Goal: Use online tool/utility: Utilize a website feature to perform a specific function

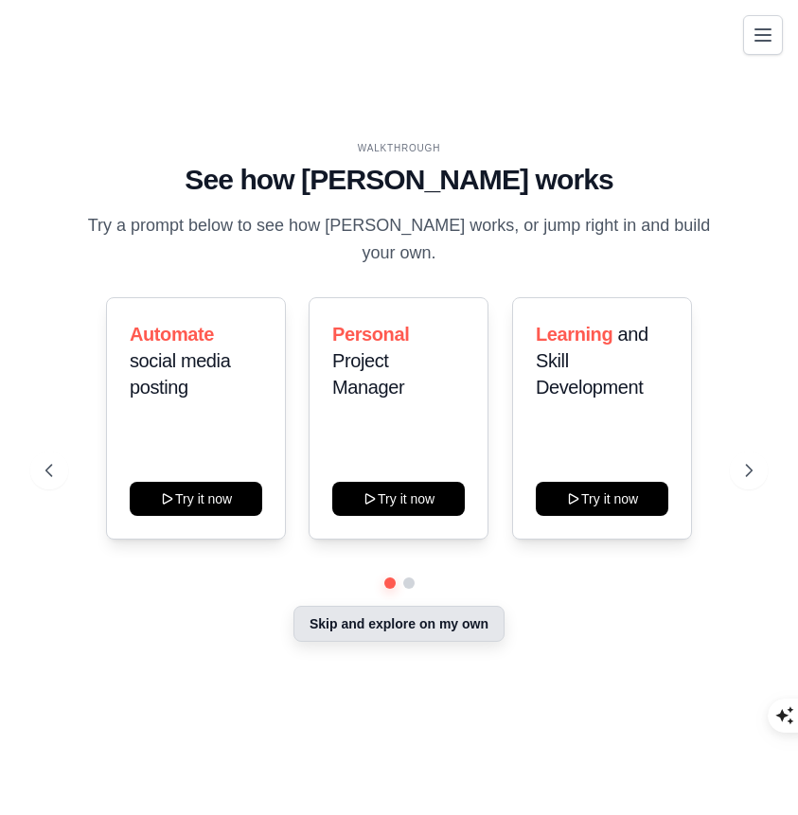
click at [338, 617] on button "Skip and explore on my own" at bounding box center [399, 624] width 211 height 36
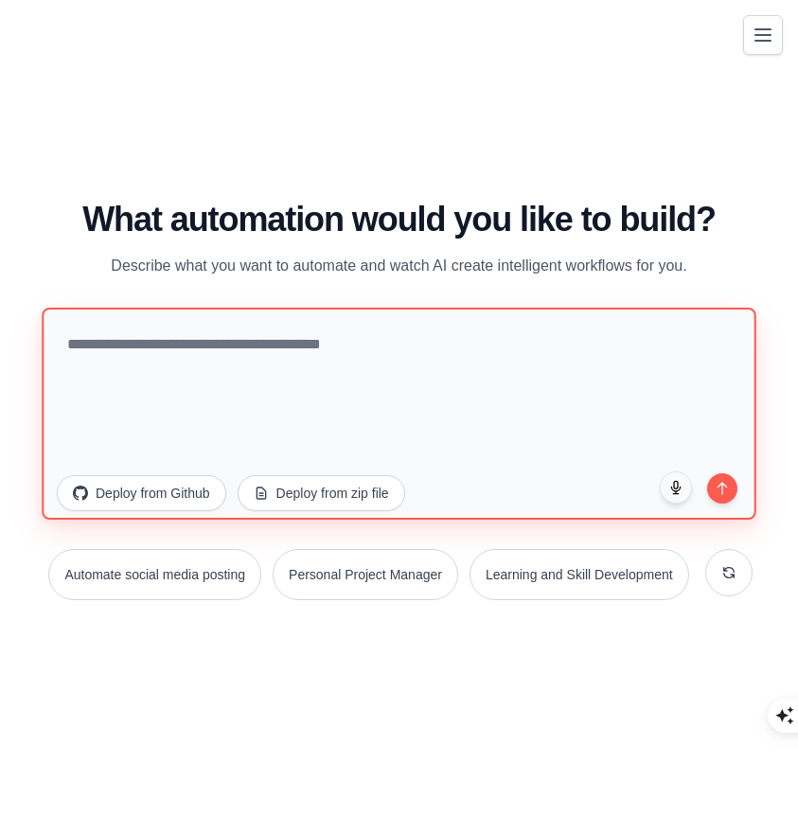
click at [472, 368] on textarea at bounding box center [399, 413] width 714 height 212
click at [335, 360] on textarea at bounding box center [399, 413] width 714 height 212
type textarea "*"
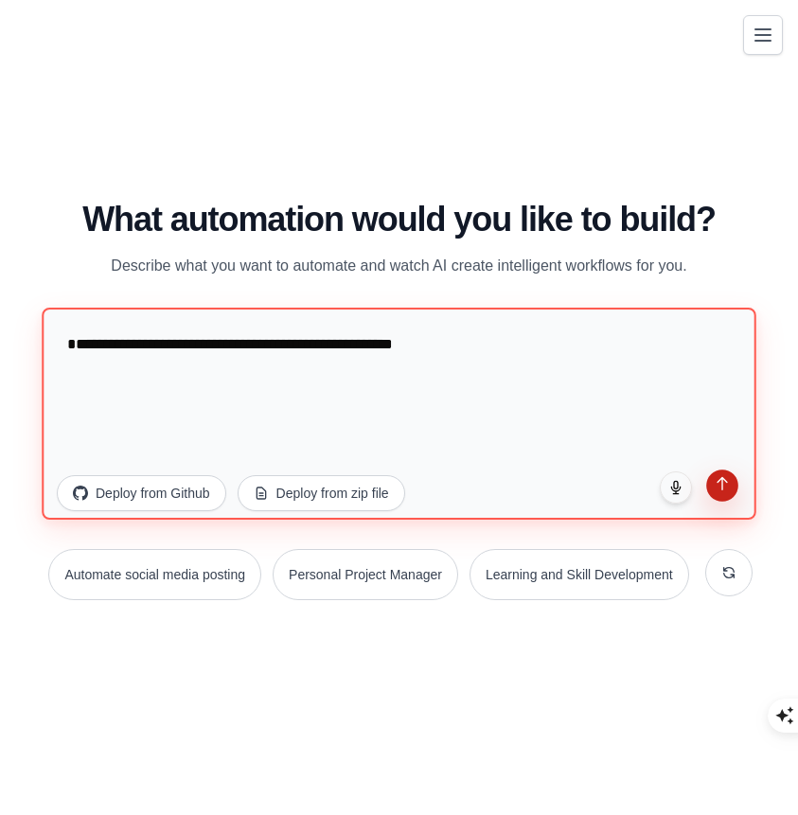
type textarea "**********"
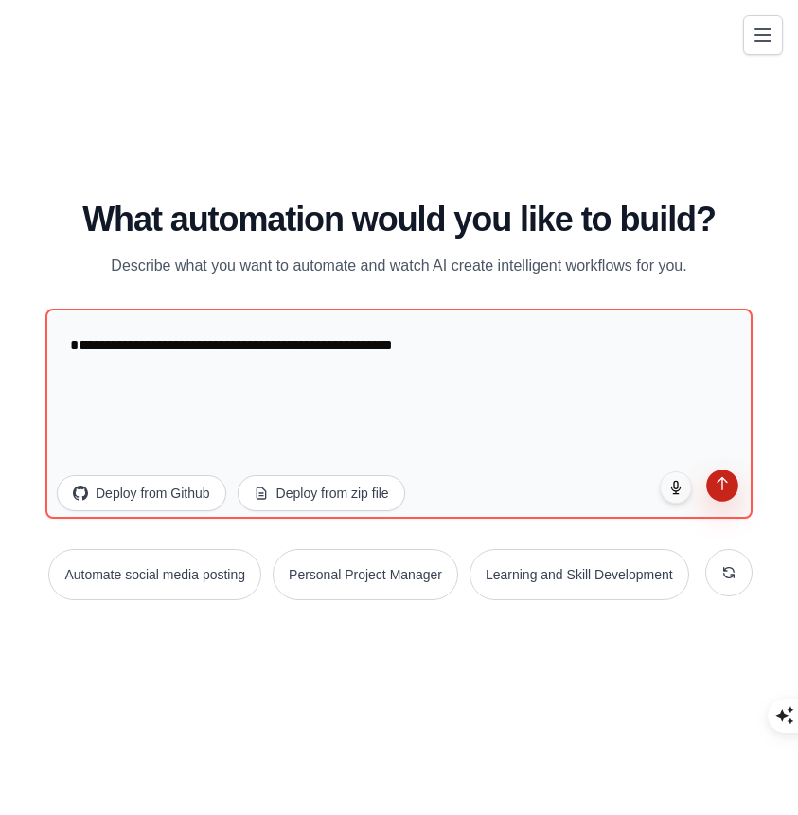
click at [731, 493] on button "submit" at bounding box center [722, 486] width 32 height 32
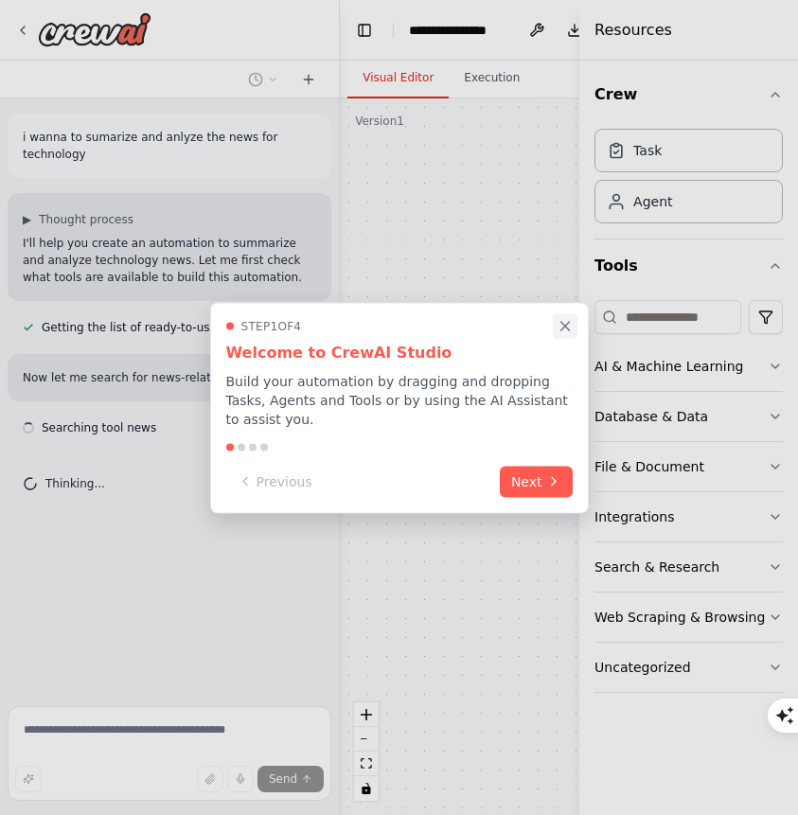
click at [563, 321] on icon "Close walkthrough" at bounding box center [565, 325] width 17 height 17
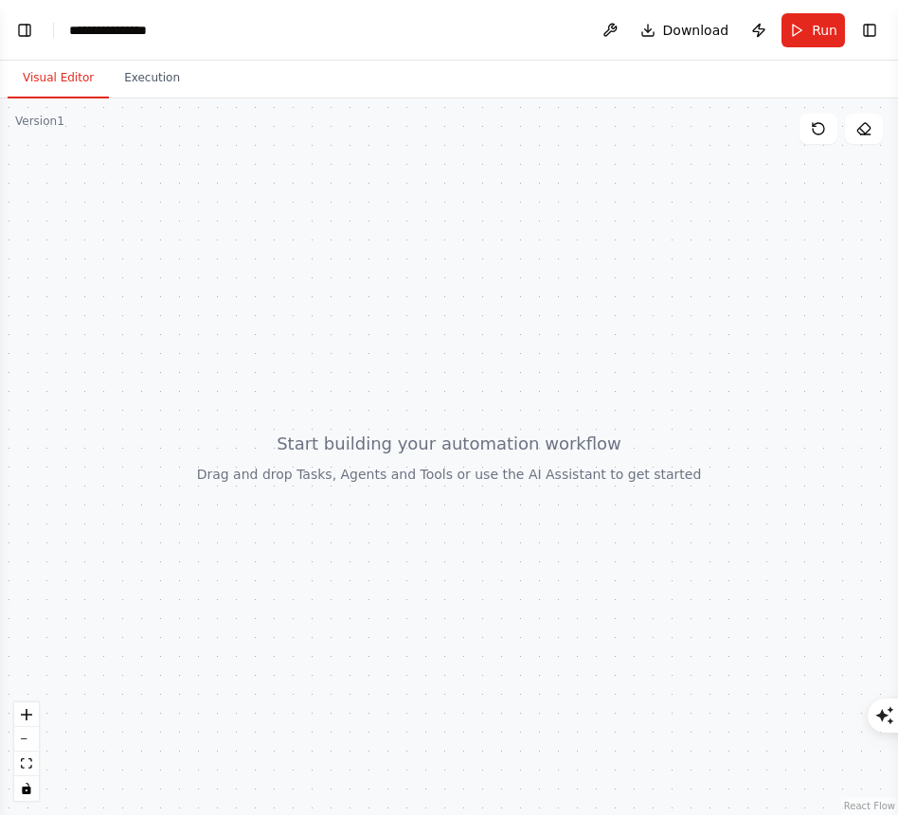
click at [76, 91] on button "Visual Editor" at bounding box center [58, 79] width 101 height 40
click at [164, 88] on button "Execution" at bounding box center [152, 79] width 86 height 40
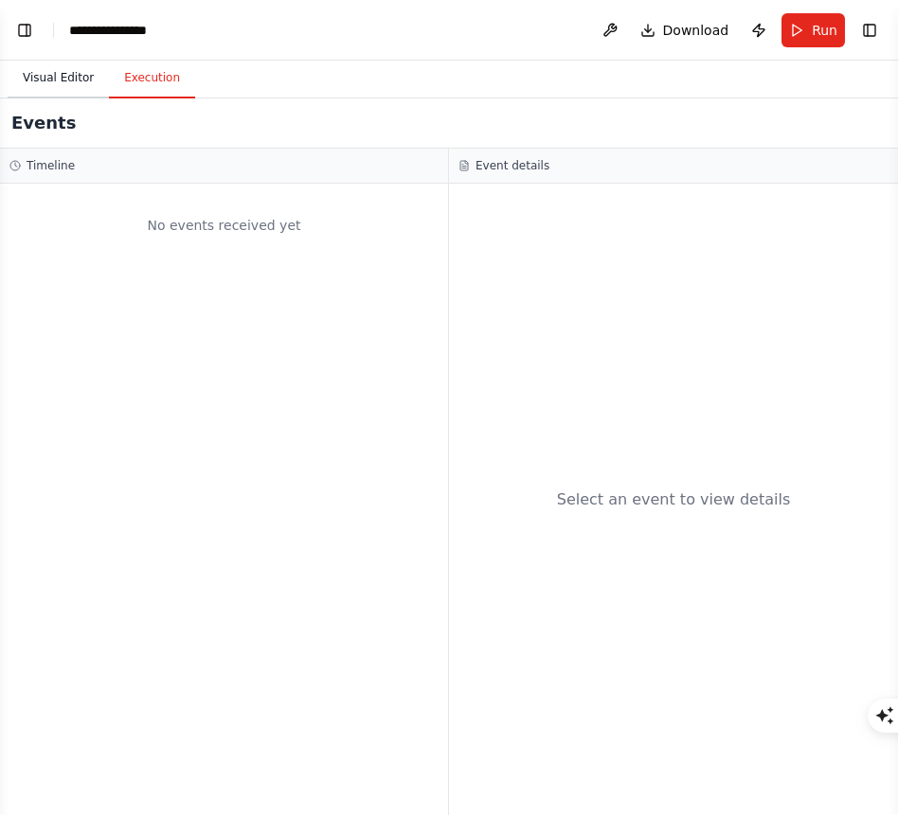
click at [76, 85] on button "Visual Editor" at bounding box center [58, 79] width 101 height 40
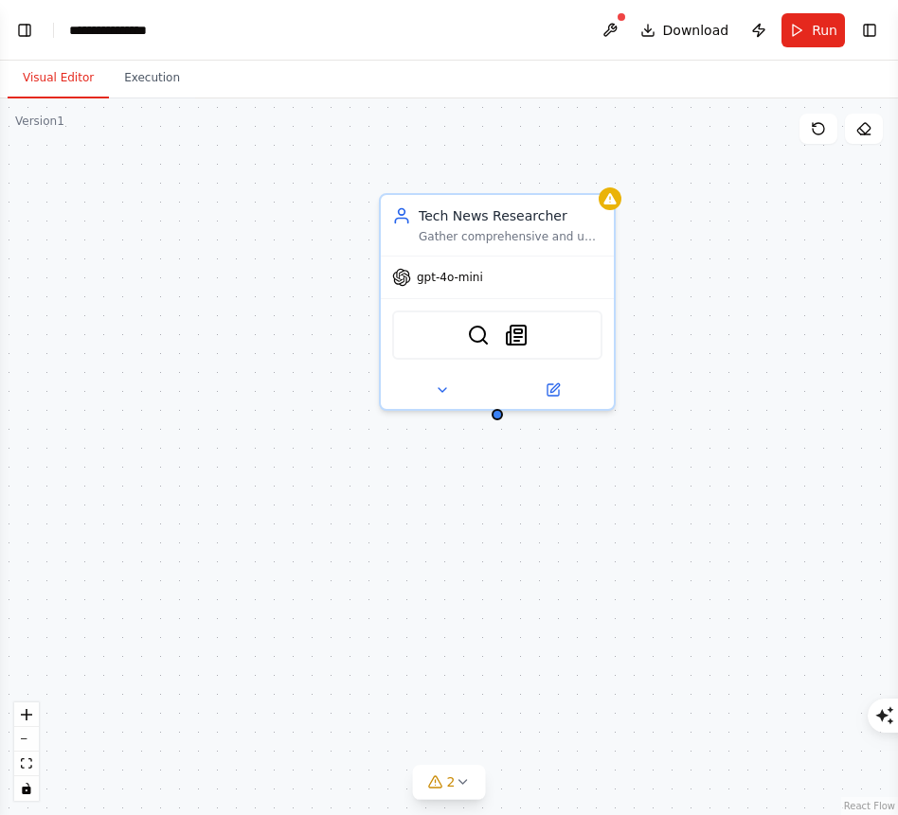
scroll to position [96, 0]
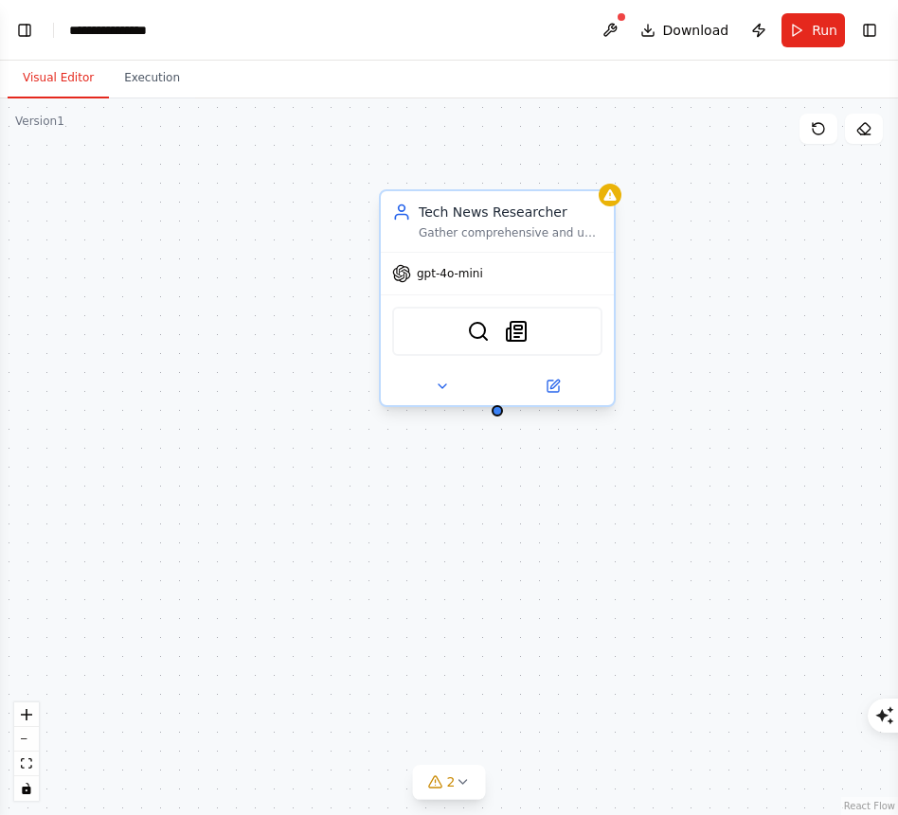
click at [523, 234] on div "Gather comprehensive and up-to-date technology news from various sources, focus…" at bounding box center [511, 232] width 184 height 15
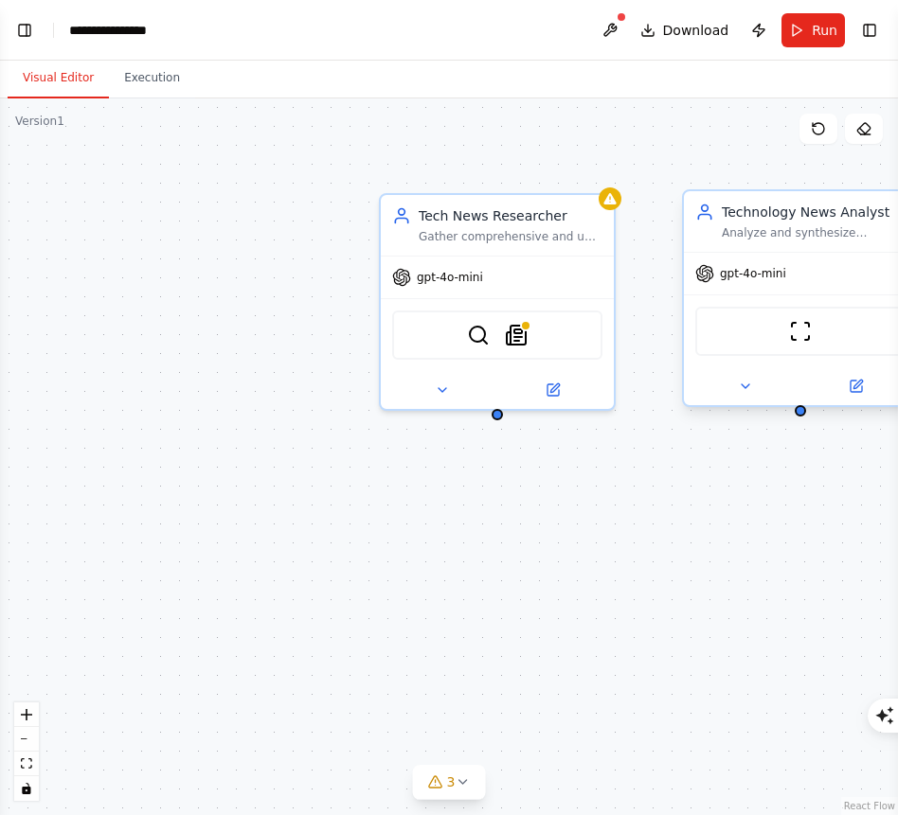
click at [797, 237] on div "Analyze and synthesize technology news to provide insightful summaries, identif…" at bounding box center [814, 232] width 184 height 15
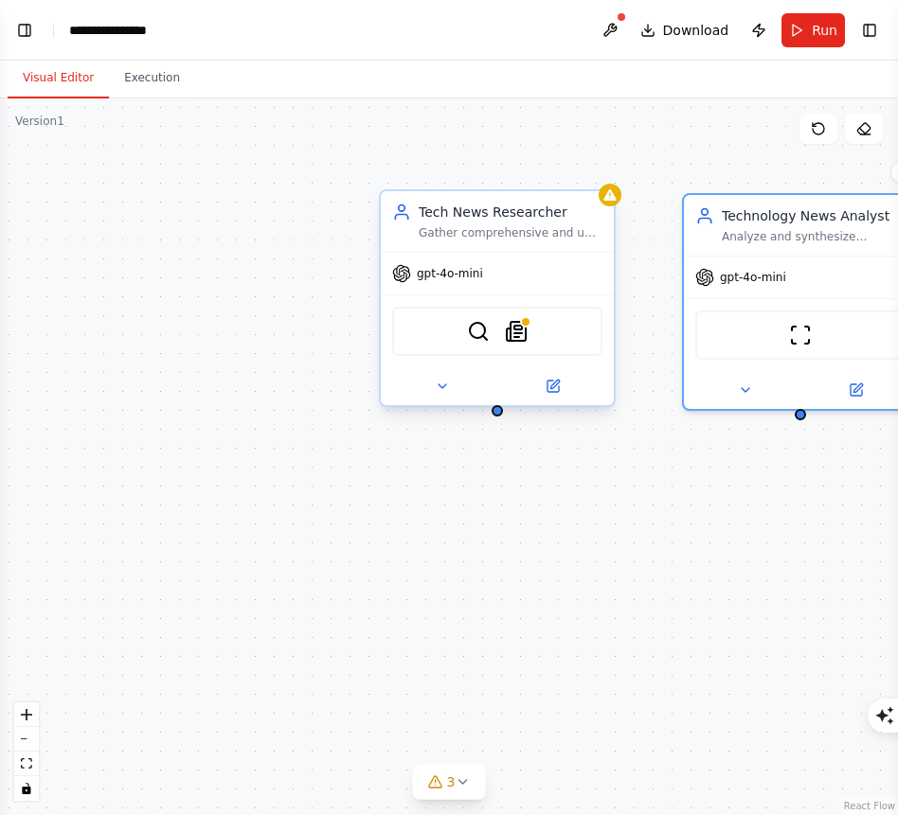
click at [562, 232] on div "Gather comprehensive and up-to-date technology news from various sources, focus…" at bounding box center [511, 232] width 184 height 15
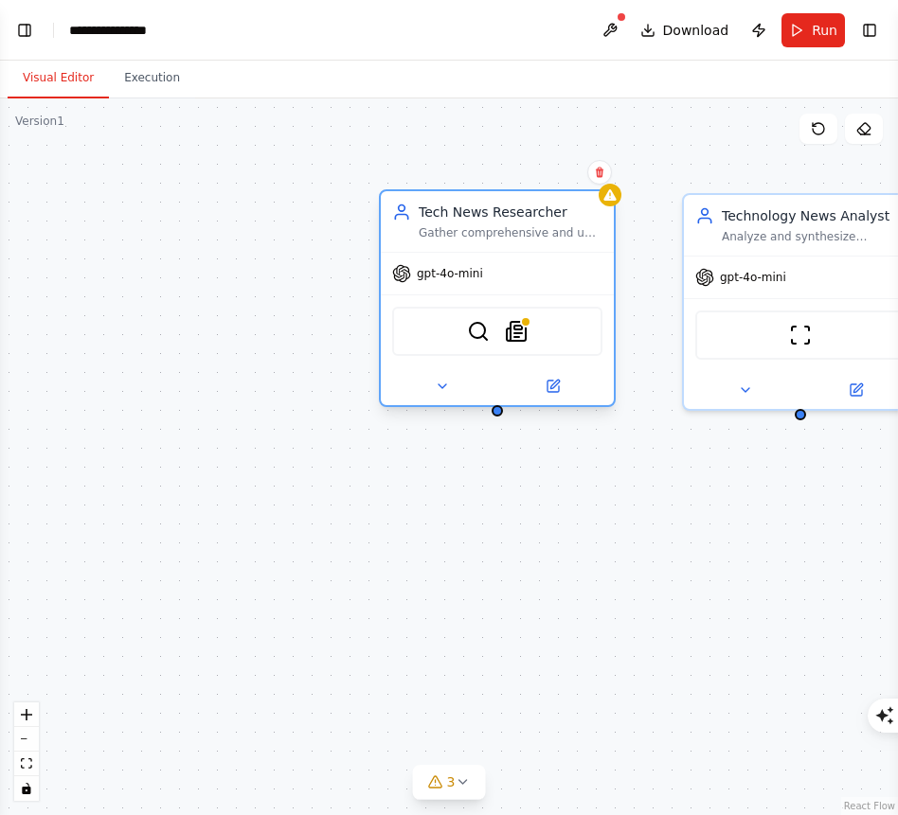
click at [613, 204] on div at bounding box center [609, 195] width 23 height 23
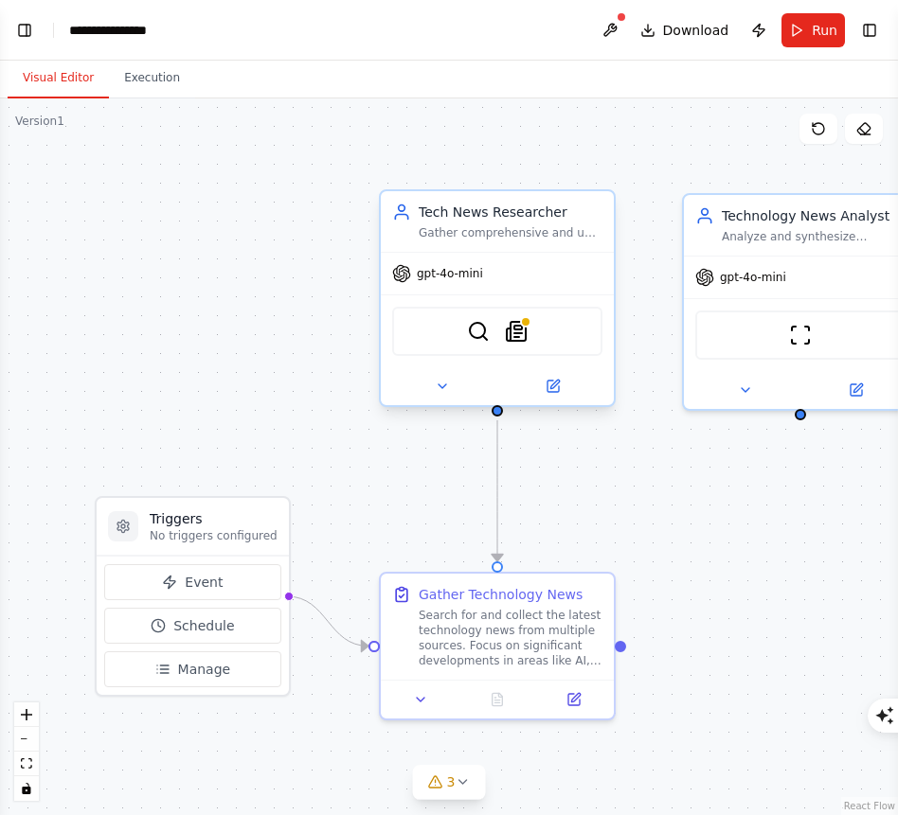
scroll to position [266, 0]
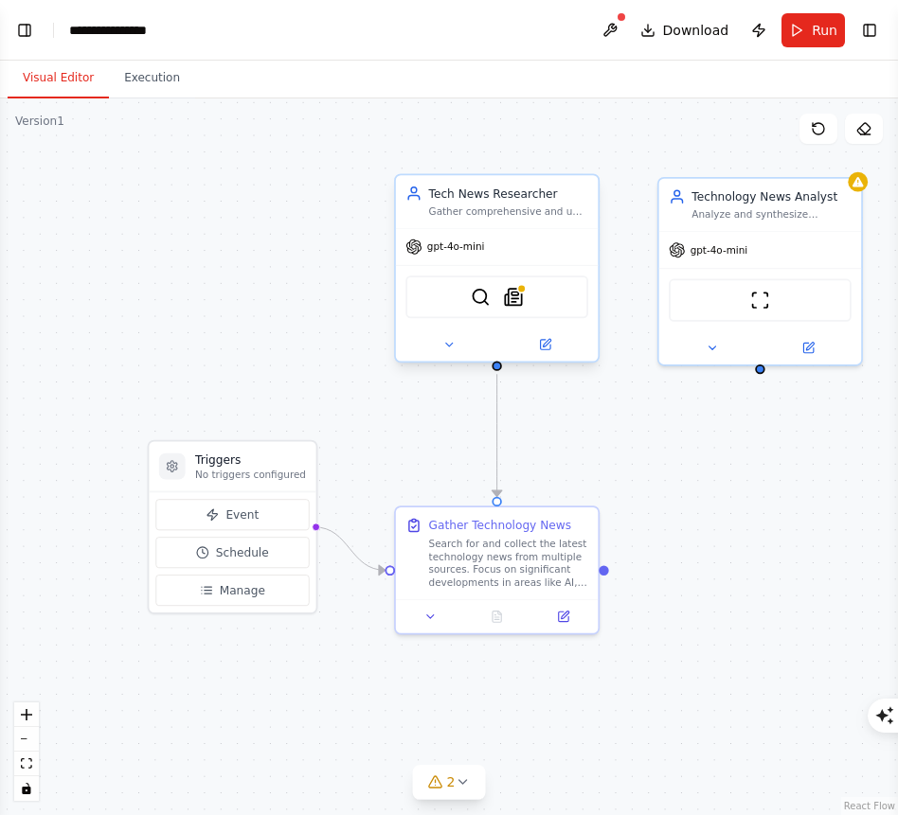
drag, startPoint x: 677, startPoint y: 514, endPoint x: 658, endPoint y: 451, distance: 66.2
click at [658, 451] on div ".deletable-edge-delete-btn { width: 20px; height: 20px; border: 0px solid #ffff…" at bounding box center [449, 456] width 898 height 717
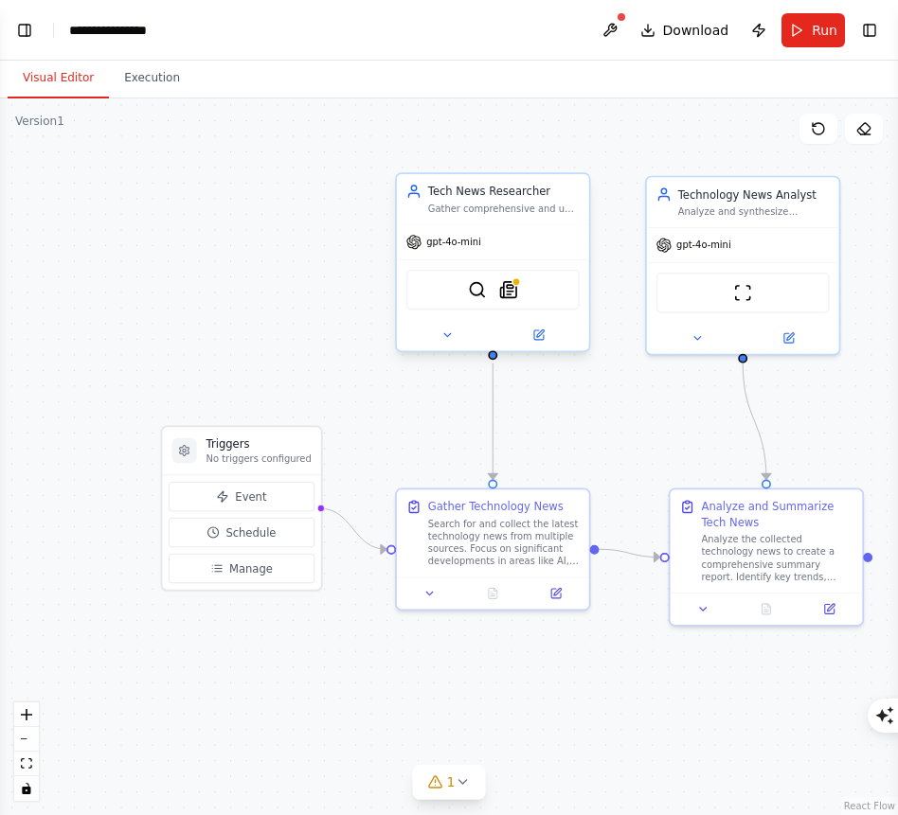
scroll to position [421, 0]
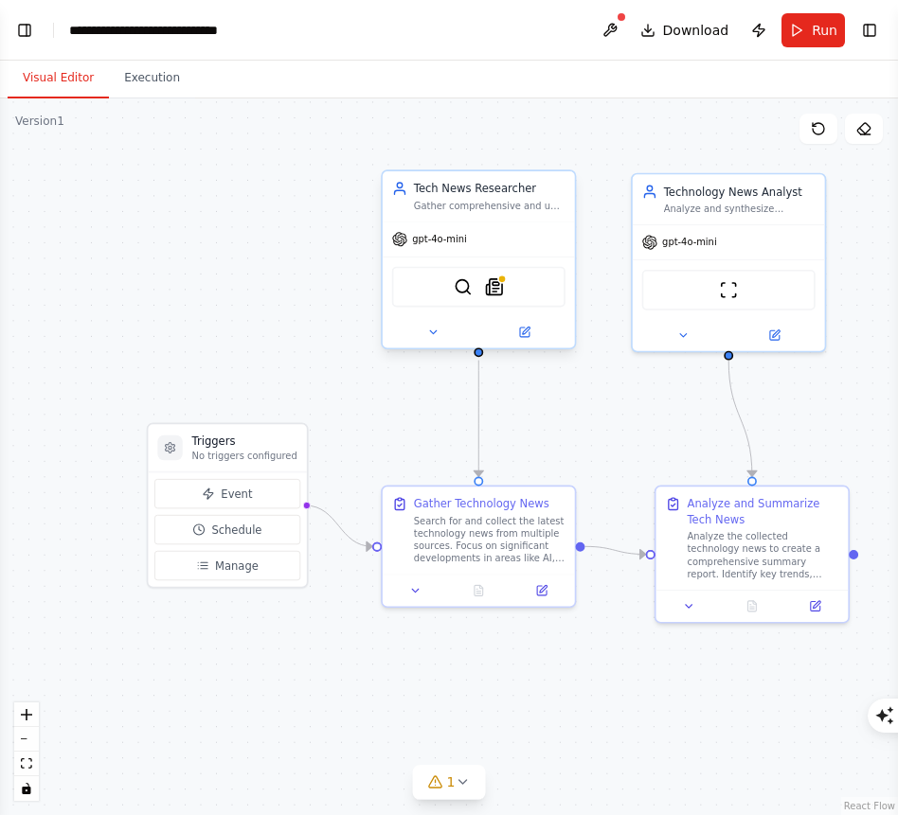
drag, startPoint x: 658, startPoint y: 451, endPoint x: 629, endPoint y: 437, distance: 32.6
click at [630, 437] on div ".deletable-edge-delete-btn { width: 20px; height: 20px; border: 0px solid #ffff…" at bounding box center [449, 456] width 898 height 717
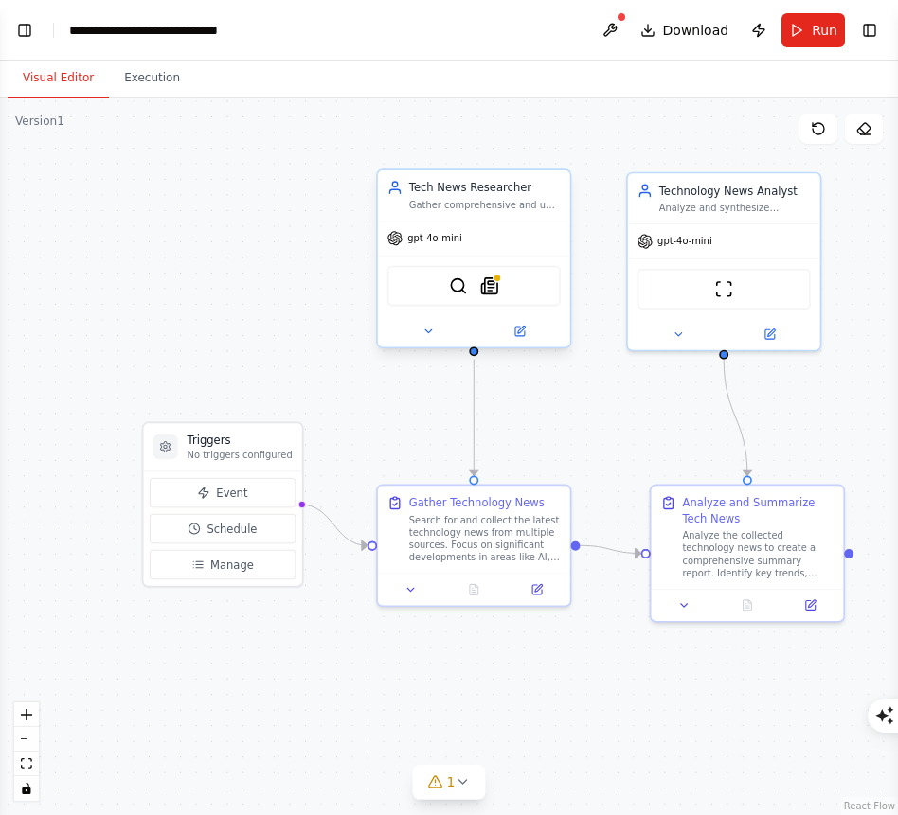
drag, startPoint x: 624, startPoint y: 437, endPoint x: 549, endPoint y: 423, distance: 76.0
click at [551, 423] on div ".deletable-edge-delete-btn { width: 20px; height: 20px; border: 0px solid #ffff…" at bounding box center [449, 456] width 898 height 717
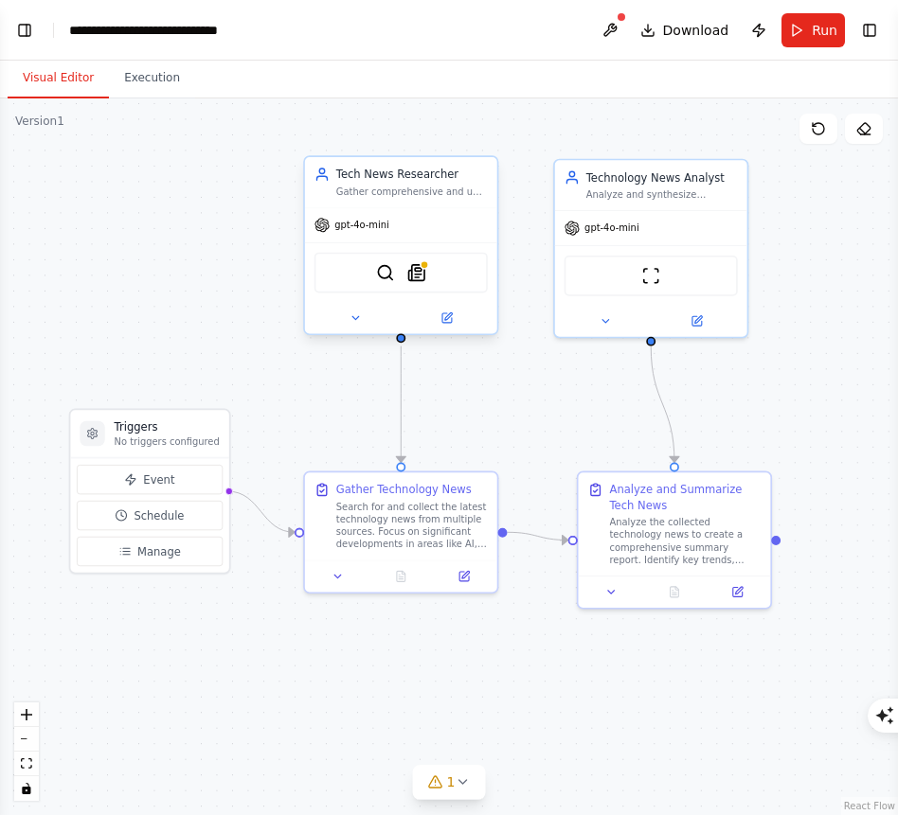
scroll to position [641, 0]
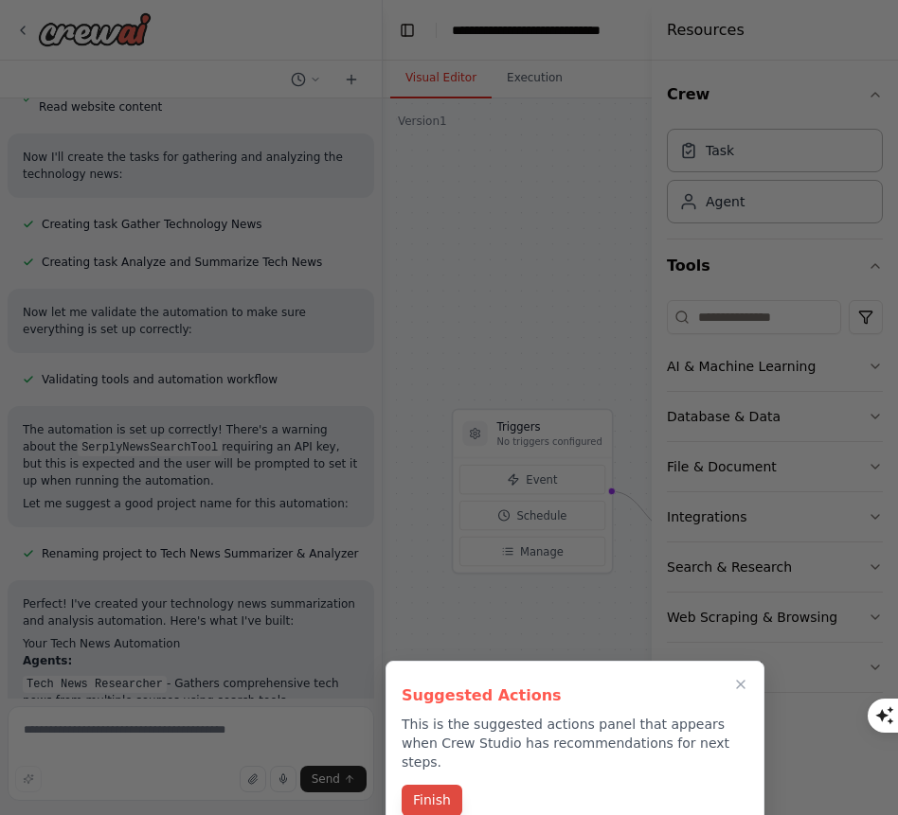
click at [438, 785] on button "Finish" at bounding box center [432, 800] width 61 height 31
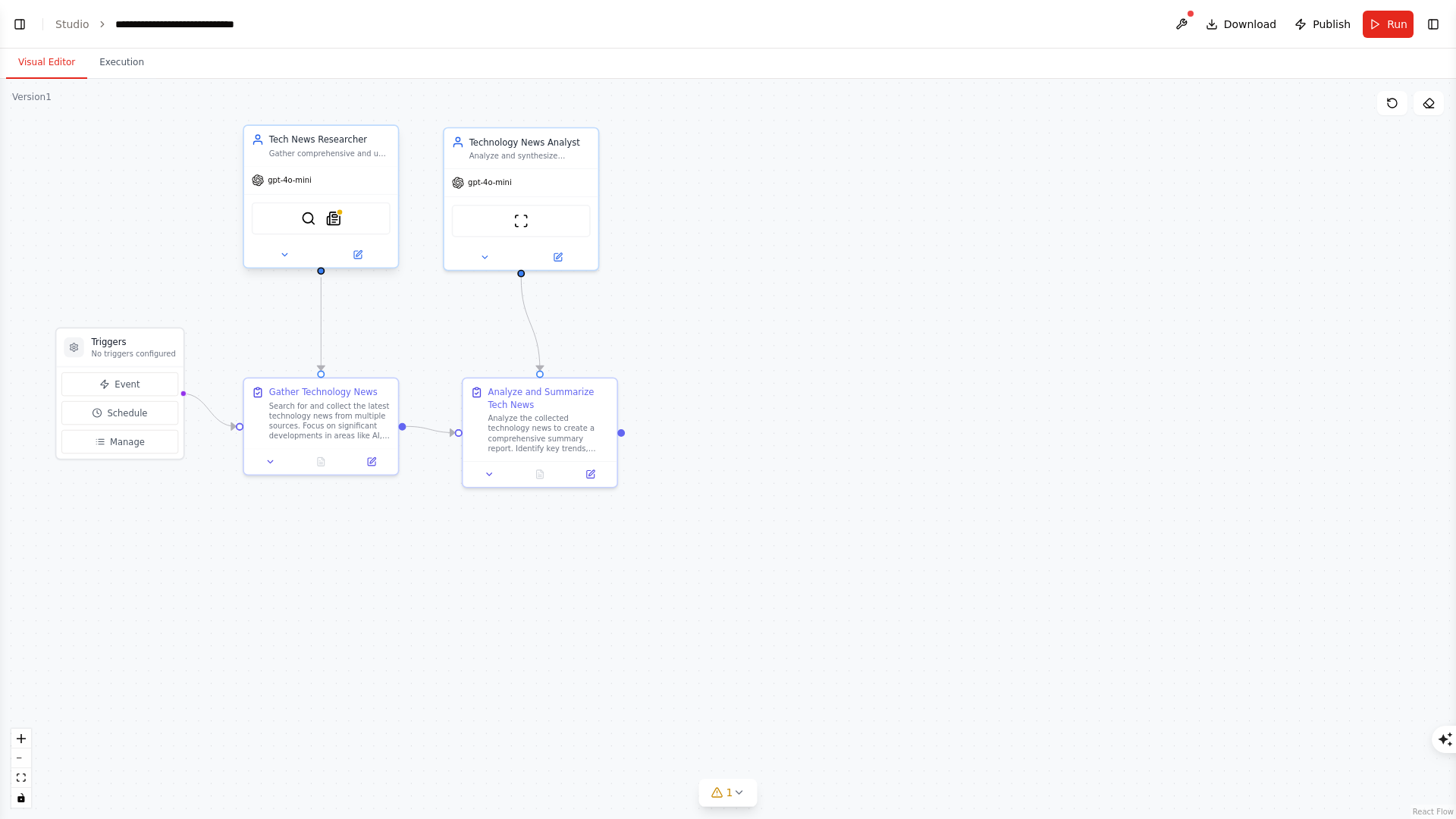
click at [638, 314] on div ".deletable-edge-delete-btn { width: 20px; height: 20px; border: 0px solid #ffff…" at bounding box center [728, 448] width 1456 height 740
drag, startPoint x: 886, startPoint y: 314, endPoint x: 1162, endPoint y: 315, distance: 276.0
click at [638, 315] on div ".deletable-edge-delete-btn { width: 20px; height: 20px; border: 0px solid #ffff…" at bounding box center [728, 448] width 1456 height 740
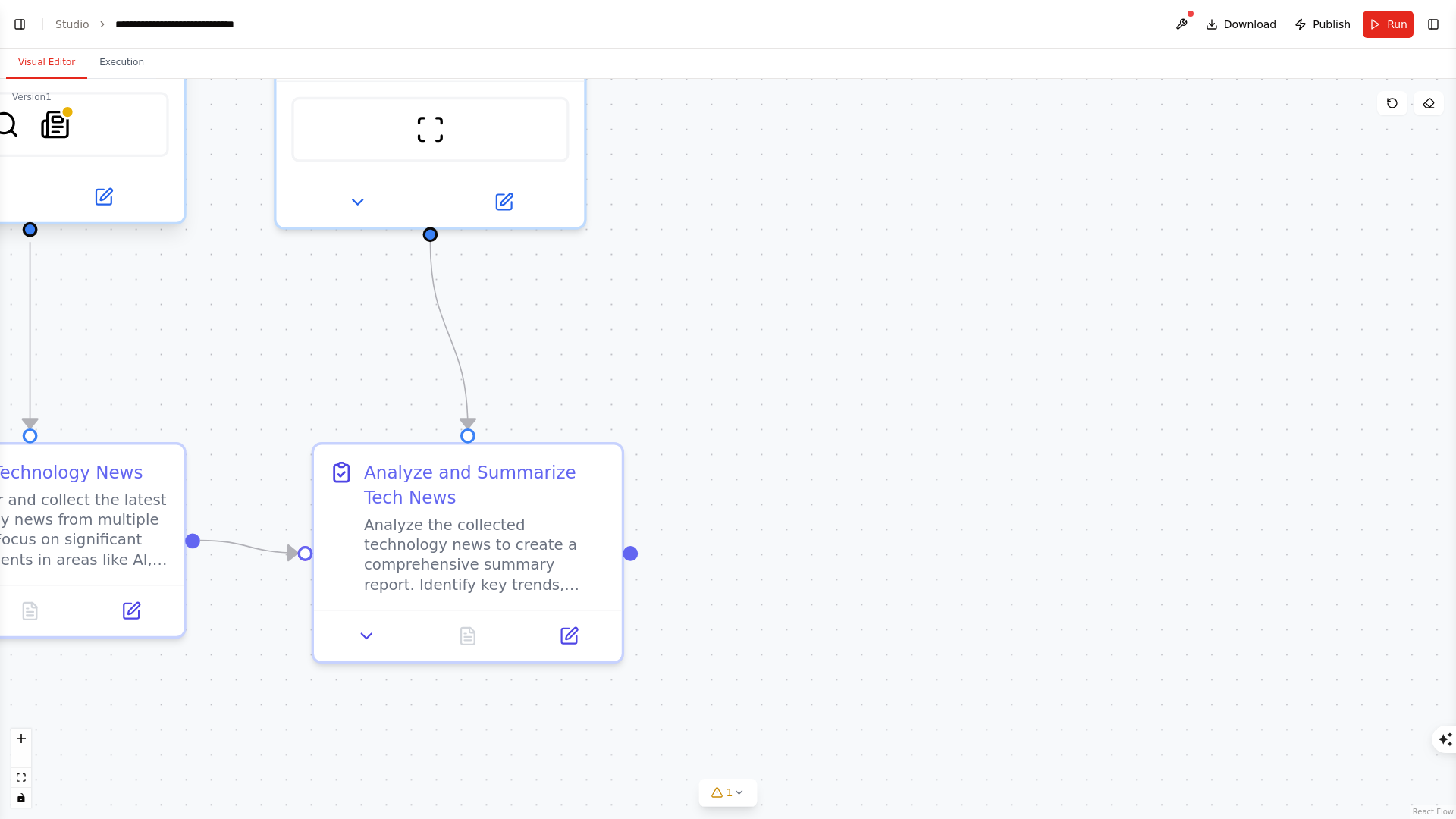
scroll to position [811, 0]
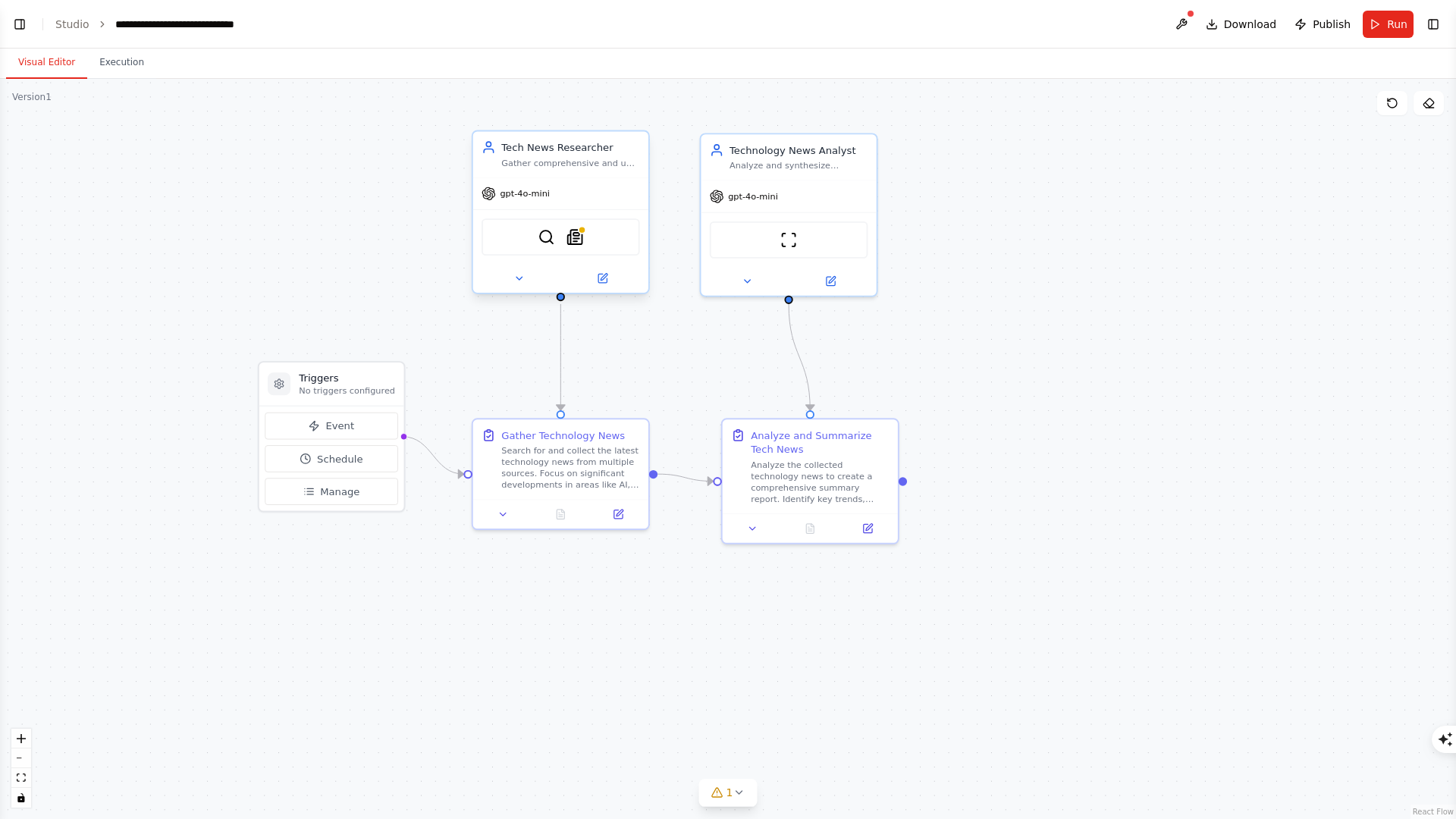
drag, startPoint x: 919, startPoint y: 307, endPoint x: 1019, endPoint y: 343, distance: 106.3
click at [638, 343] on div ".deletable-edge-delete-btn { width: 20px; height: 20px; border: 0px solid #ffff…" at bounding box center [728, 448] width 1456 height 740
click at [638, 25] on span "Download" at bounding box center [1250, 24] width 53 height 15
click at [137, 68] on button "Execution" at bounding box center [122, 63] width 69 height 32
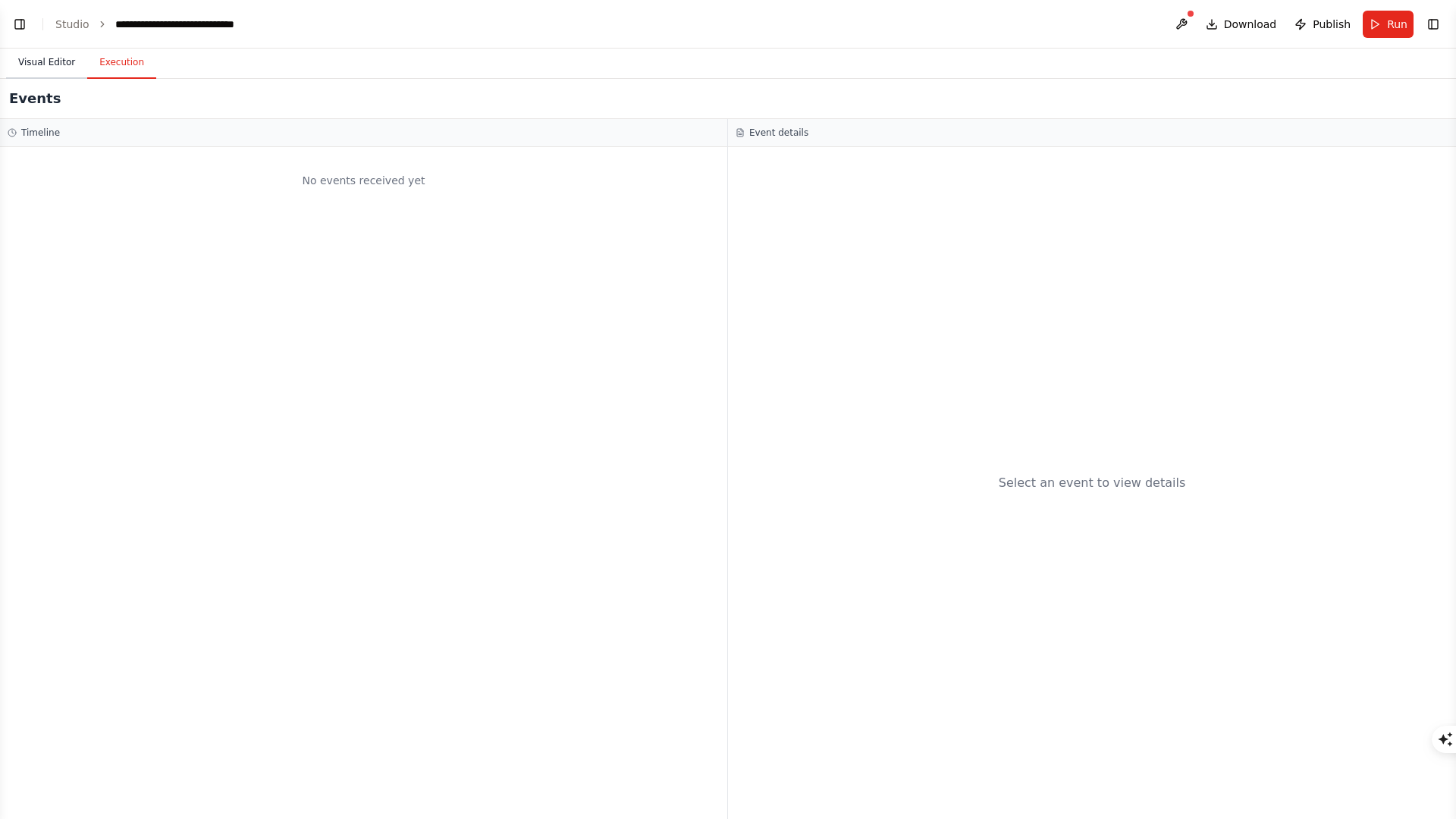
click at [71, 67] on button "Visual Editor" at bounding box center [46, 63] width 81 height 32
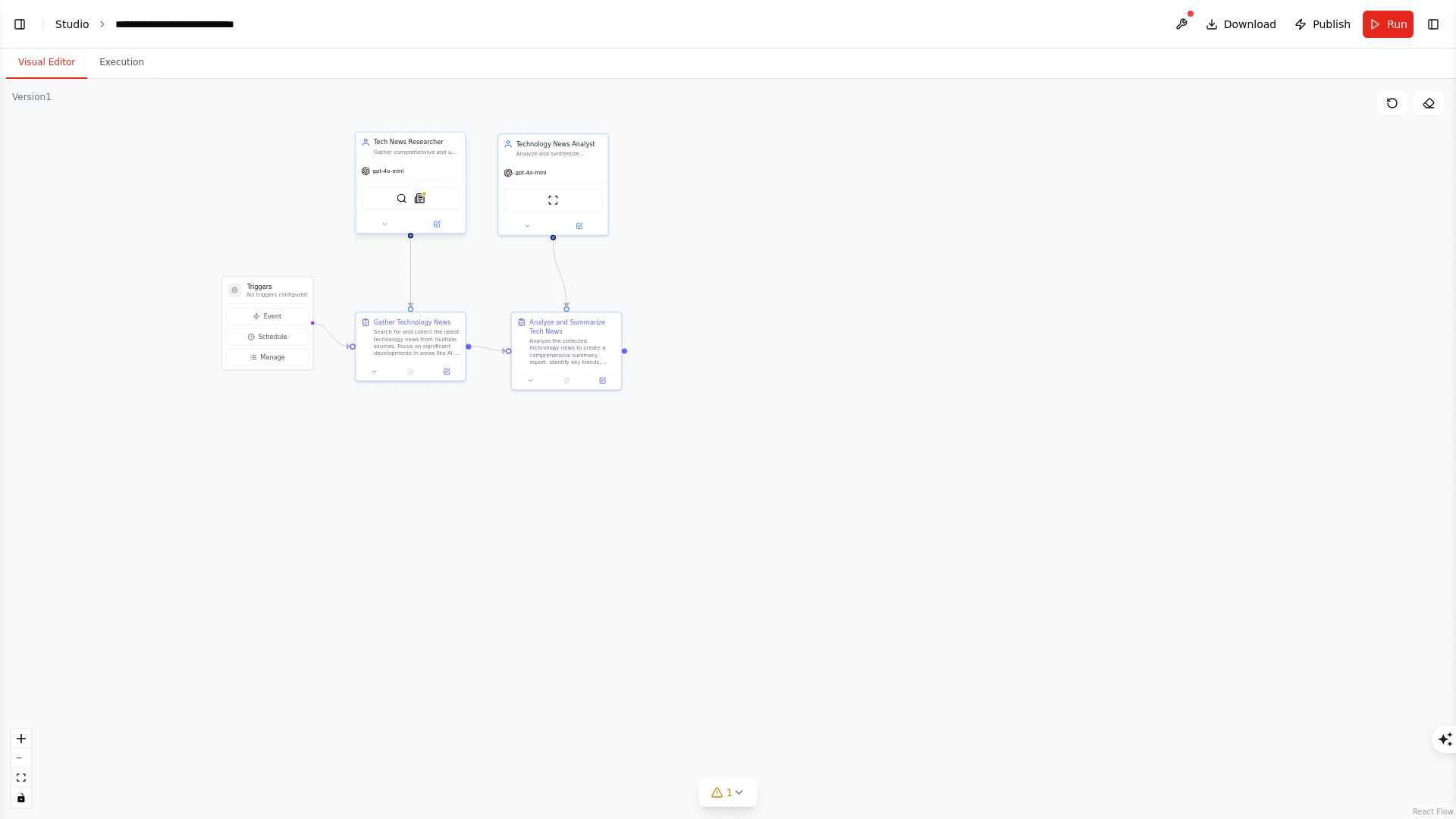
click at [83, 29] on link "Studio" at bounding box center [72, 24] width 34 height 12
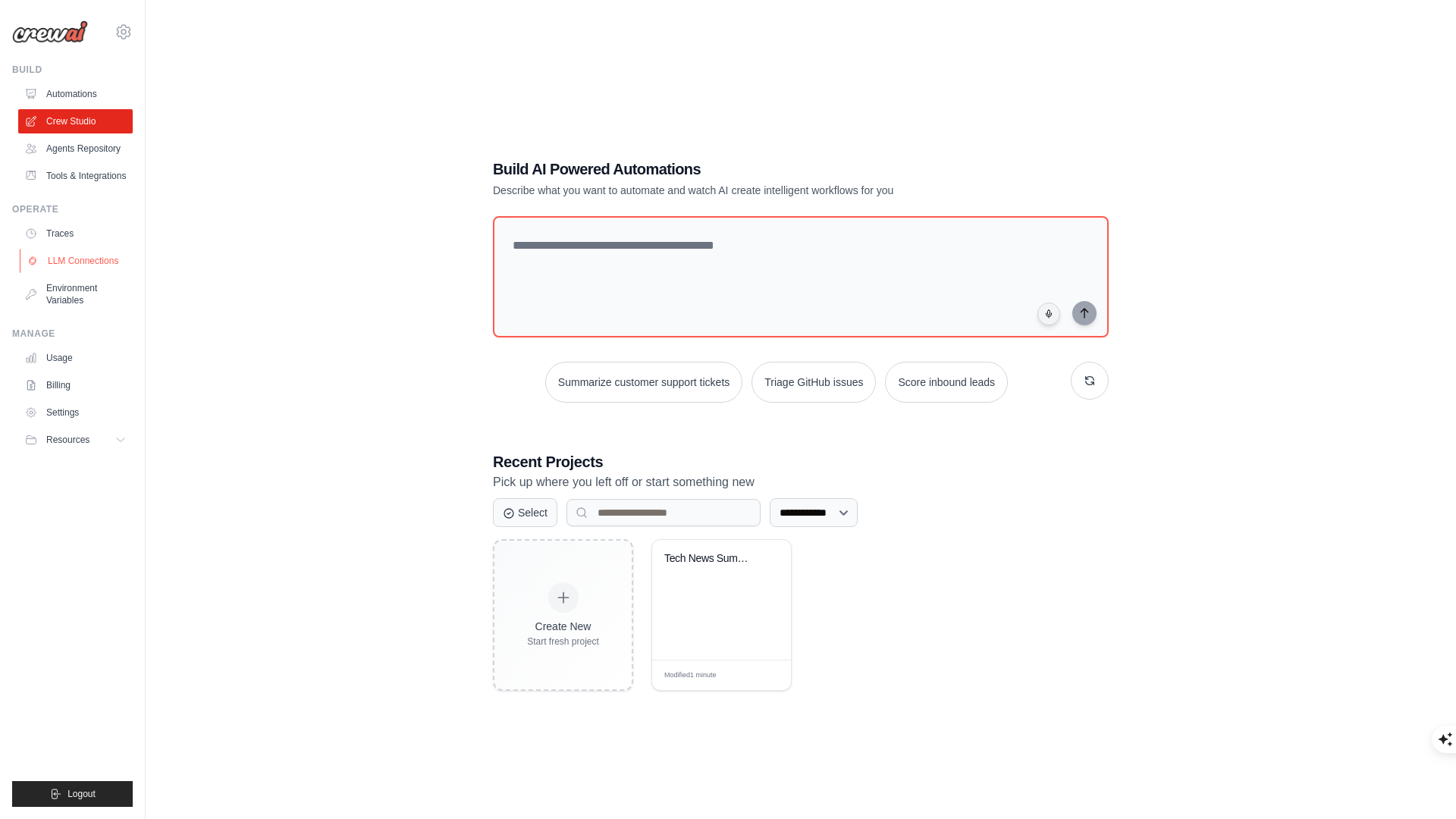
click at [74, 261] on link "LLM Connections" at bounding box center [77, 261] width 115 height 24
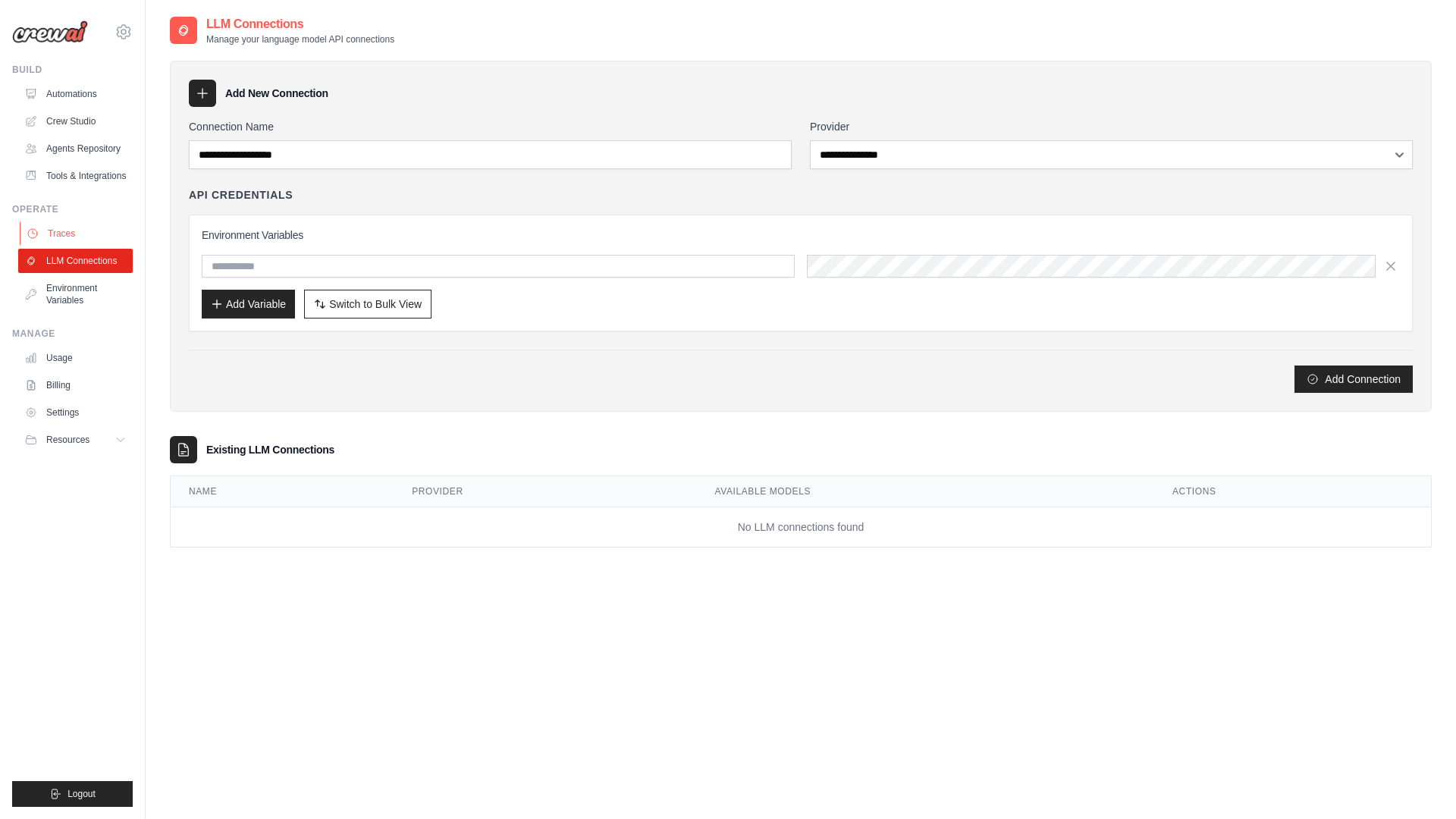
click at [68, 240] on link "Traces" at bounding box center [77, 234] width 115 height 24
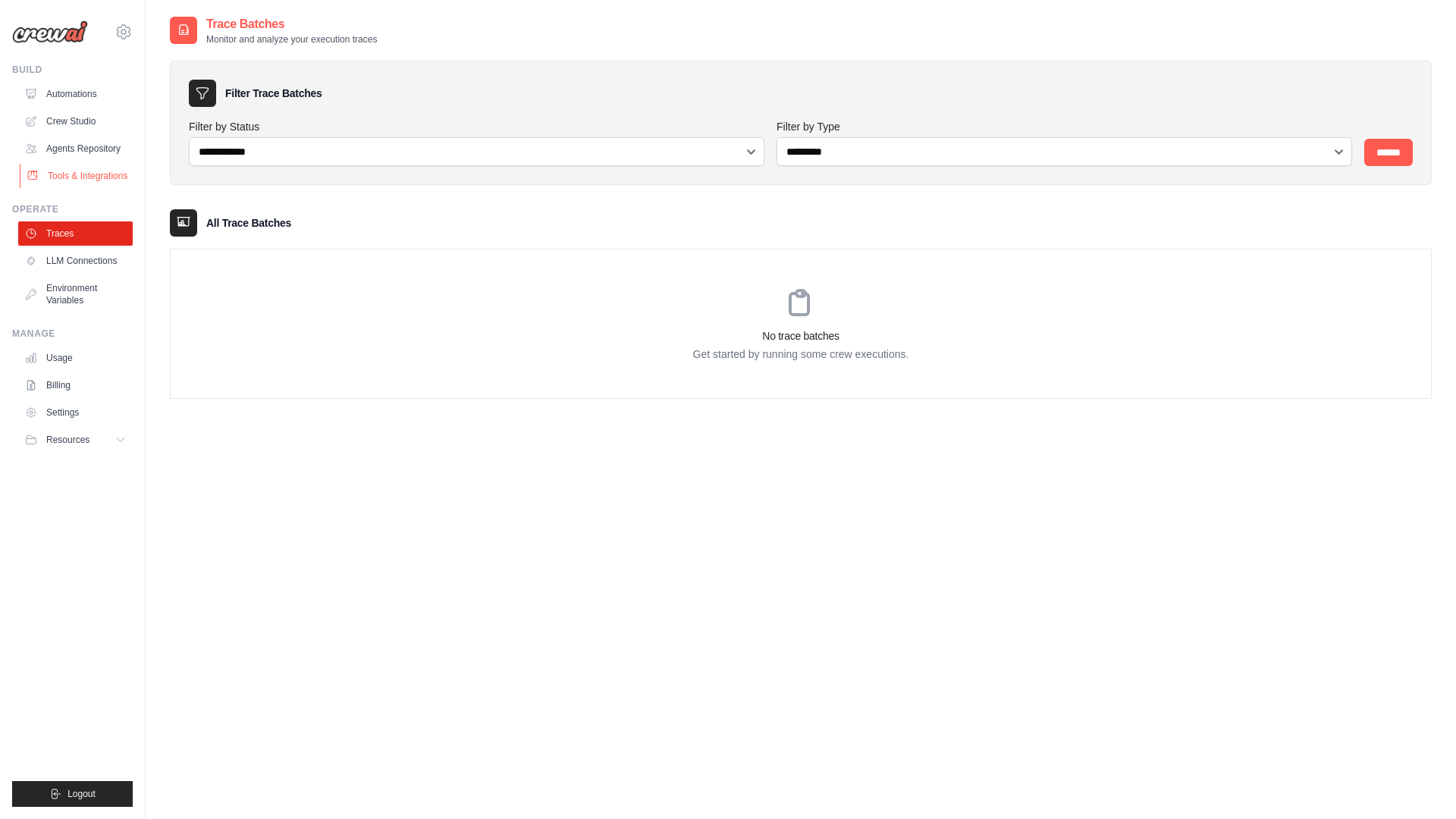
click at [62, 177] on link "Tools & Integrations" at bounding box center [77, 176] width 115 height 24
click at [61, 148] on link "Agents Repository" at bounding box center [77, 148] width 115 height 24
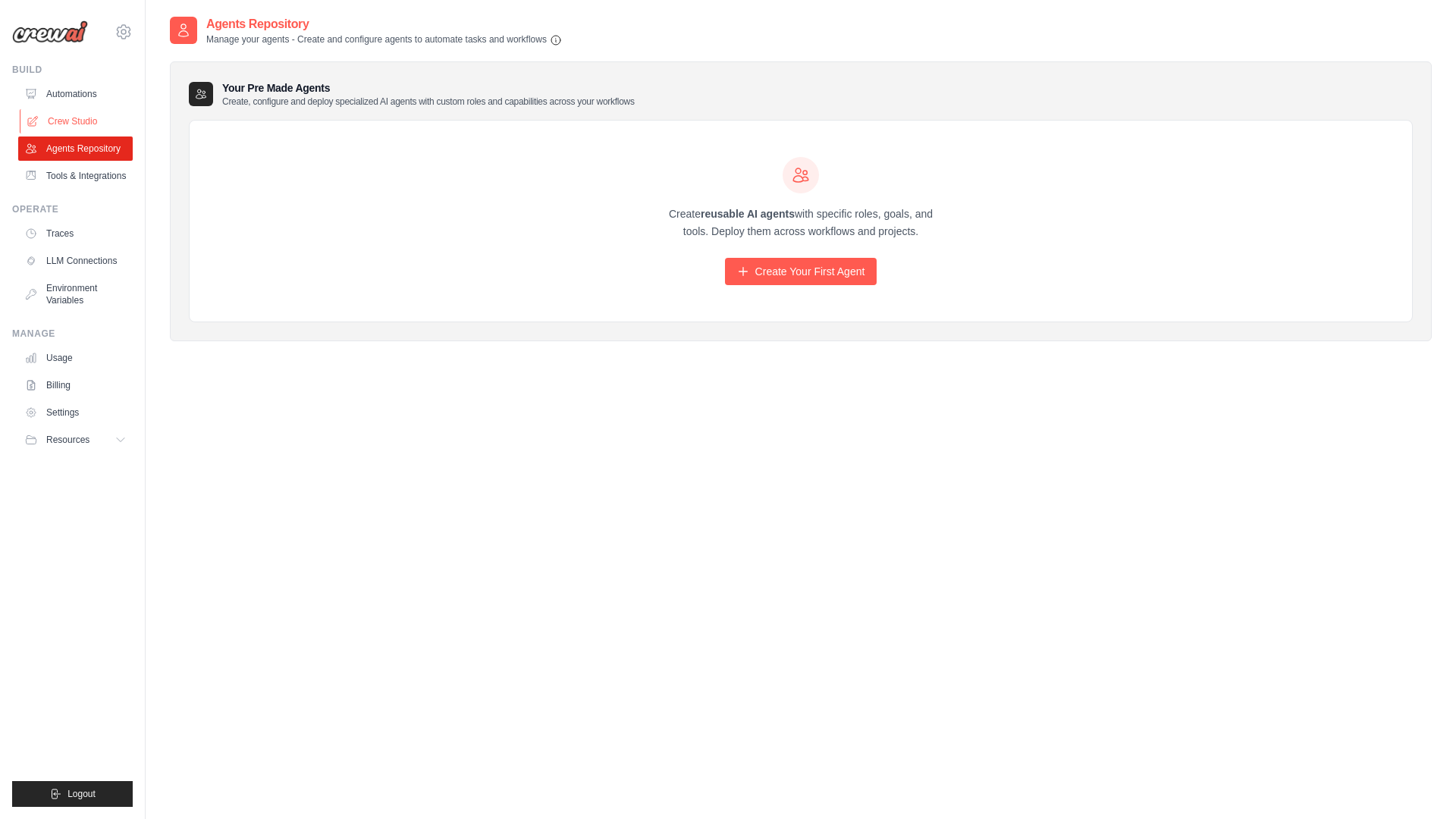
click at [59, 119] on link "Crew Studio" at bounding box center [77, 121] width 115 height 24
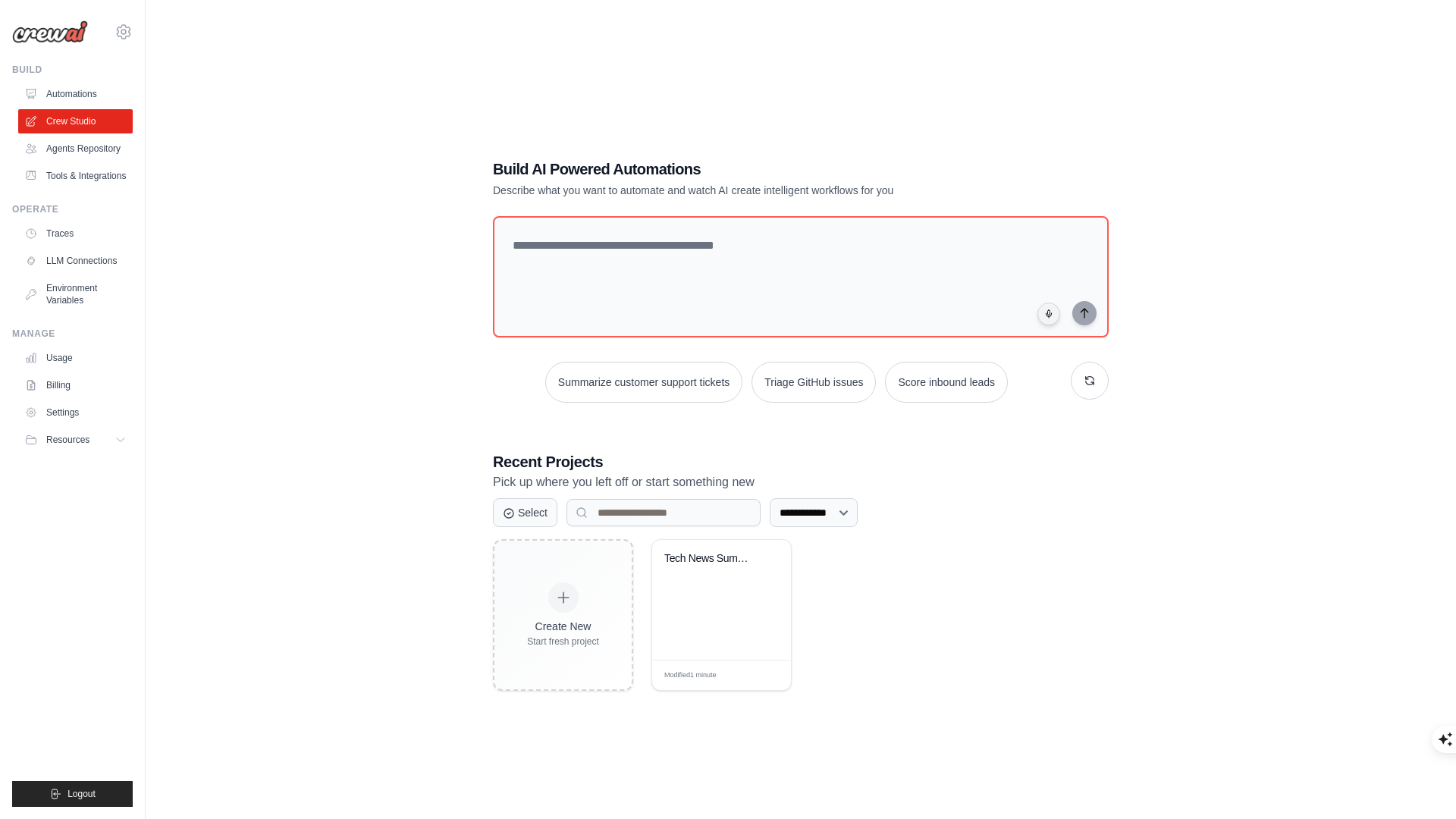
scroll to position [30, 0]
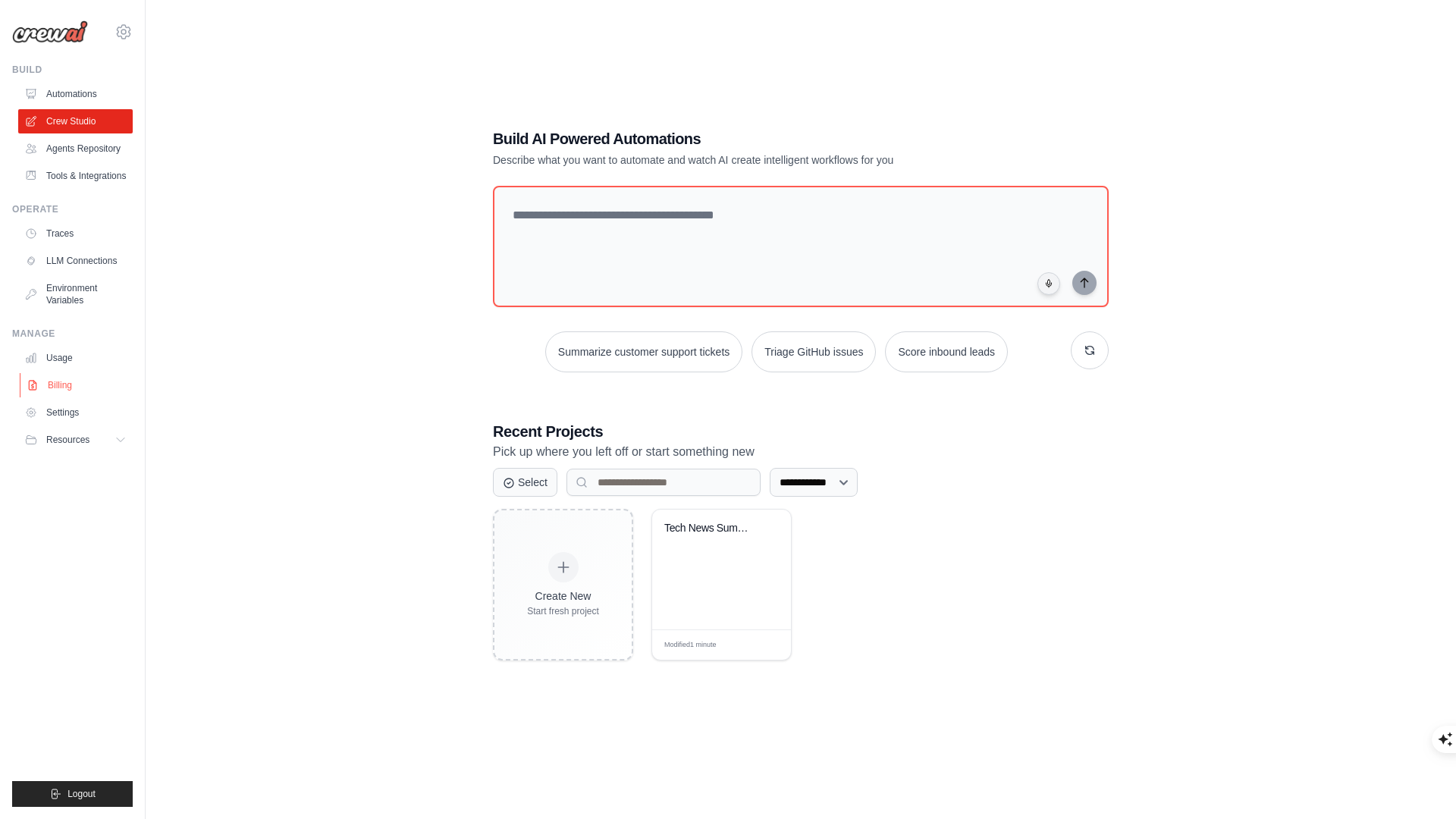
click at [99, 379] on link "Billing" at bounding box center [77, 385] width 115 height 24
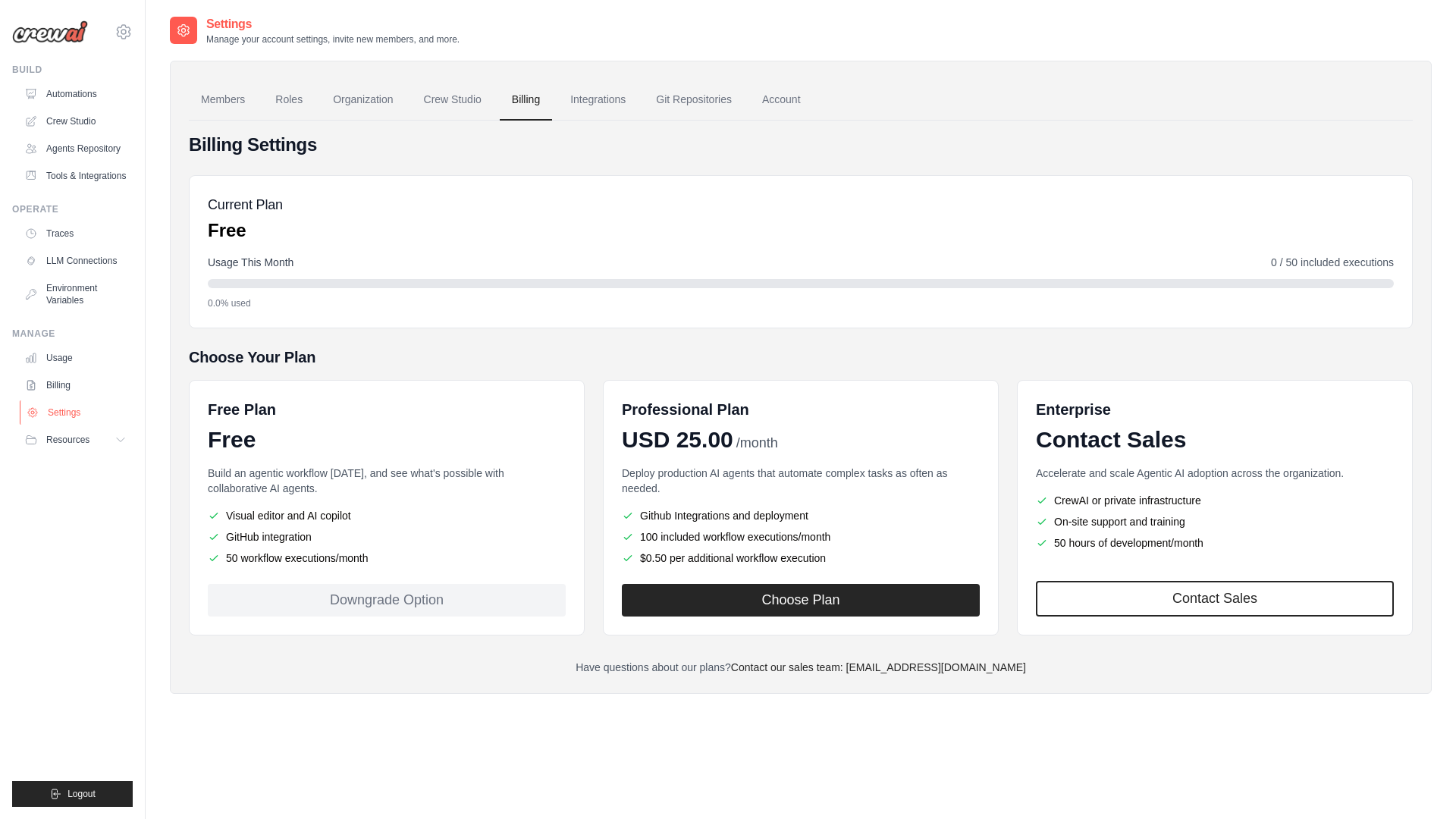
click at [84, 407] on link "Settings" at bounding box center [77, 412] width 115 height 24
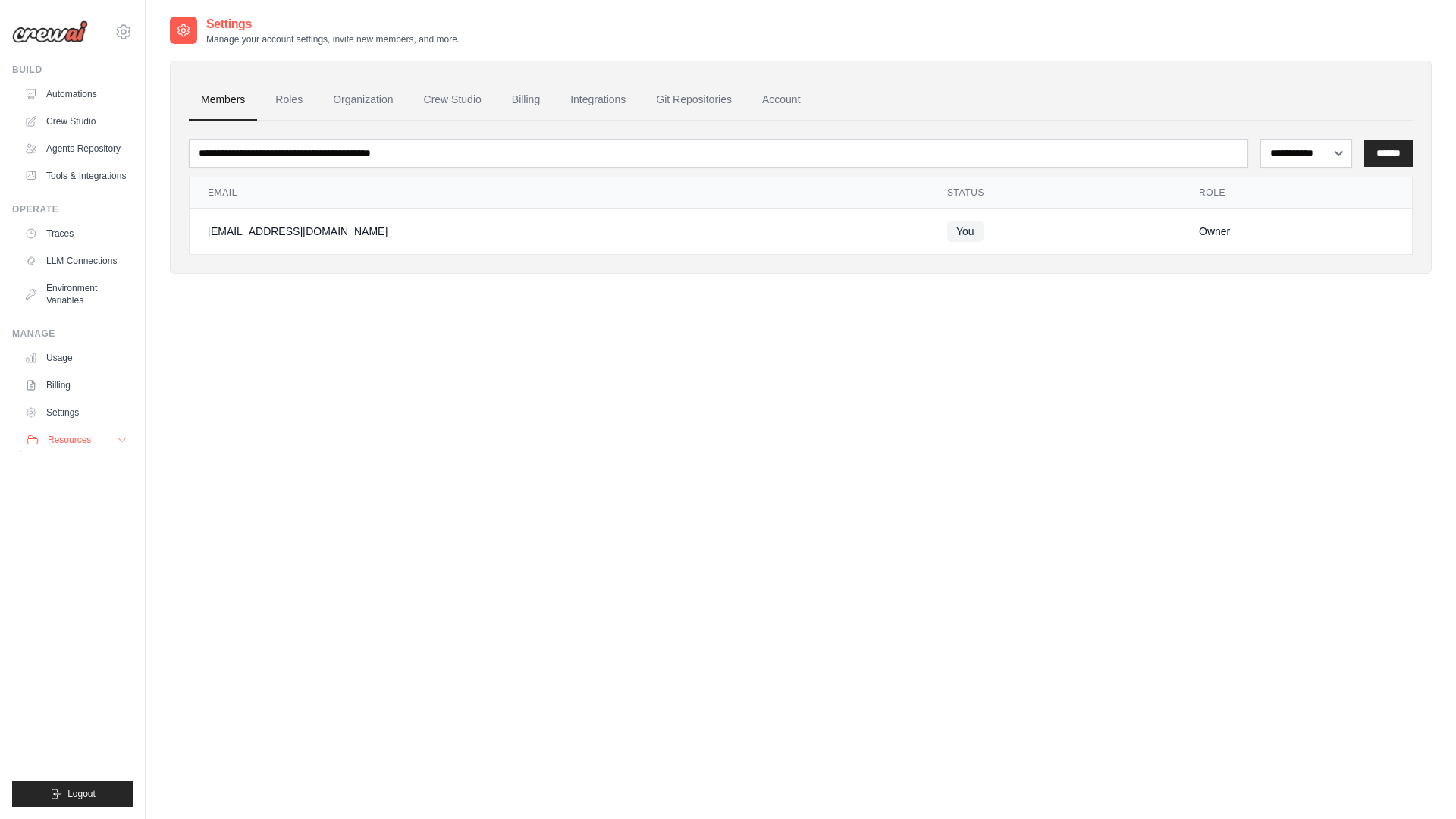
click at [78, 428] on button "Resources" at bounding box center [77, 440] width 115 height 24
click at [75, 428] on button "Resources" at bounding box center [77, 440] width 115 height 24
click at [74, 430] on button "Resources" at bounding box center [77, 440] width 115 height 24
click at [66, 437] on span "Resources" at bounding box center [70, 440] width 43 height 12
click at [62, 121] on link "Crew Studio" at bounding box center [77, 121] width 115 height 24
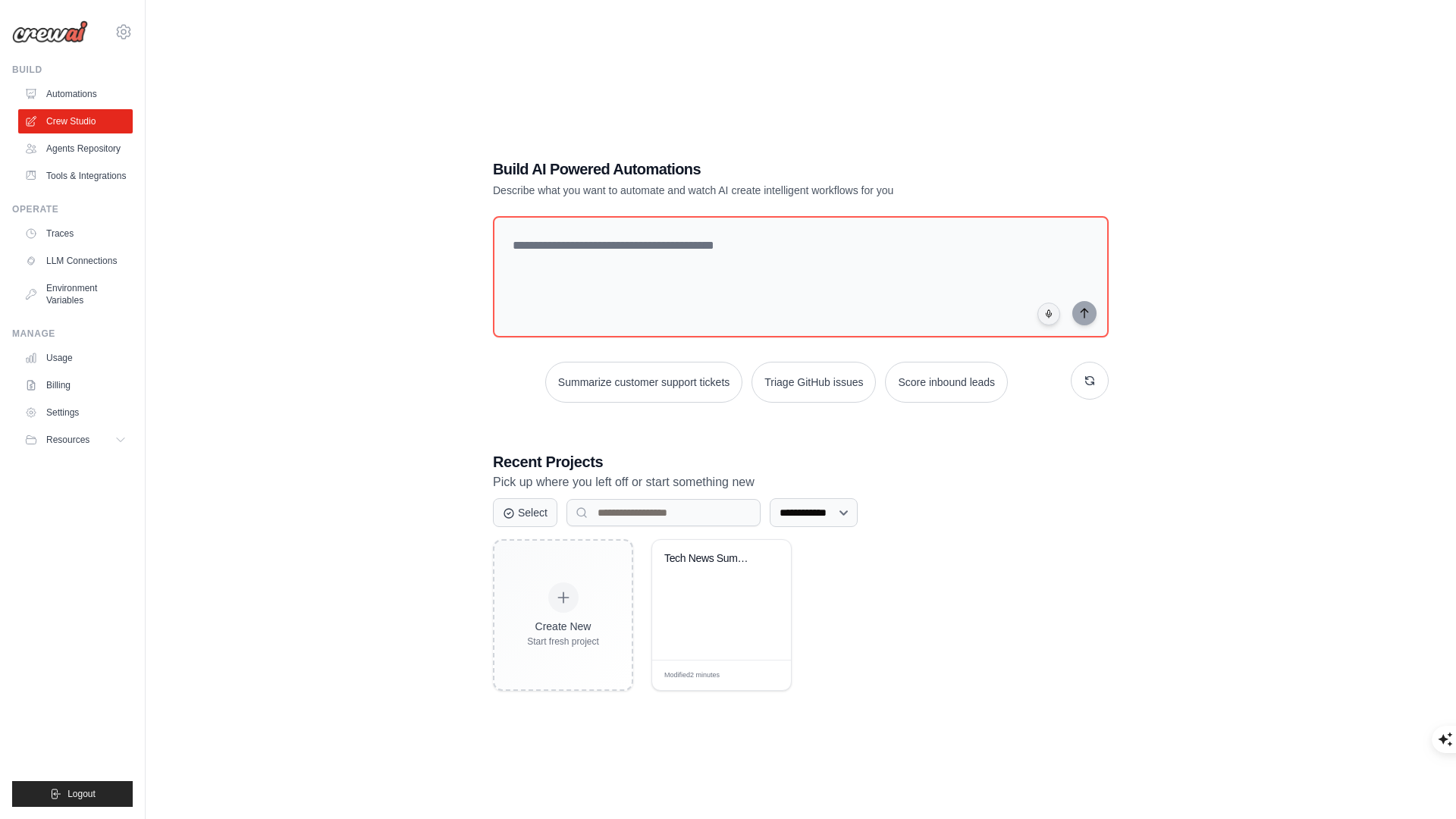
click at [576, 457] on h3 "Recent Projects" at bounding box center [801, 461] width 616 height 22
click at [547, 512] on button "Select" at bounding box center [525, 512] width 64 height 29
click at [749, 599] on div "Tech News Summarizer & Analyzer" at bounding box center [721, 600] width 139 height 120
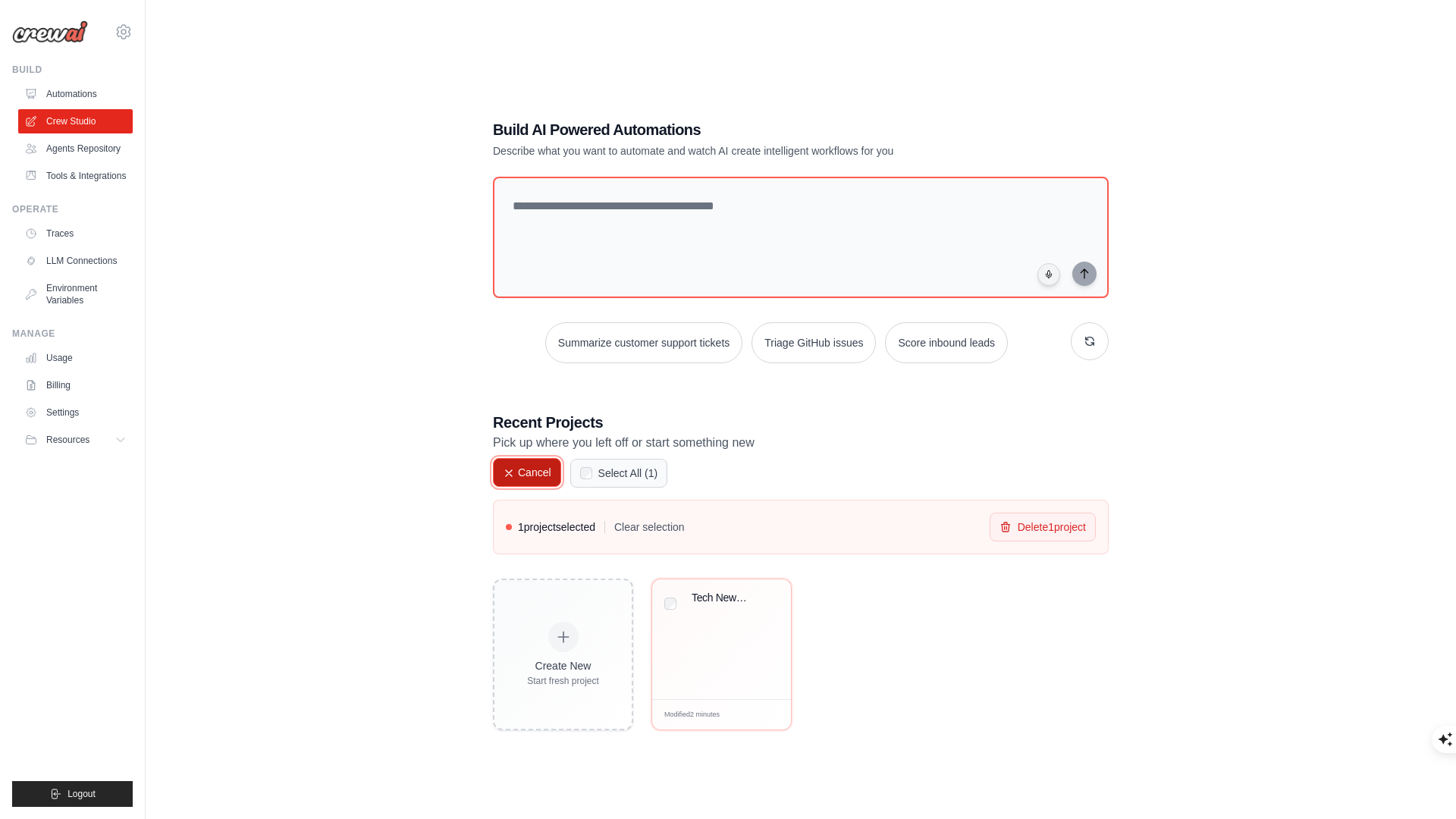
click at [534, 471] on button "Cancel" at bounding box center [527, 472] width 68 height 29
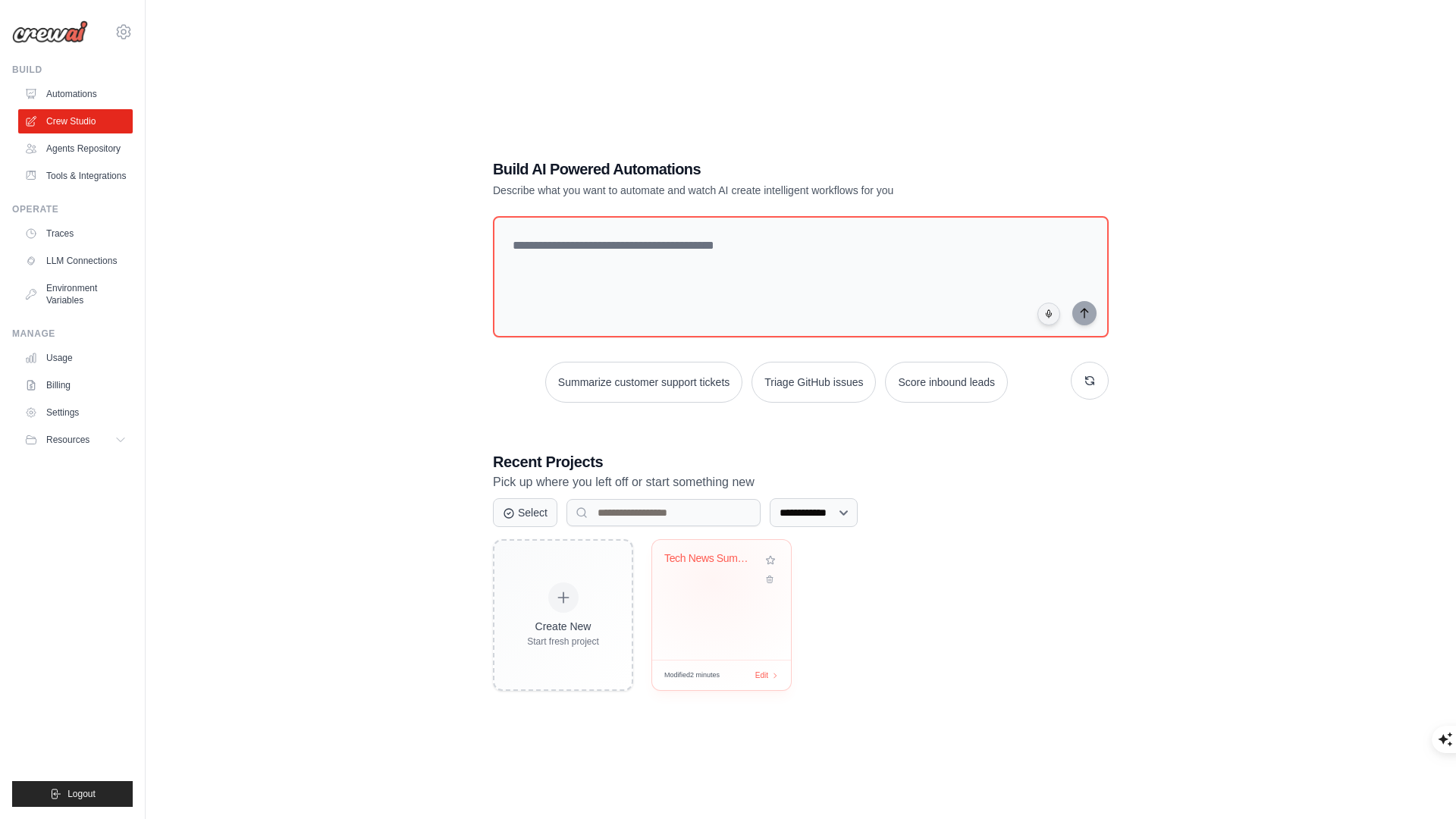
click at [714, 582] on div "Tech News Summarizer & Analyzer" at bounding box center [722, 569] width 115 height 35
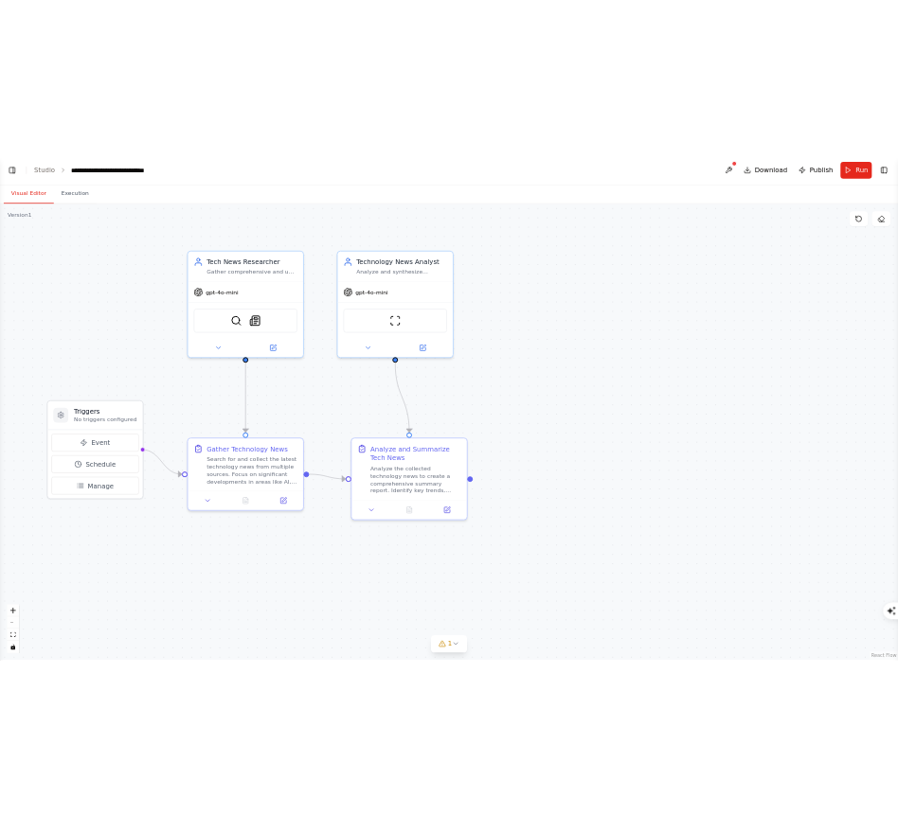
scroll to position [860, 0]
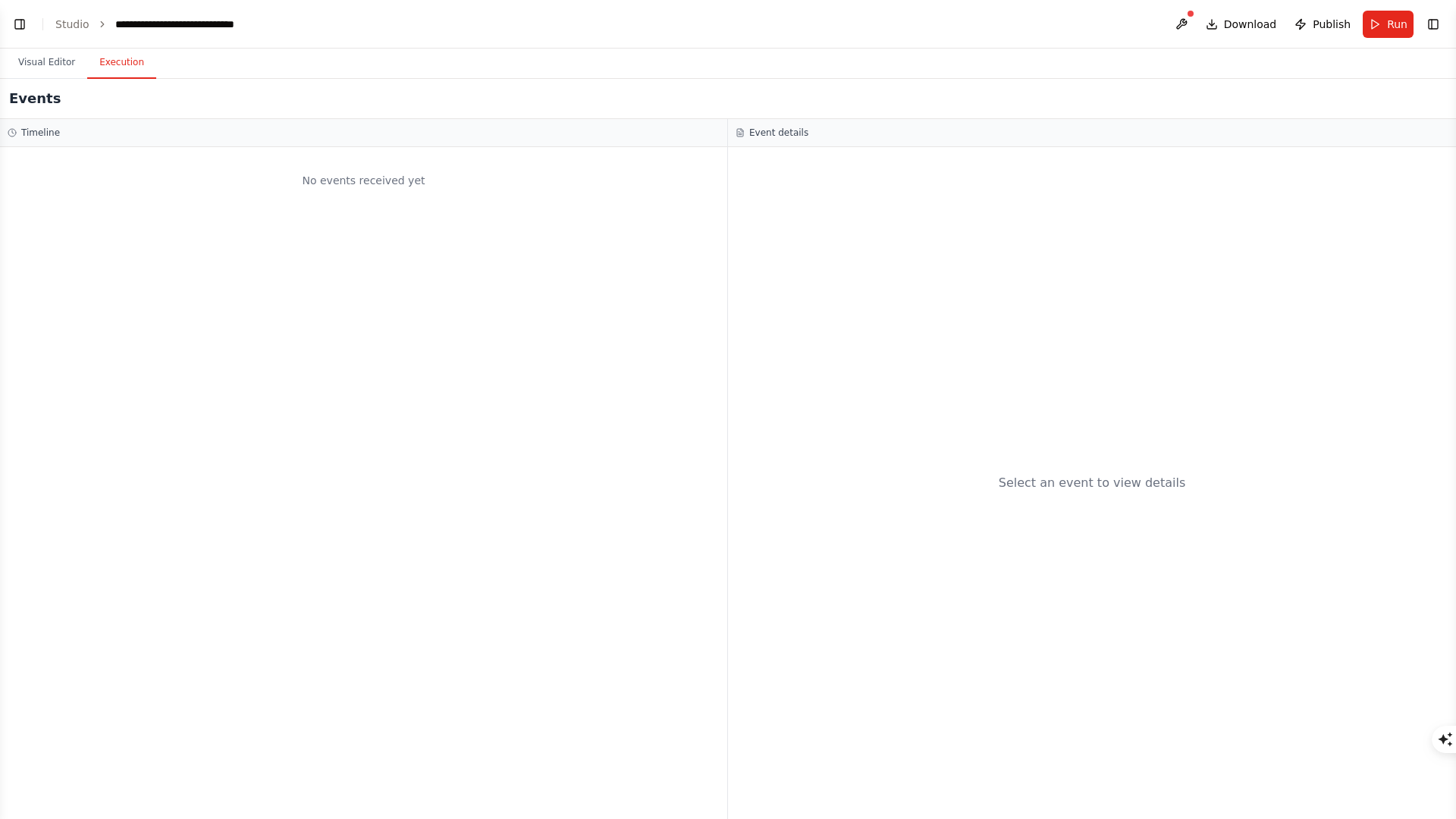
click at [103, 58] on button "Execution" at bounding box center [122, 63] width 69 height 32
click at [38, 62] on button "Visual Editor" at bounding box center [46, 63] width 81 height 32
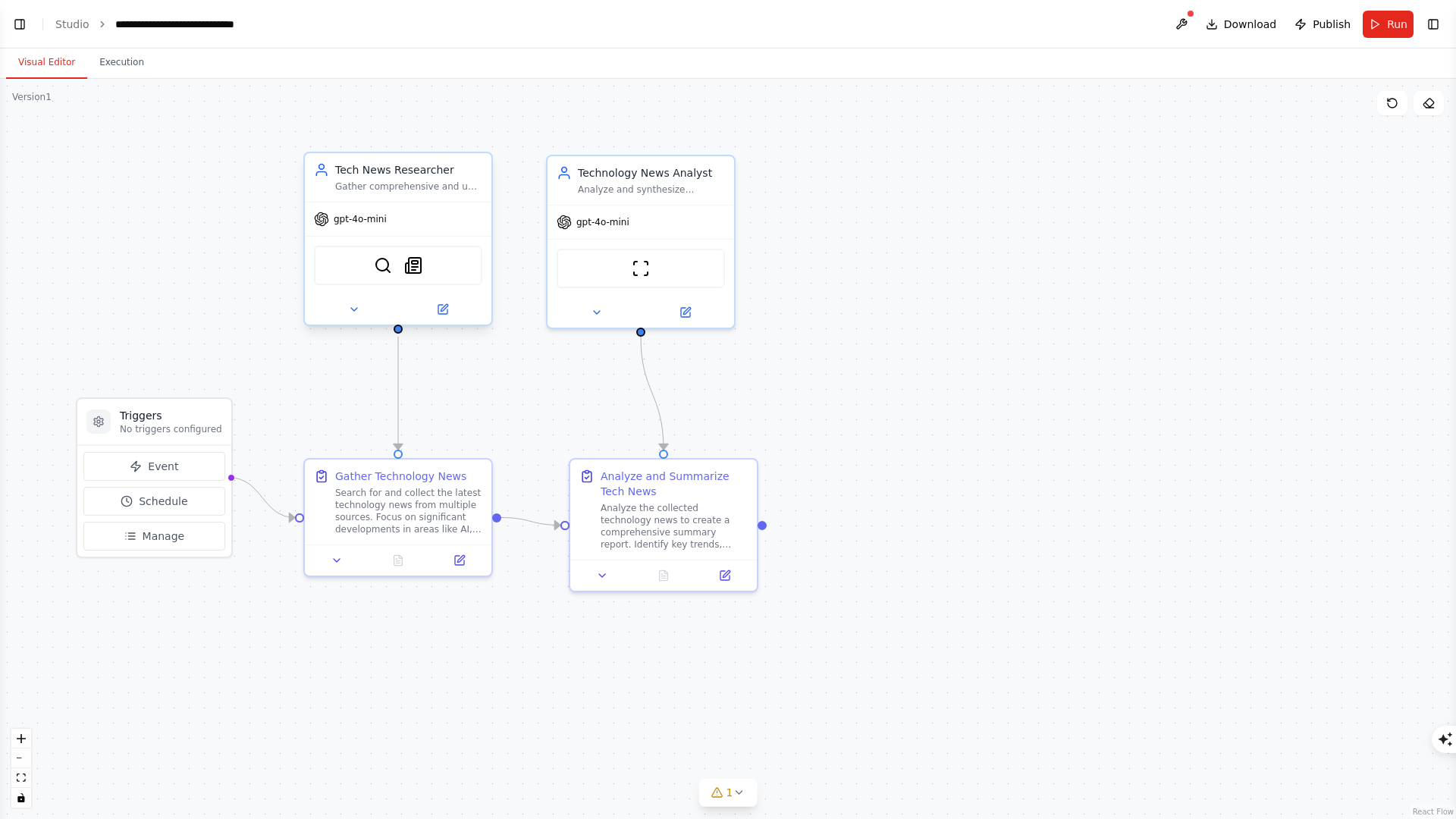
click at [465, 263] on div "SerperDevTool SerplyNewsSearchTool" at bounding box center [398, 265] width 168 height 39
click at [420, 268] on img at bounding box center [413, 265] width 18 height 18
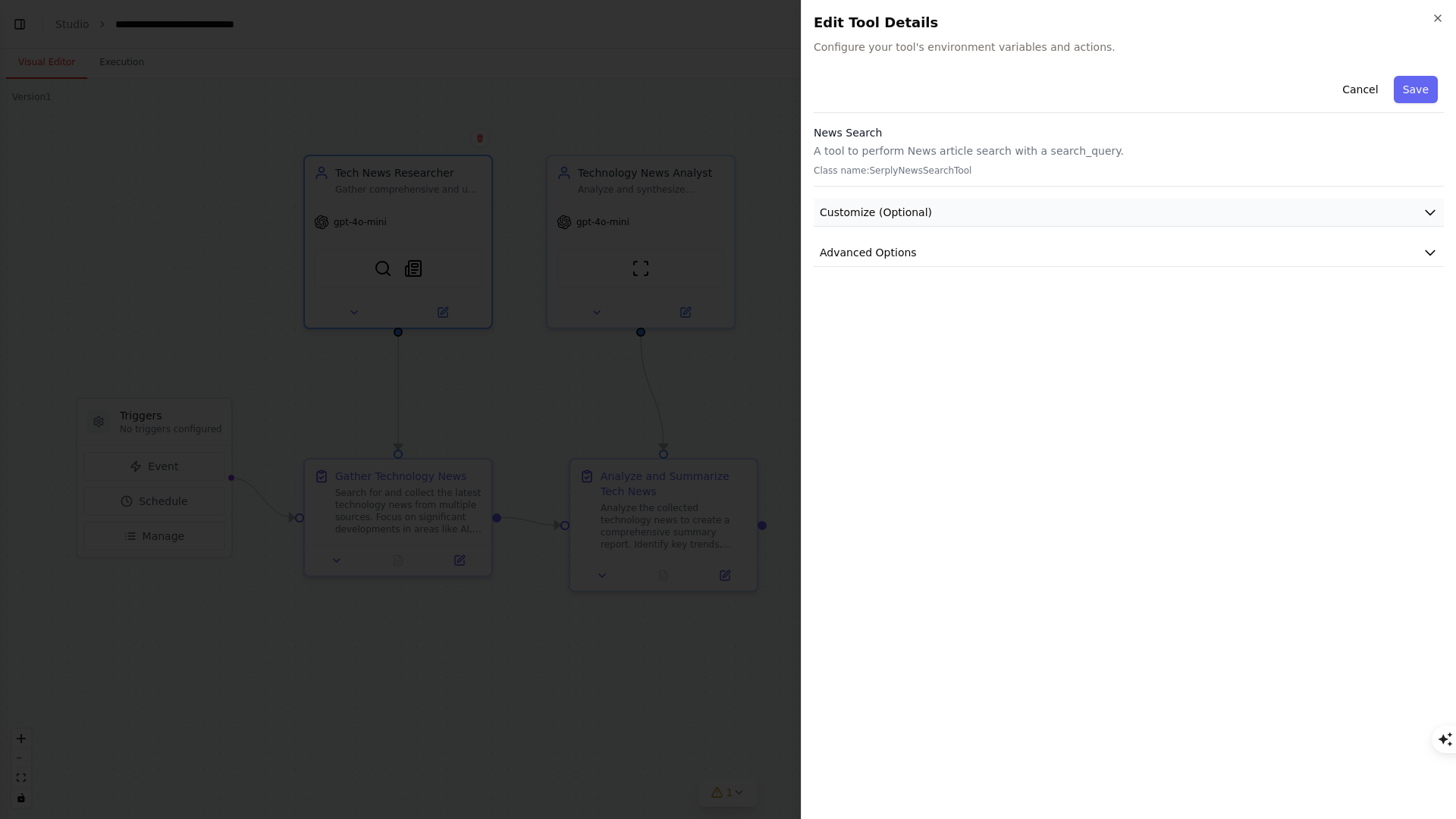
click at [1433, 211] on icon "button" at bounding box center [1430, 212] width 15 height 15
click at [1432, 260] on button "Advanced Options" at bounding box center [1128, 252] width 630 height 28
click at [1438, 18] on icon "button" at bounding box center [1438, 18] width 6 height 6
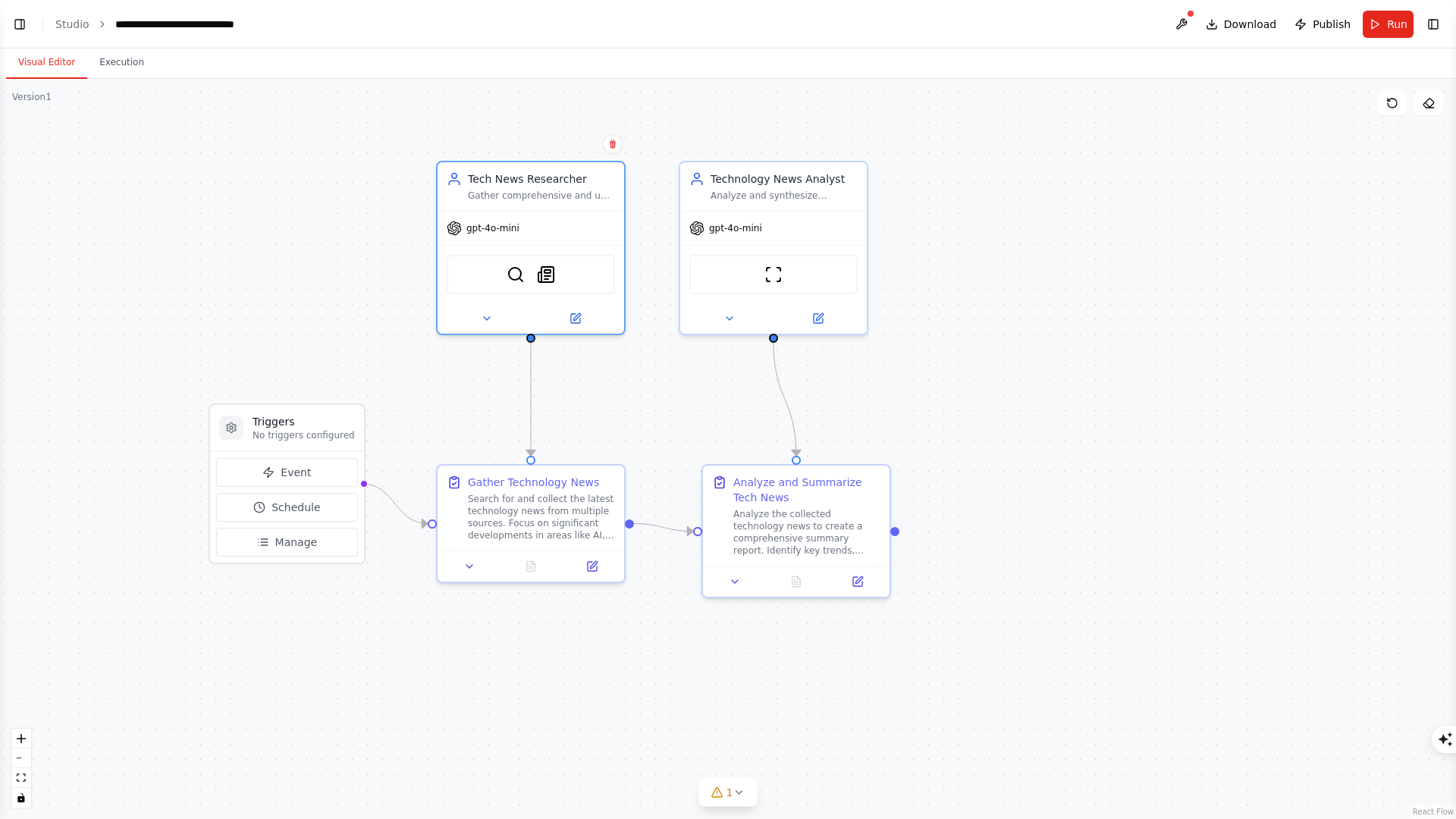
drag, startPoint x: 779, startPoint y: 352, endPoint x: 919, endPoint y: 358, distance: 140.1
click at [919, 359] on div ".deletable-edge-delete-btn { width: 20px; height: 20px; border: 0px solid #ffff…" at bounding box center [728, 448] width 1456 height 740
click at [331, 485] on button "Event" at bounding box center [293, 472] width 142 height 29
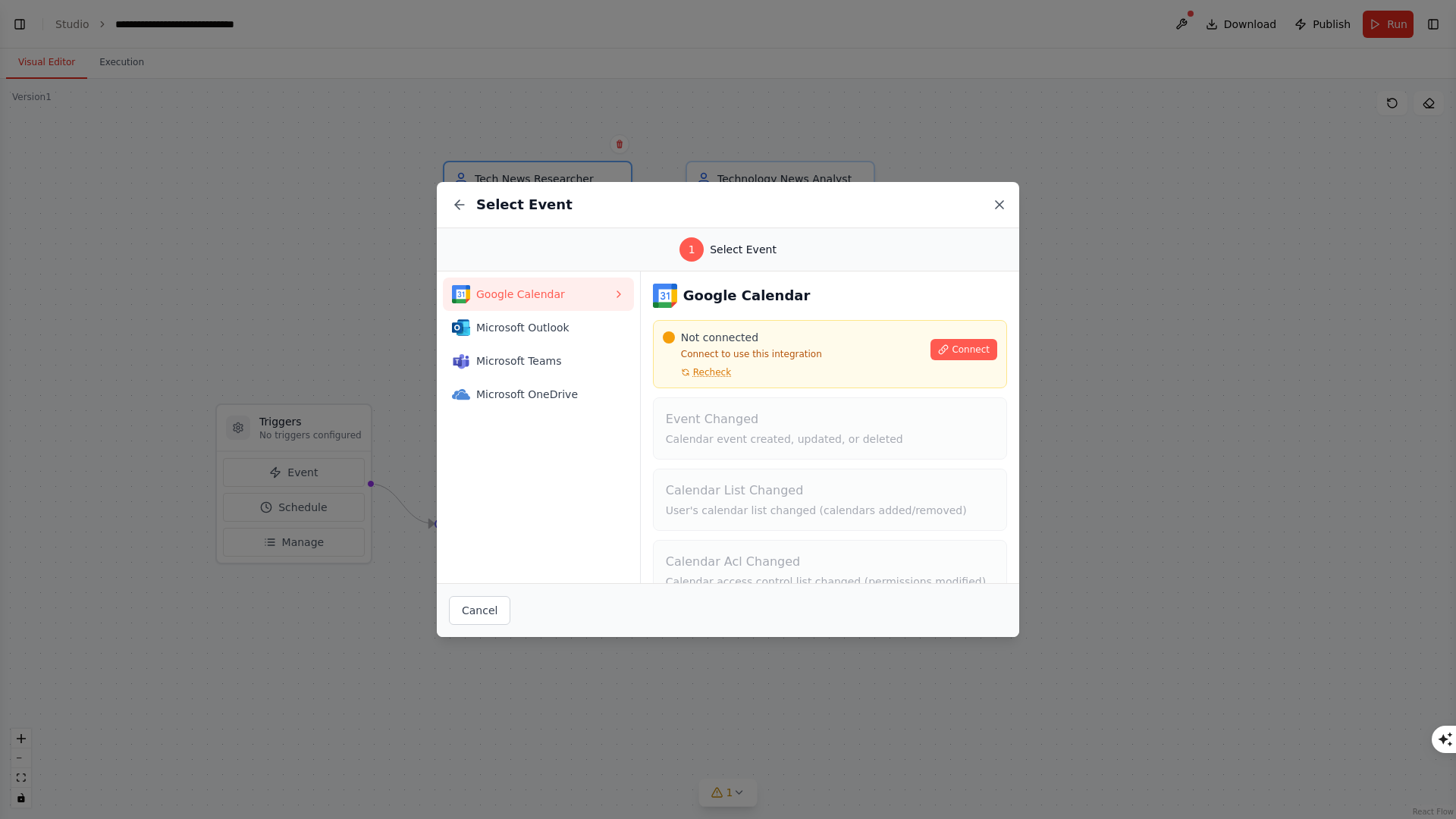
click at [1002, 205] on icon at bounding box center [999, 204] width 15 height 15
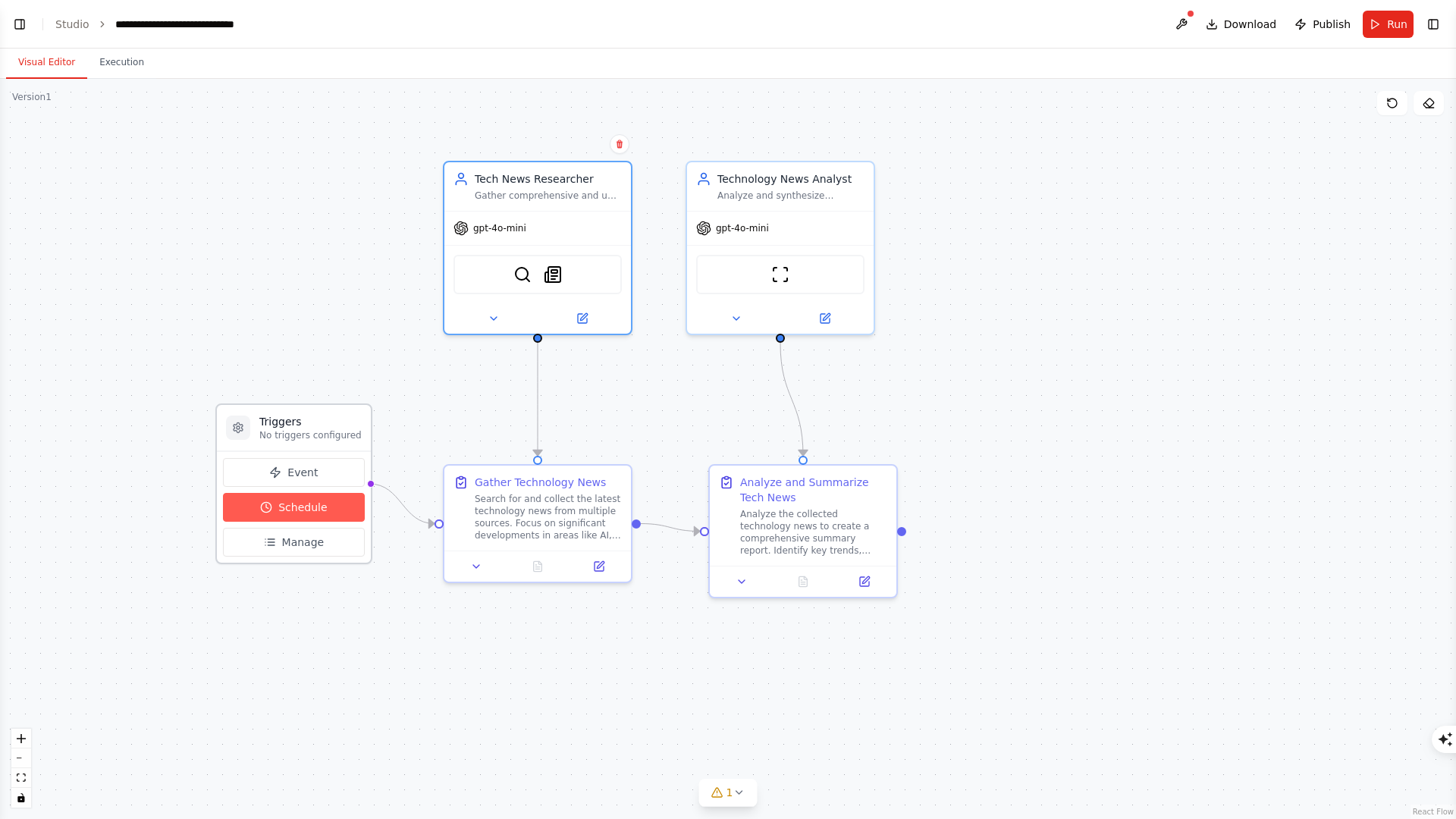
click at [302, 515] on button "Schedule" at bounding box center [293, 508] width 142 height 29
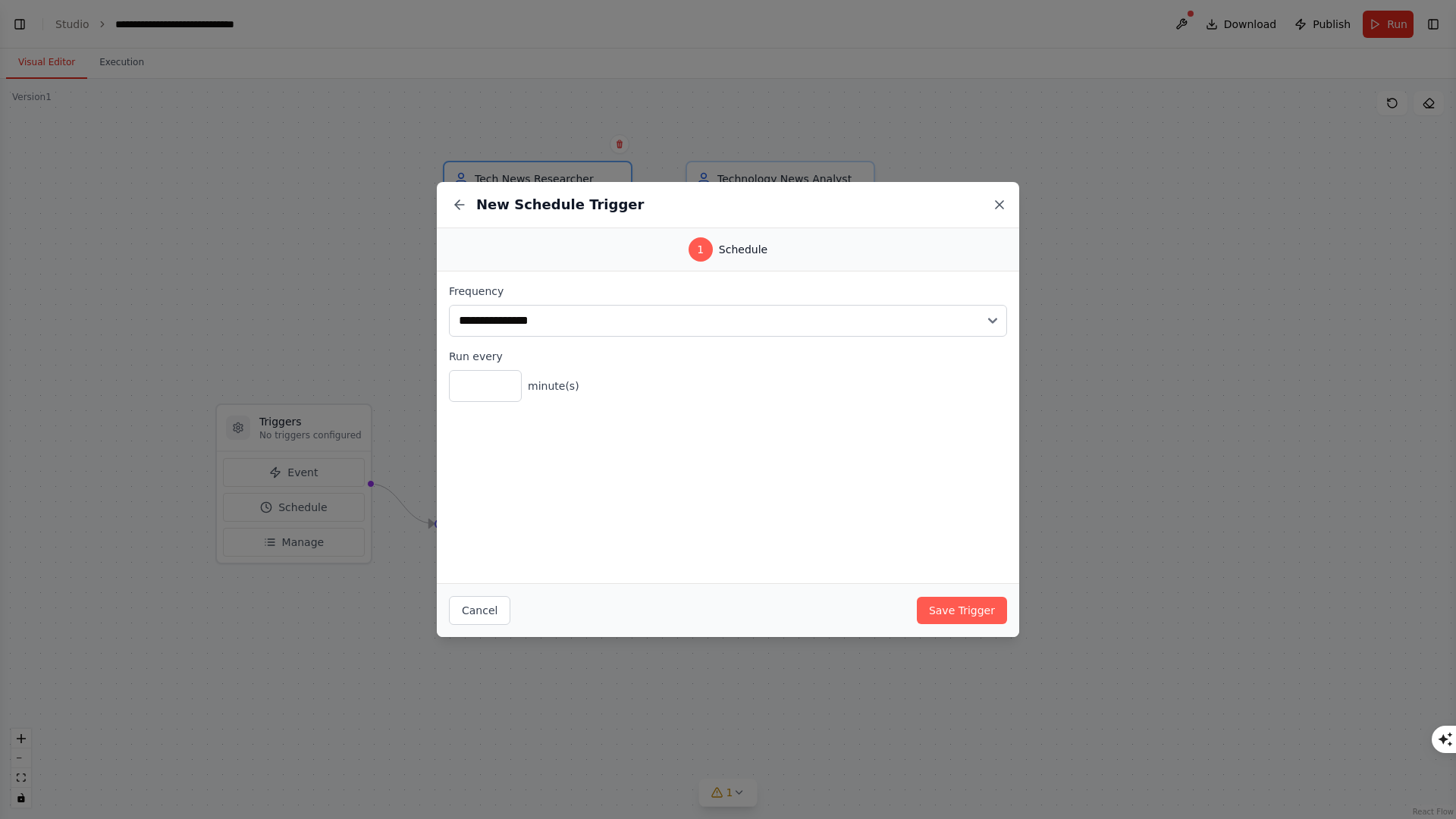
click at [999, 199] on icon at bounding box center [999, 204] width 15 height 15
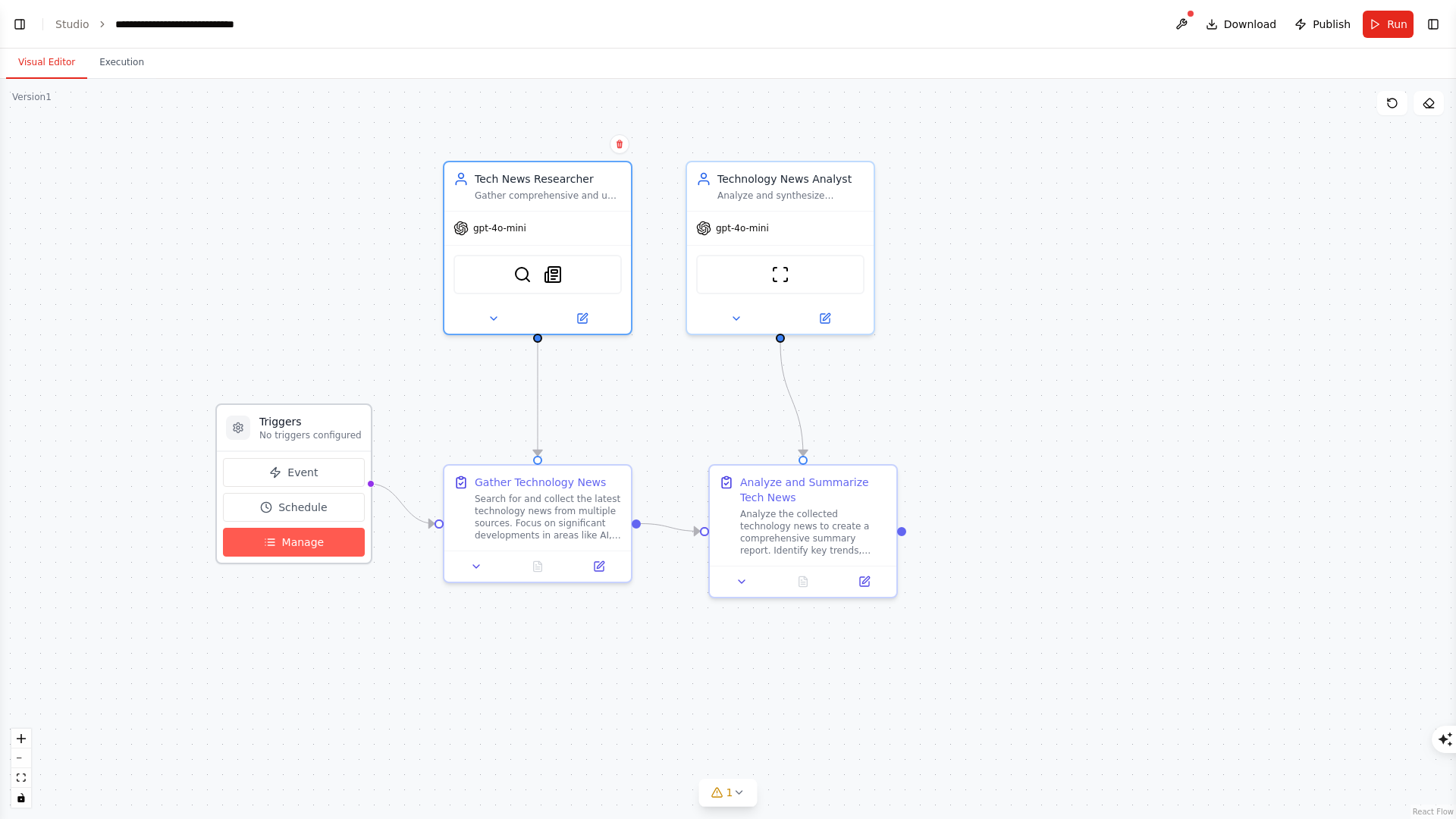
click at [350, 552] on button "Manage" at bounding box center [293, 542] width 142 height 29
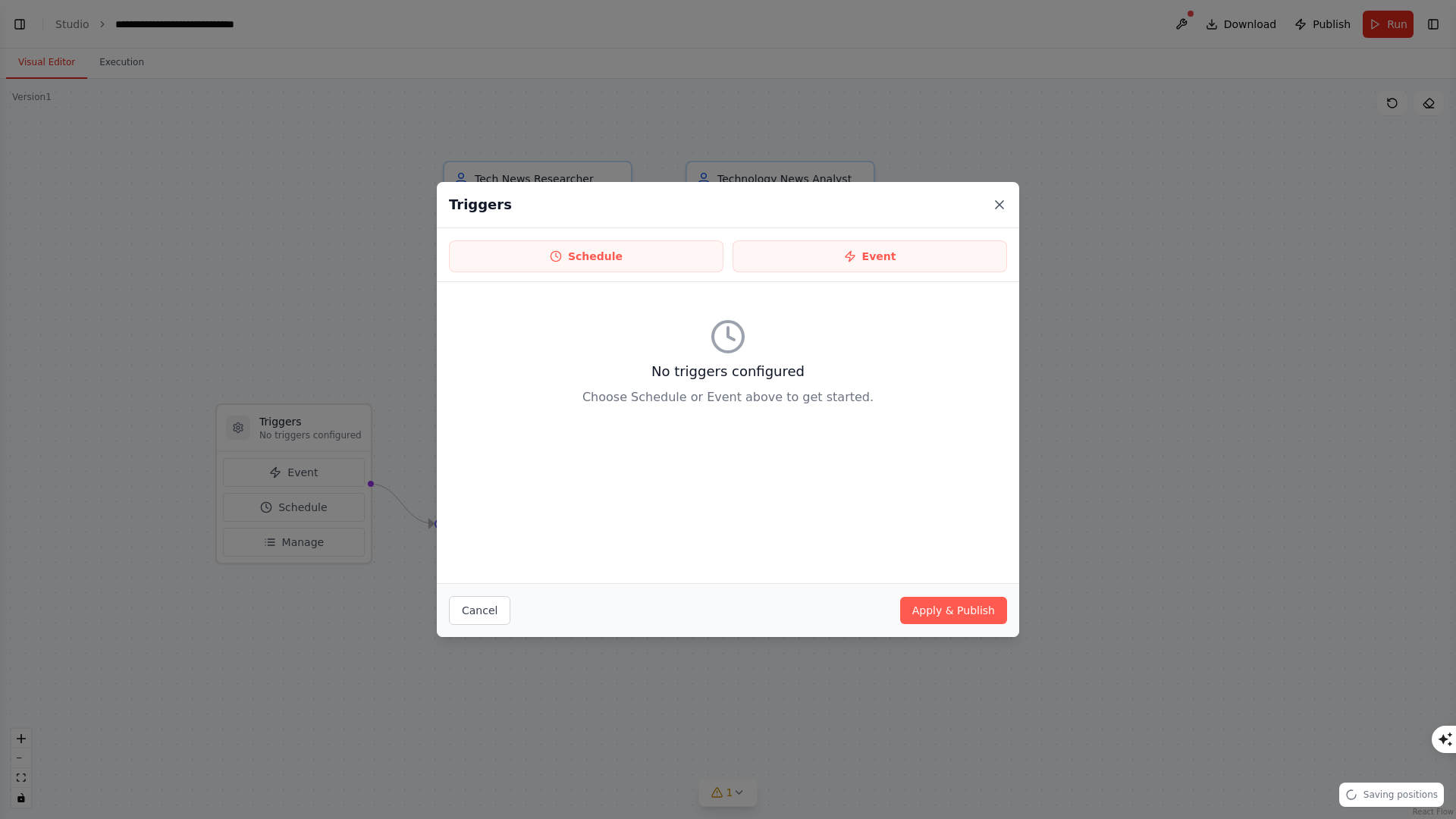
click at [1001, 209] on icon at bounding box center [999, 204] width 15 height 15
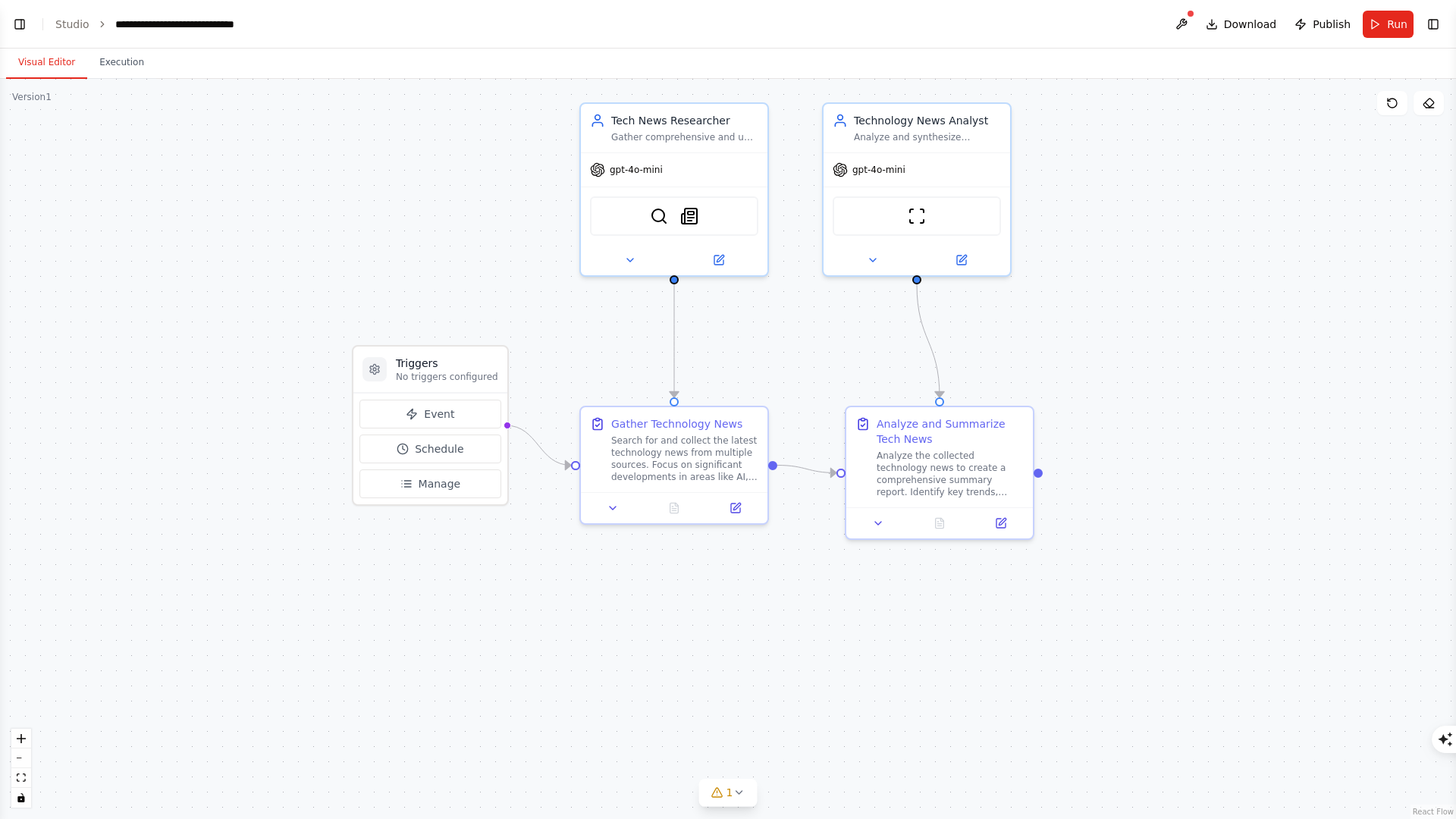
drag, startPoint x: 622, startPoint y: 423, endPoint x: 767, endPoint y: 362, distance: 157.3
click at [765, 363] on div ".deletable-edge-delete-btn { width: 20px; height: 20px; border: 0px solid #ffff…" at bounding box center [728, 448] width 1456 height 740
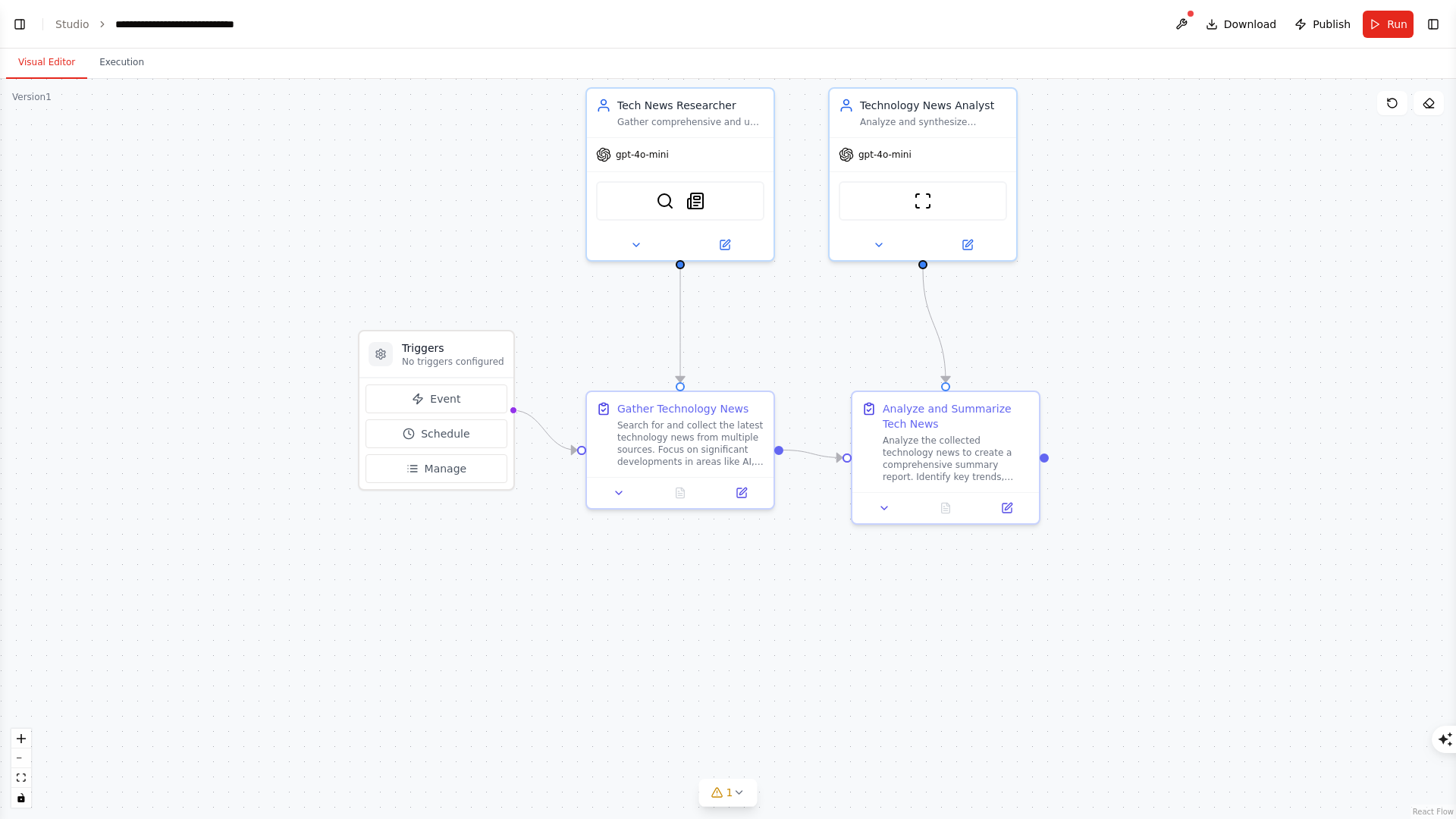
drag, startPoint x: 629, startPoint y: 344, endPoint x: 629, endPoint y: 331, distance: 13.0
click at [629, 331] on div ".deletable-edge-delete-btn { width: 20px; height: 20px; border: 0px solid #ffff…" at bounding box center [728, 448] width 1456 height 740
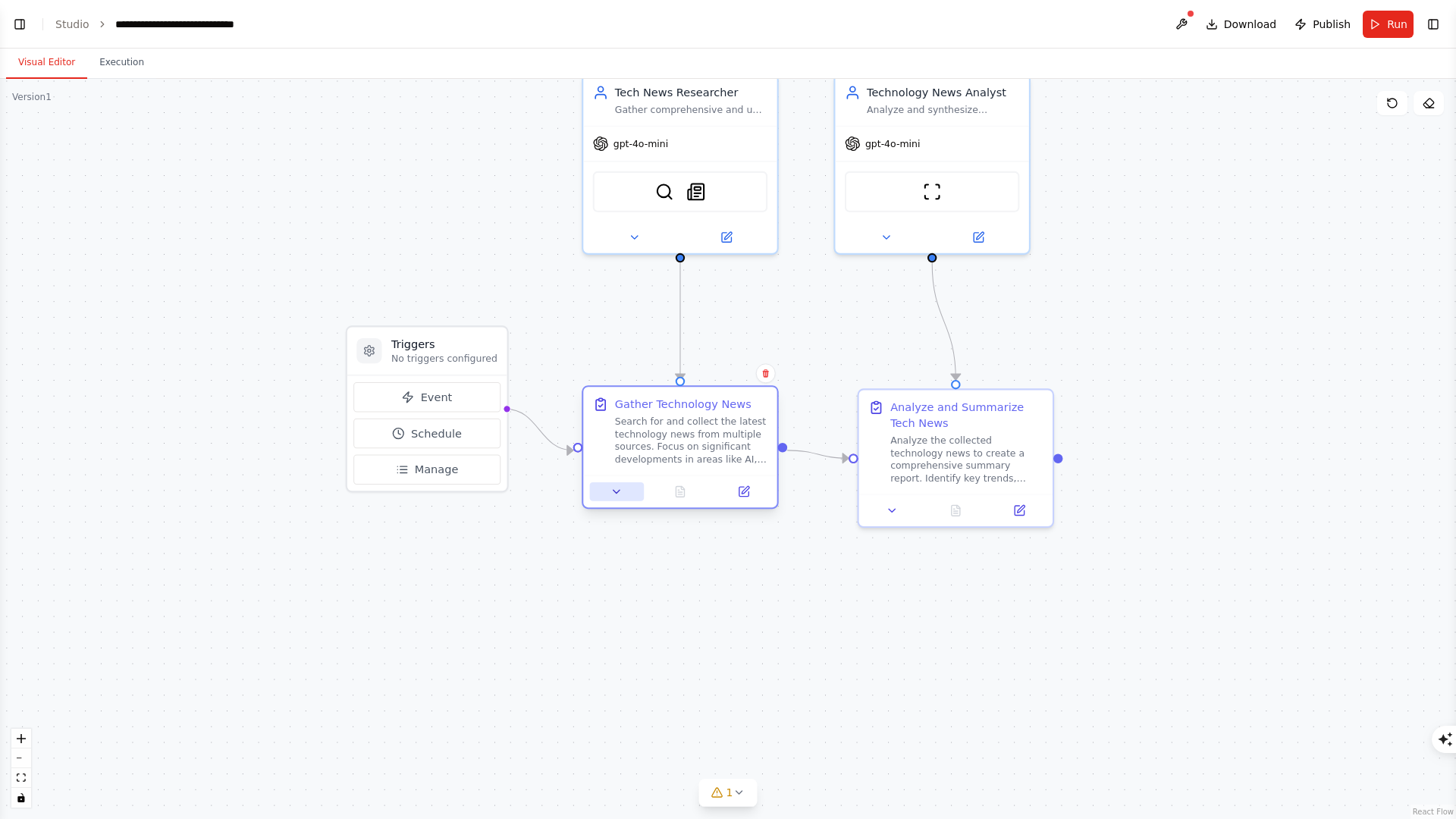
click at [617, 490] on icon at bounding box center [617, 492] width 13 height 13
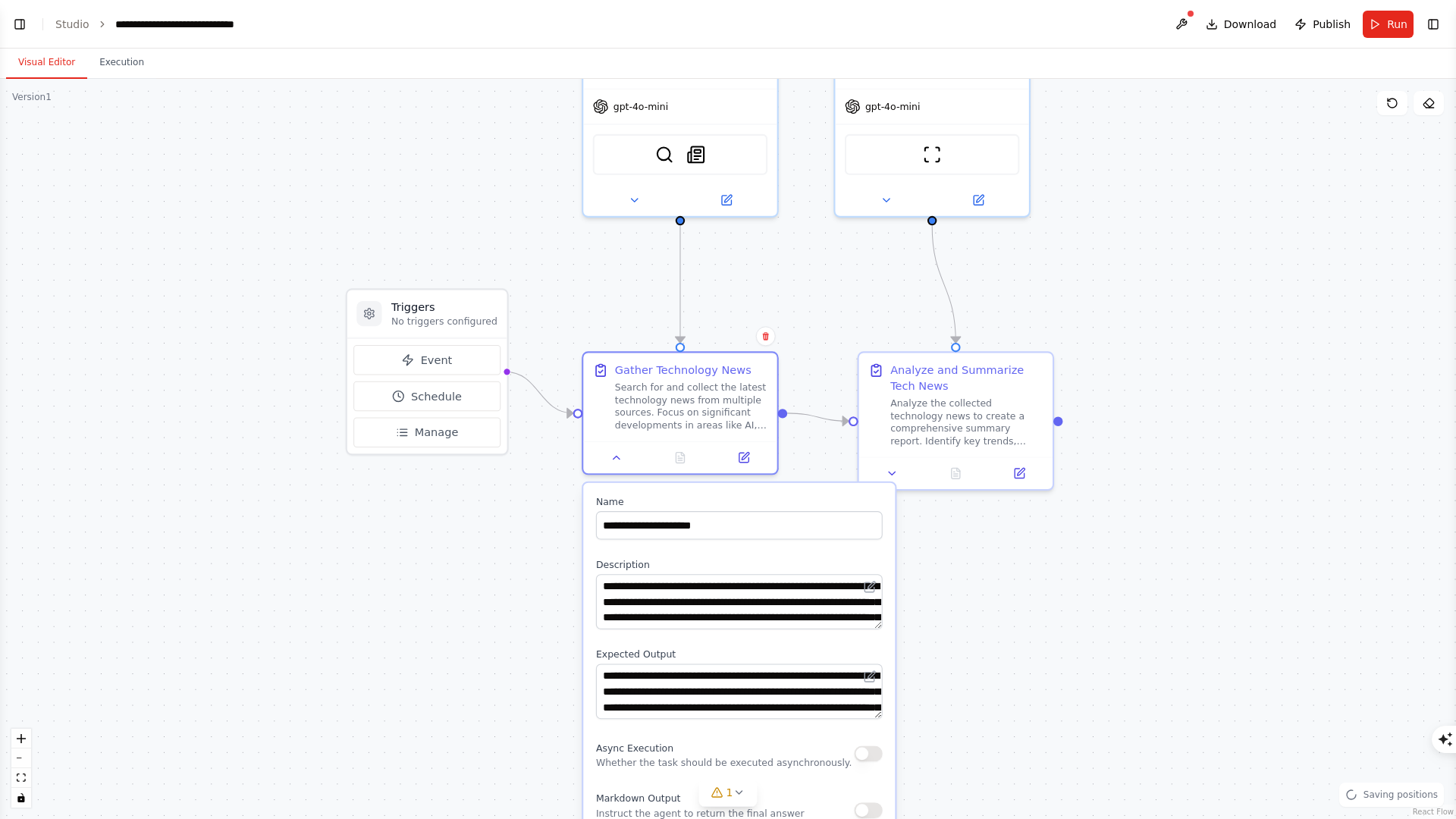
drag, startPoint x: 514, startPoint y: 584, endPoint x: 508, endPoint y: 441, distance: 143.1
click at [508, 443] on div ".deletable-edge-delete-btn { width: 20px; height: 20px; border: 0px solid #ffff…" at bounding box center [728, 448] width 1456 height 740
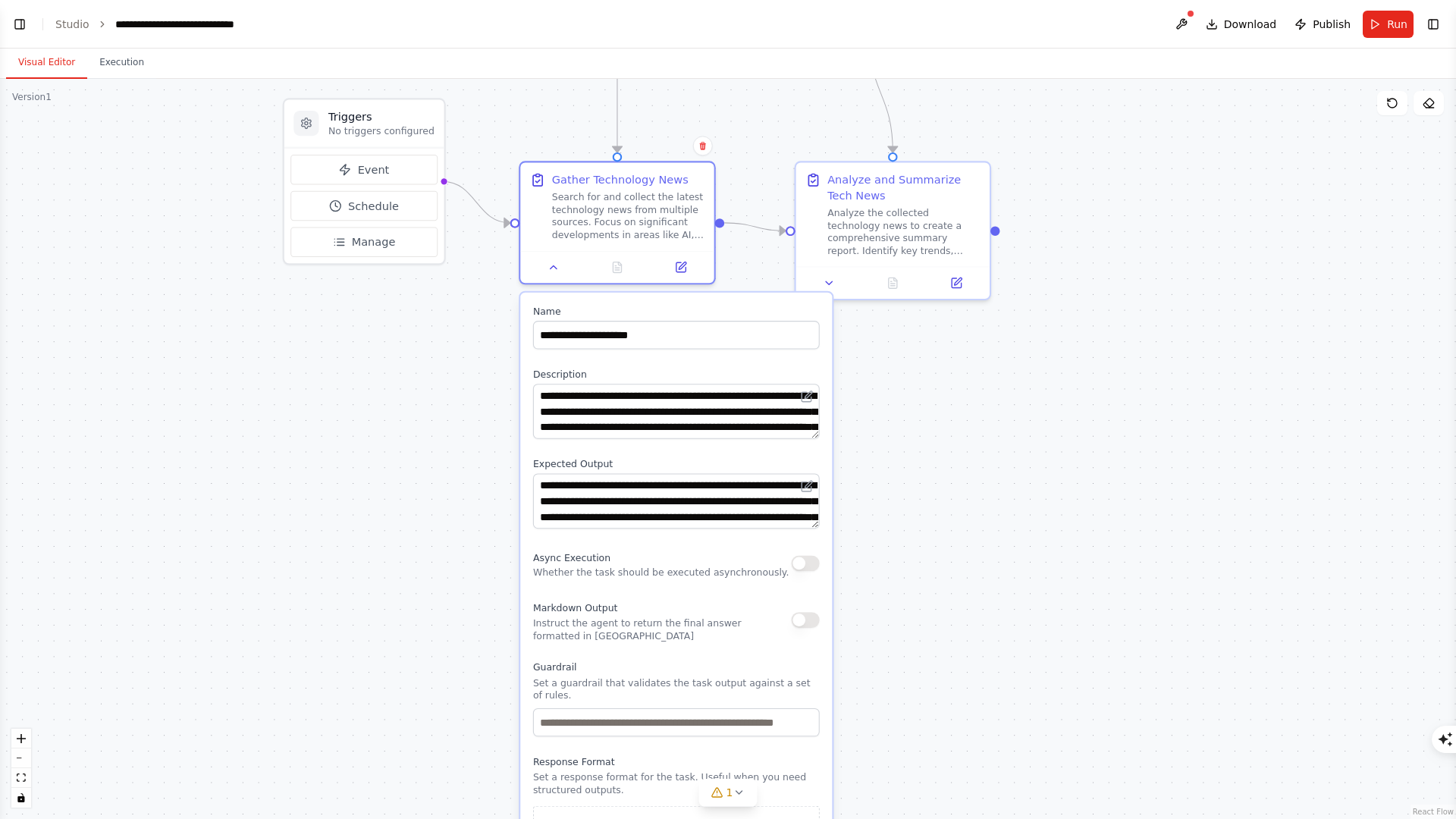
drag, startPoint x: 976, startPoint y: 539, endPoint x: 919, endPoint y: 453, distance: 103.2
click at [919, 453] on div ".deletable-edge-delete-btn { width: 20px; height: 20px; border: 0px solid #ffff…" at bounding box center [728, 448] width 1456 height 740
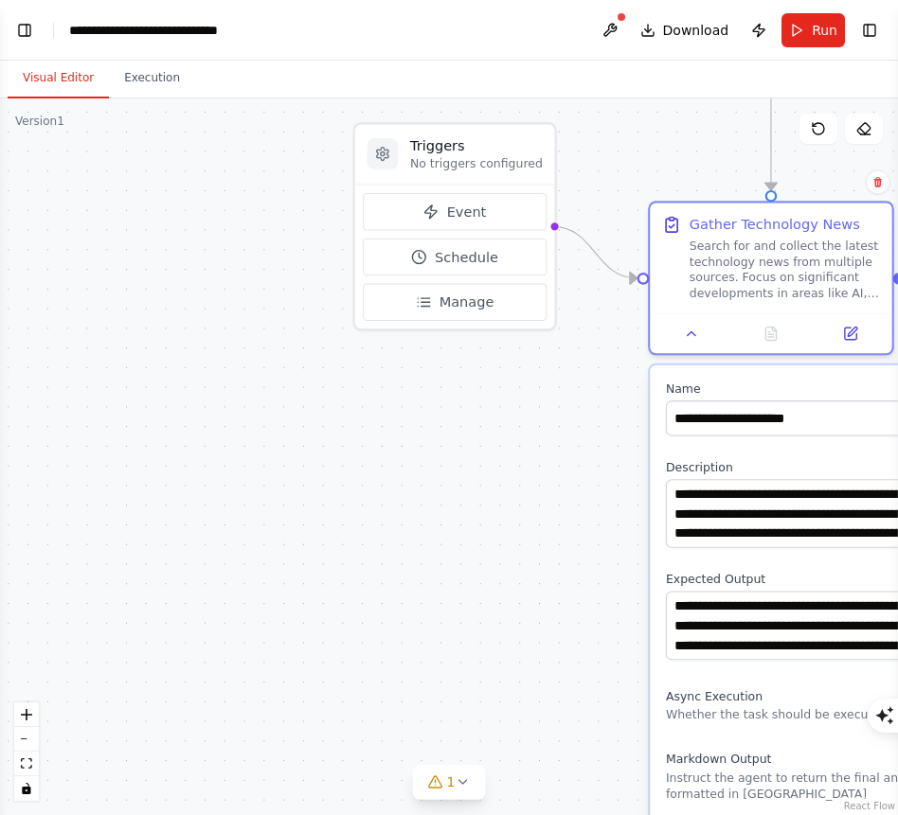
scroll to position [877, 0]
click at [309, 366] on div ".deletable-edge-delete-btn { width: 20px; height: 20px; border: 0px solid #ffff…" at bounding box center [449, 456] width 898 height 717
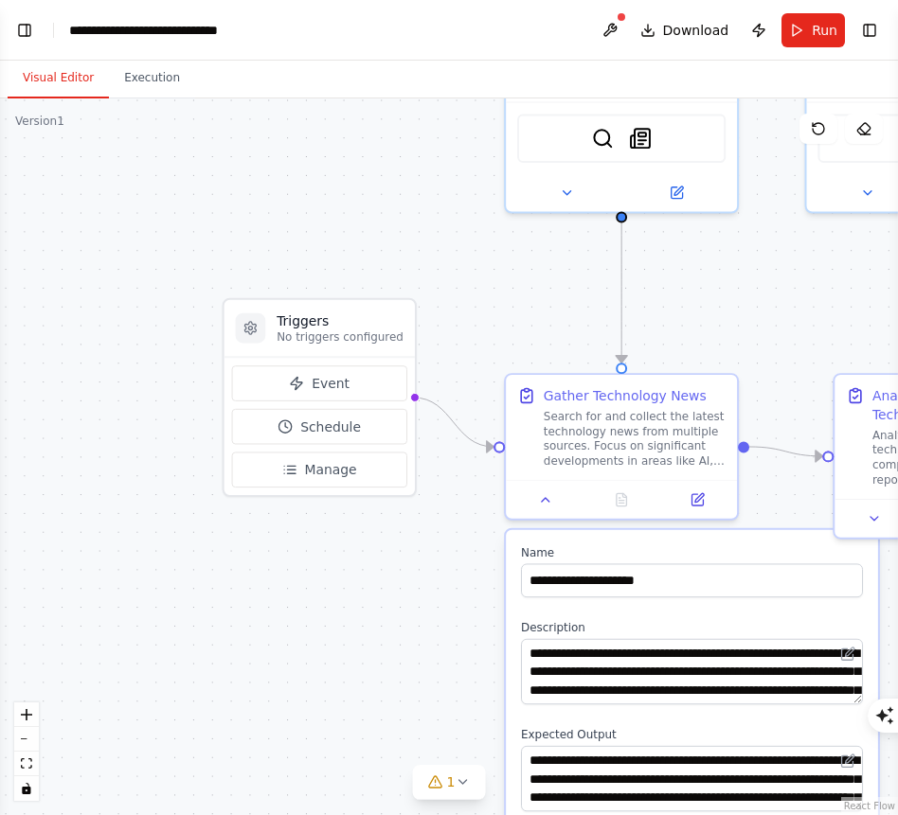
drag, startPoint x: 380, startPoint y: 399, endPoint x: 207, endPoint y: 584, distance: 253.3
click at [210, 584] on div ".deletable-edge-delete-btn { width: 20px; height: 20px; border: 0px solid #ffff…" at bounding box center [449, 456] width 898 height 717
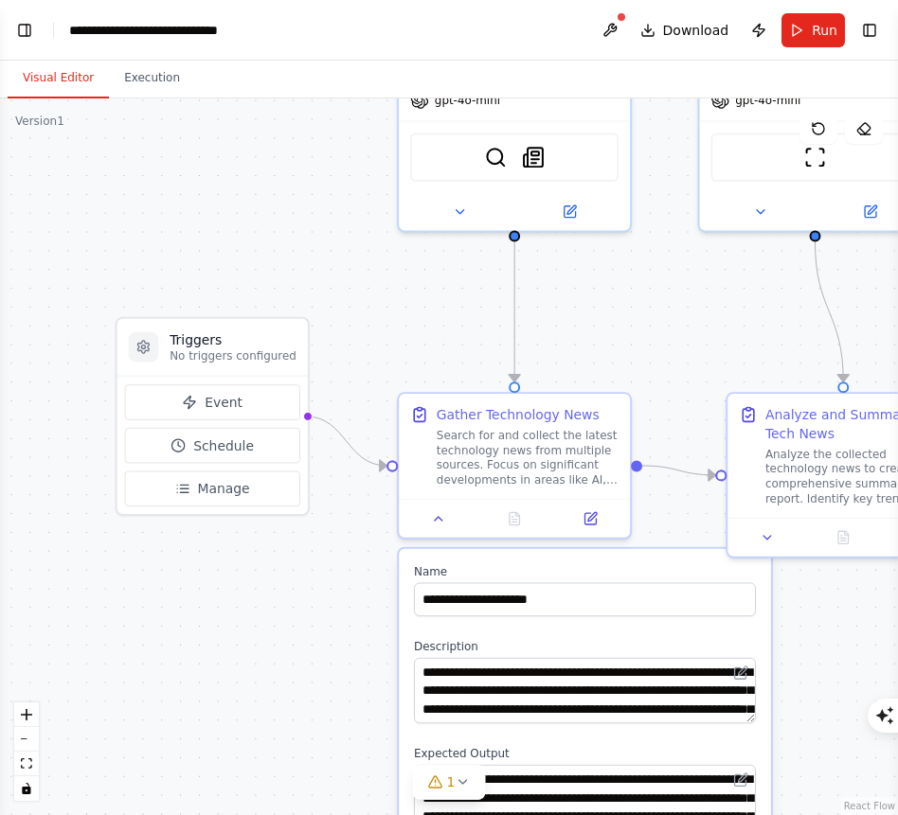
drag, startPoint x: 530, startPoint y: 322, endPoint x: 464, endPoint y: 320, distance: 66.3
click at [464, 320] on div ".deletable-edge-delete-btn { width: 20px; height: 20px; border: 0px solid #ffff…" at bounding box center [449, 456] width 898 height 717
click at [243, 504] on button "Manage" at bounding box center [212, 489] width 175 height 36
click at [237, 479] on span "Manage" at bounding box center [223, 488] width 52 height 19
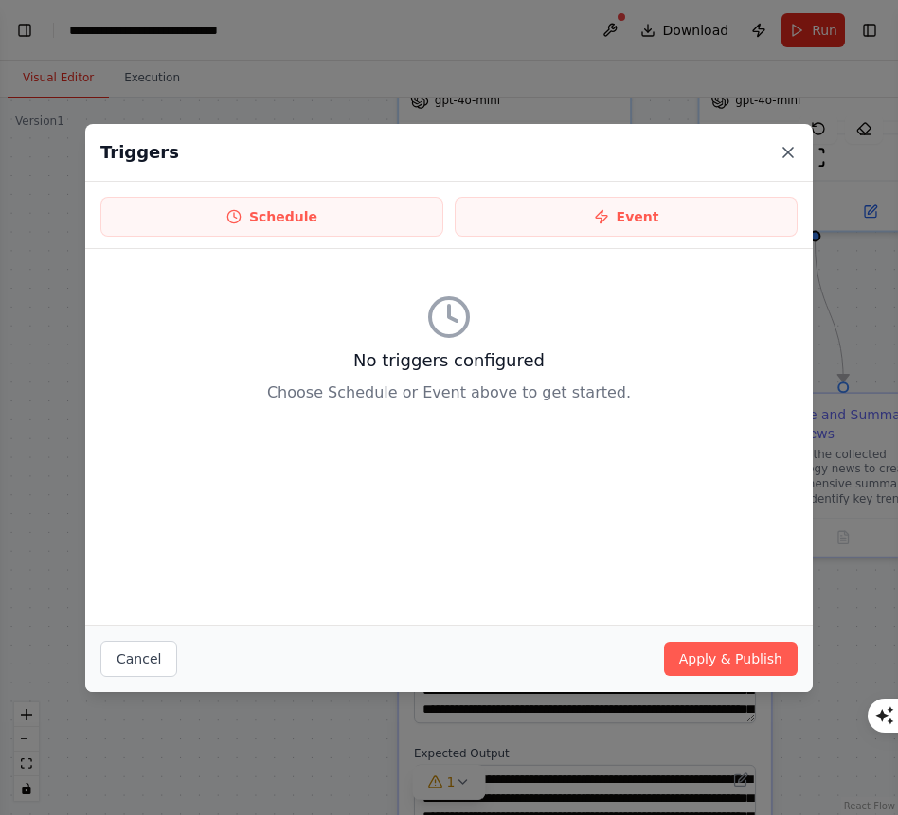
click at [787, 153] on icon at bounding box center [787, 152] width 9 height 9
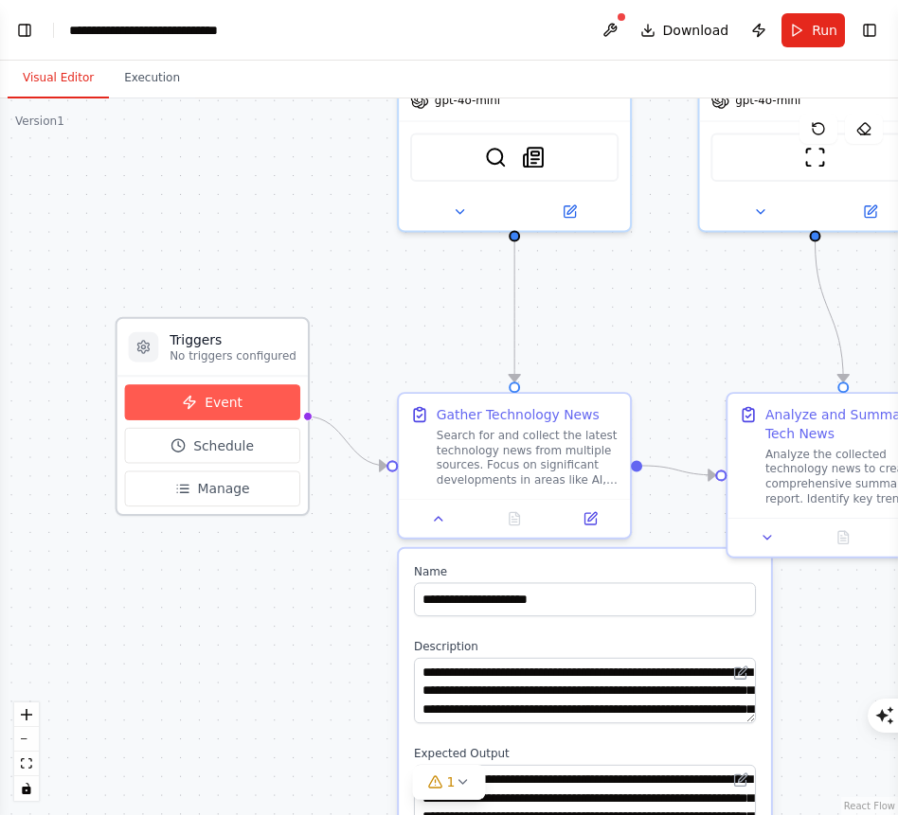
click at [263, 399] on button "Event" at bounding box center [212, 402] width 175 height 36
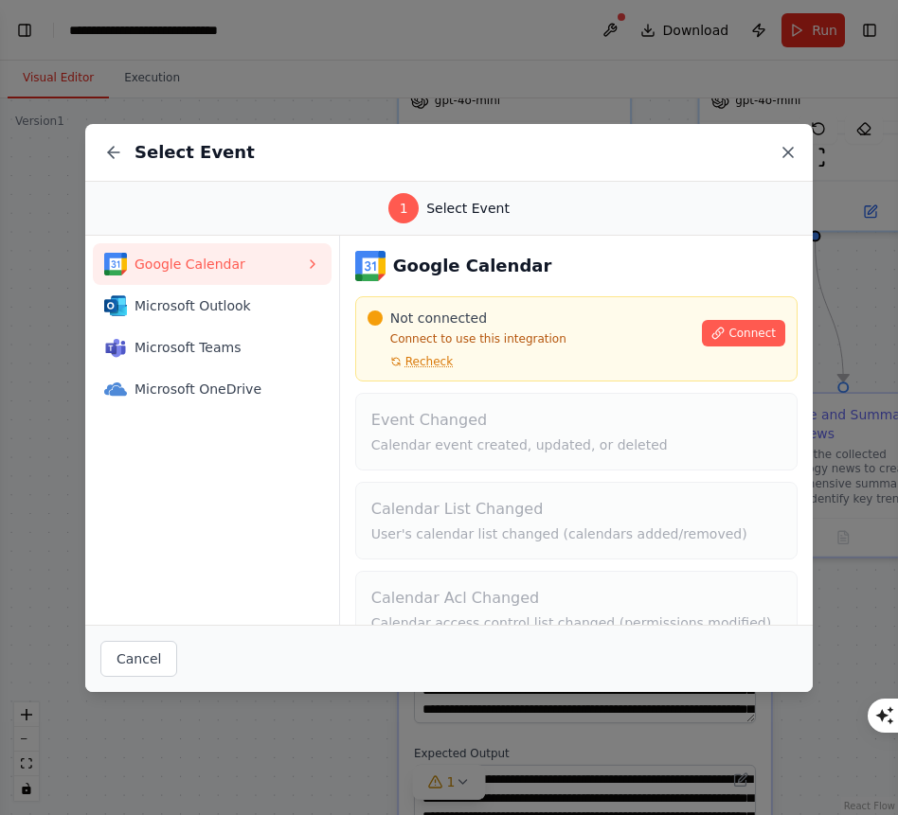
click at [787, 150] on icon at bounding box center [787, 152] width 19 height 19
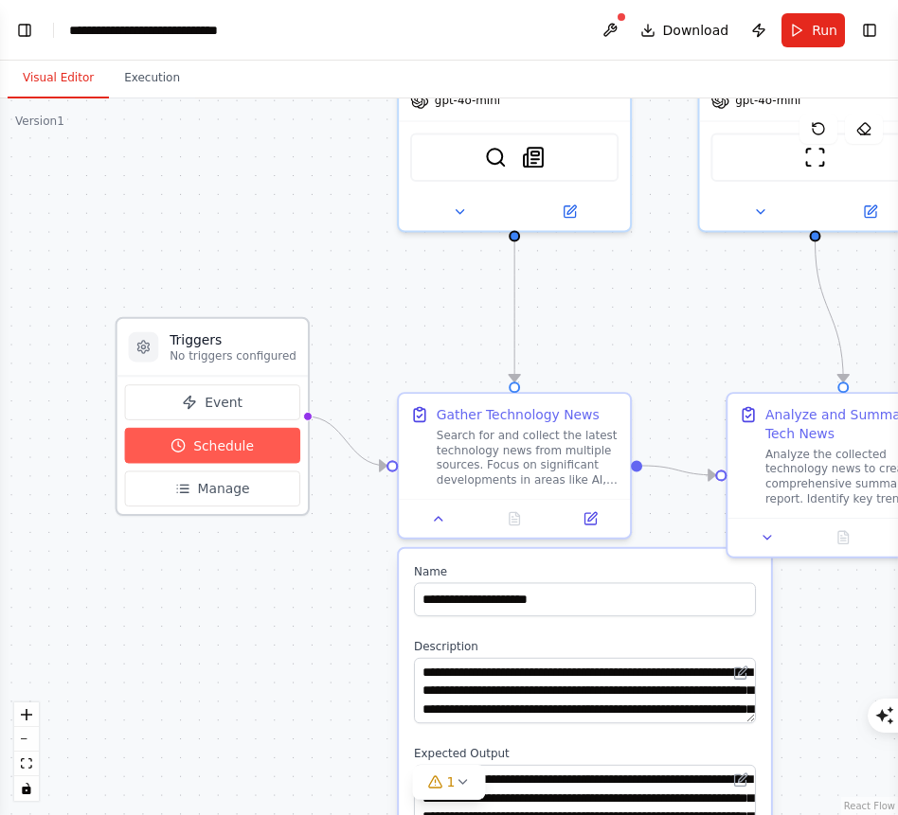
click at [271, 446] on button "Schedule" at bounding box center [212, 446] width 175 height 36
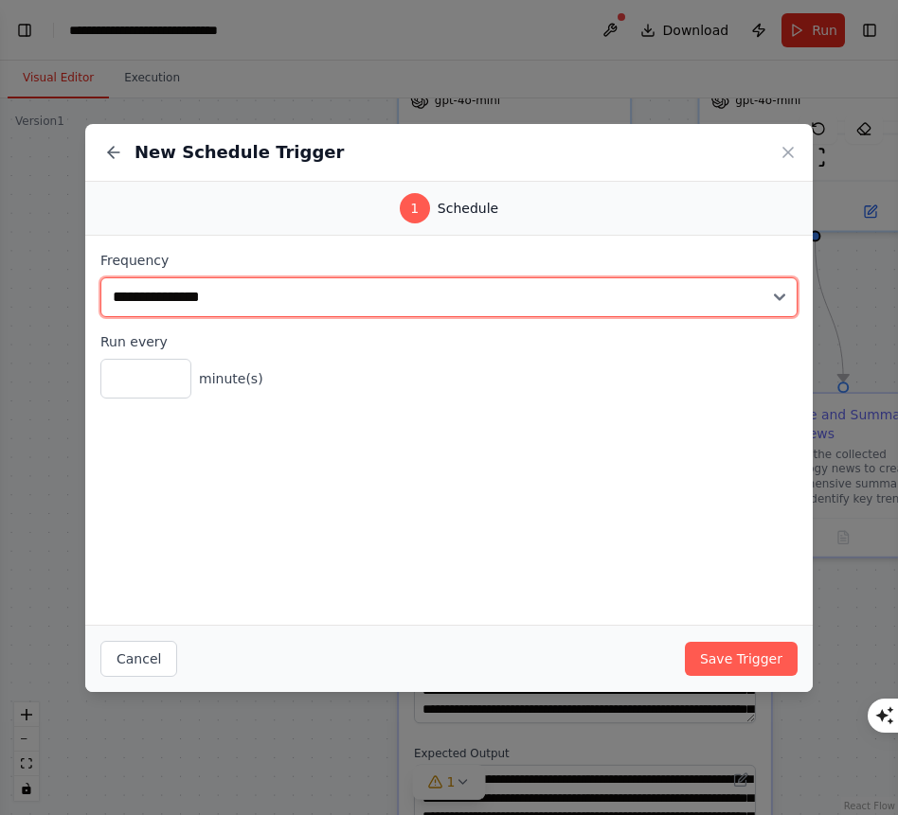
click at [366, 295] on select "**********" at bounding box center [448, 297] width 697 height 40
select select "*****"
click at [100, 277] on select "**********" at bounding box center [448, 297] width 697 height 40
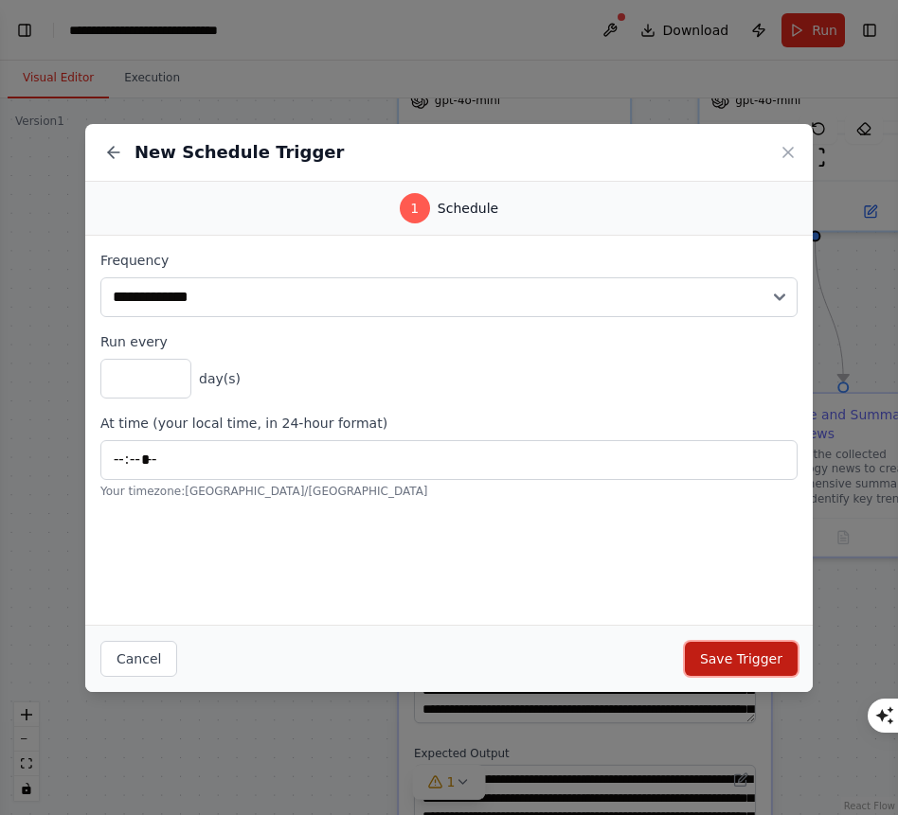
click at [723, 656] on button "Save Trigger" at bounding box center [741, 659] width 113 height 34
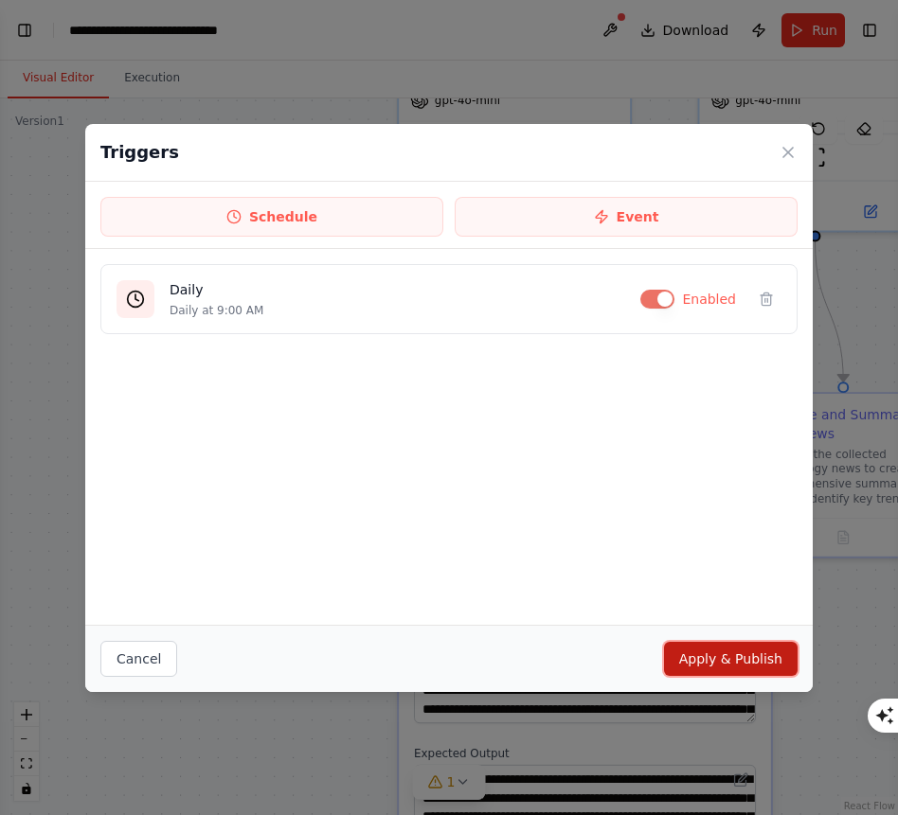
click at [733, 672] on button "Apply & Publish" at bounding box center [731, 659] width 134 height 34
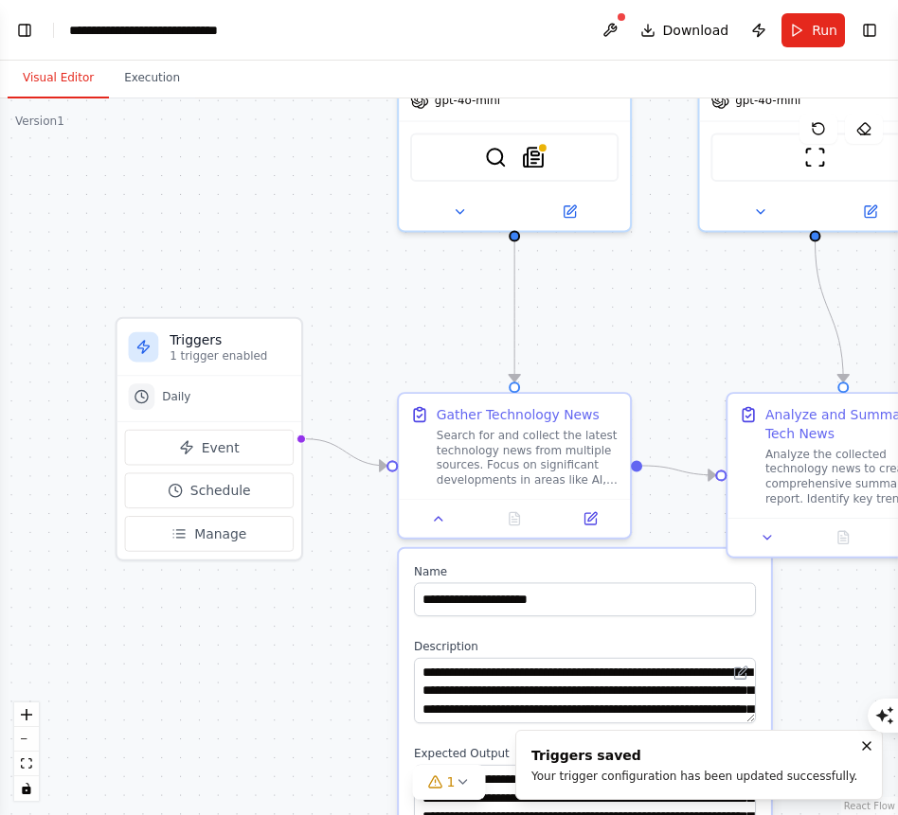
click at [663, 309] on div ".deletable-edge-delete-btn { width: 20px; height: 20px; border: 0px solid #ffff…" at bounding box center [449, 456] width 898 height 717
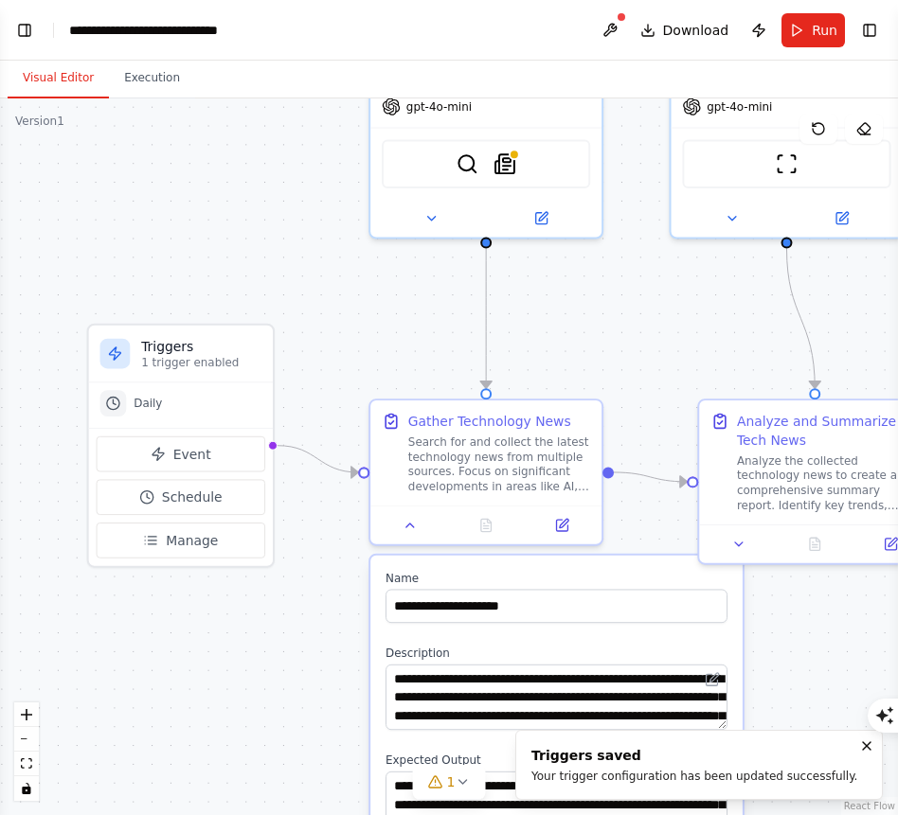
drag, startPoint x: 708, startPoint y: 330, endPoint x: 655, endPoint y: 407, distance: 94.0
click at [656, 407] on div ".deletable-edge-delete-btn { width: 20px; height: 20px; border: 0px solid #ffff…" at bounding box center [449, 456] width 898 height 717
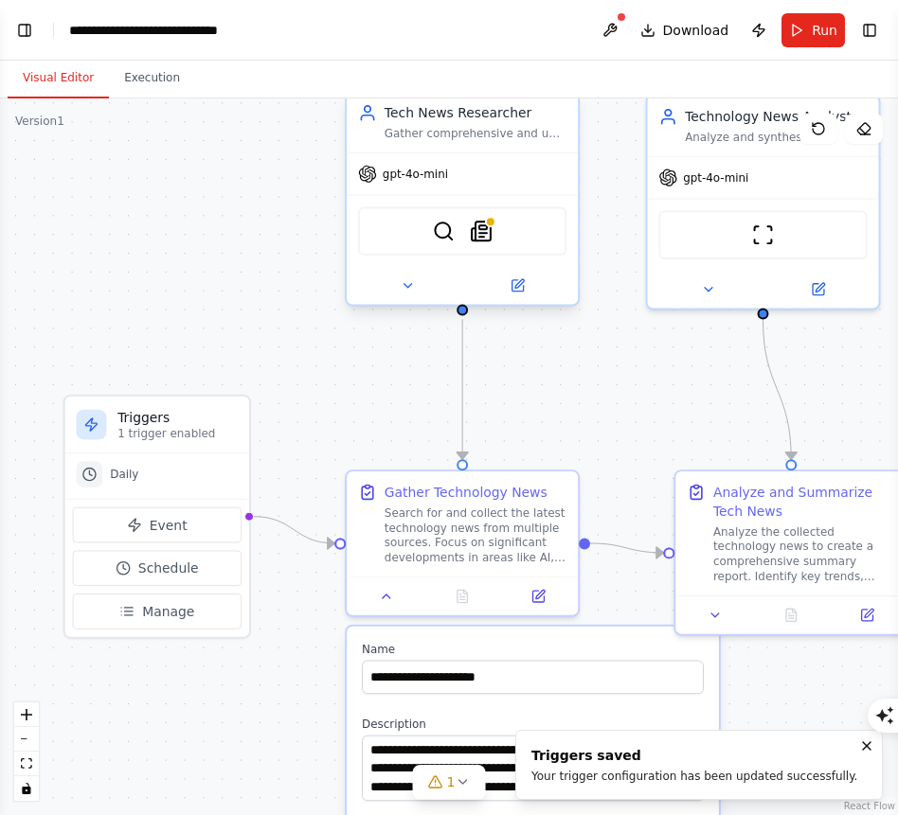
click at [504, 251] on div "SerperDevTool SerplyNewsSearchTool" at bounding box center [462, 230] width 208 height 49
click at [492, 241] on div "SerperDevTool SerplyNewsSearchTool" at bounding box center [462, 230] width 208 height 49
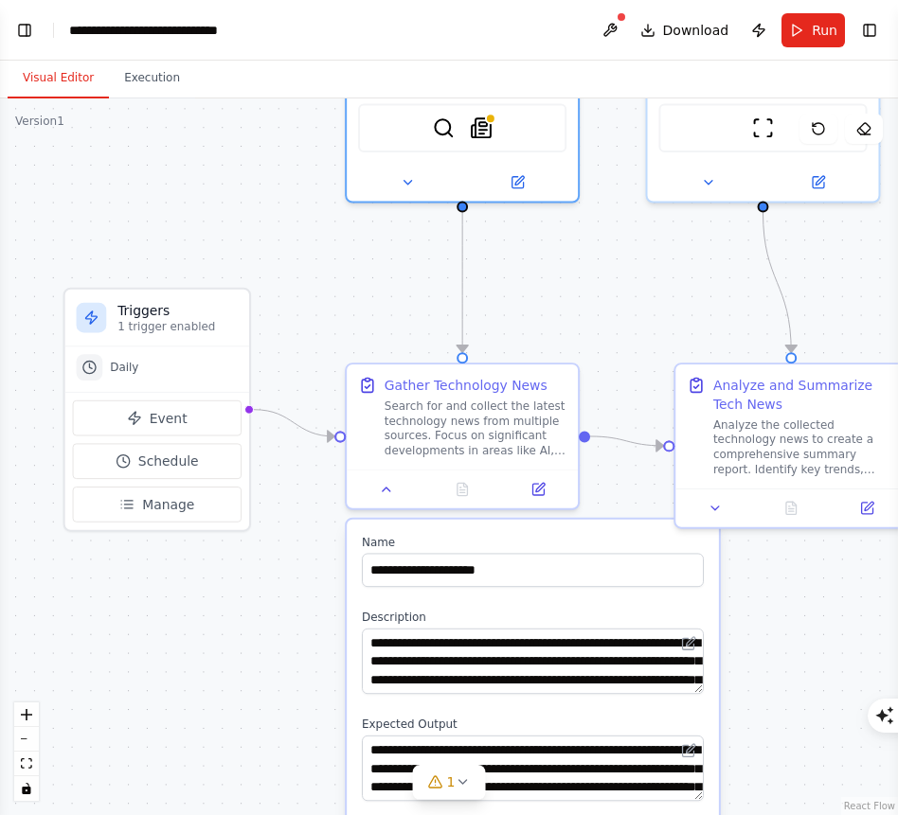
drag, startPoint x: 557, startPoint y: 416, endPoint x: 594, endPoint y: 122, distance: 295.9
click at [589, 132] on div ".deletable-edge-delete-btn { width: 20px; height: 20px; border: 0px solid #ffff…" at bounding box center [449, 456] width 898 height 717
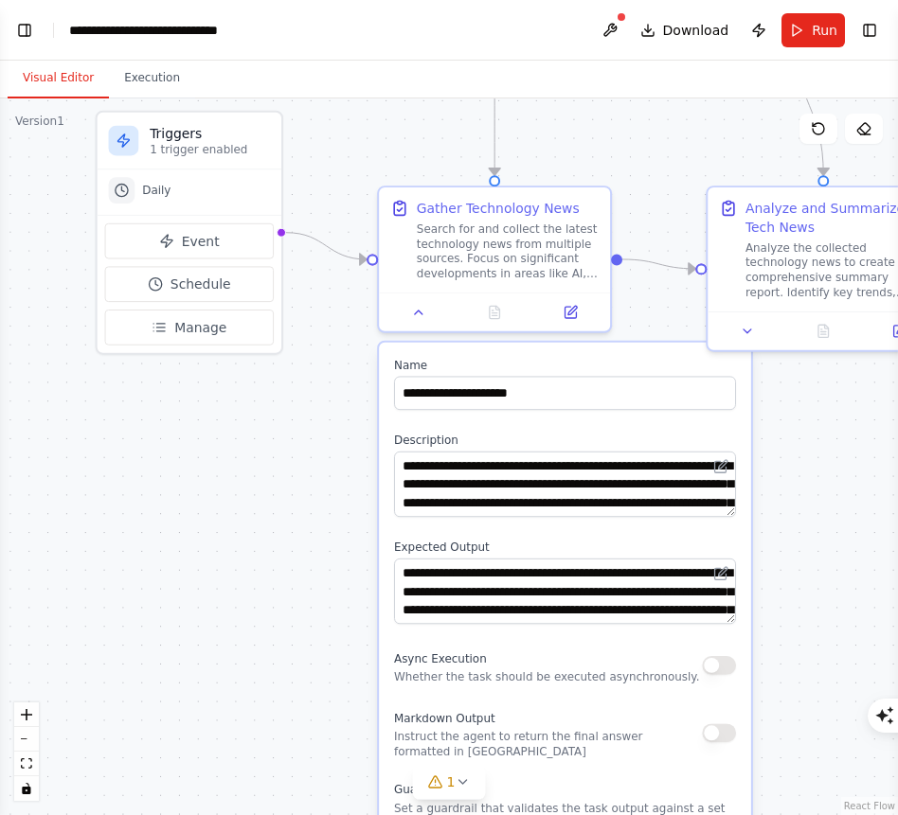
drag, startPoint x: 346, startPoint y: 600, endPoint x: 340, endPoint y: 487, distance: 113.8
click at [339, 494] on div ".deletable-edge-delete-btn { width: 20px; height: 20px; border: 0px solid #ffff…" at bounding box center [449, 456] width 898 height 717
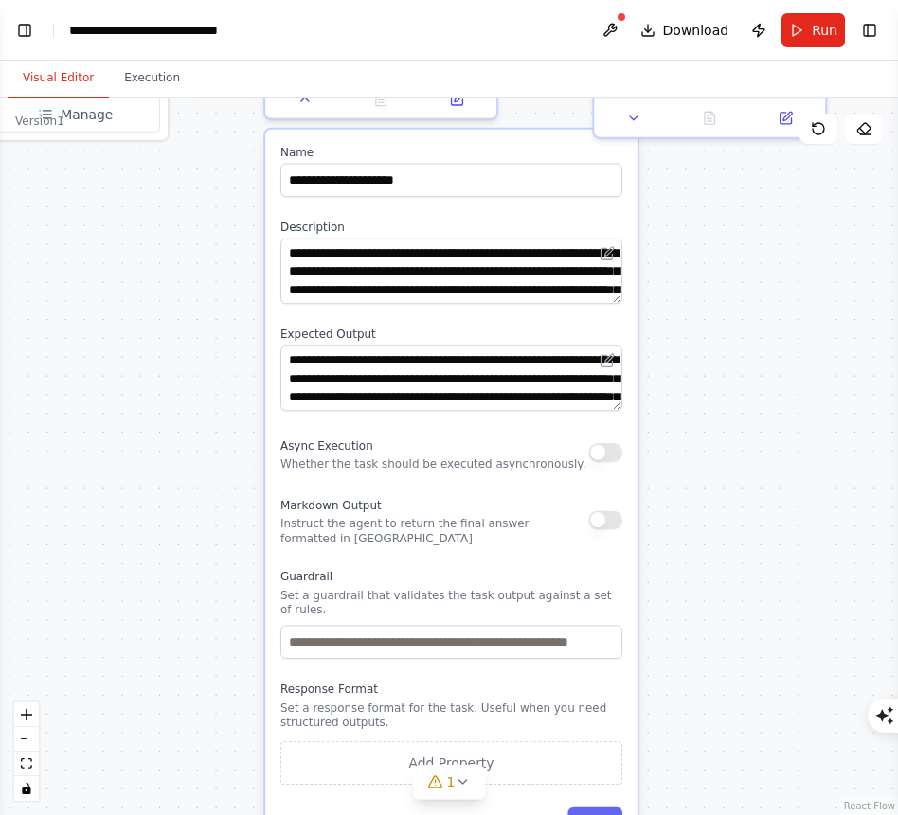
drag, startPoint x: 340, startPoint y: 487, endPoint x: 225, endPoint y: 392, distance: 148.7
click at [226, 390] on div ".deletable-edge-delete-btn { width: 20px; height: 20px; border: 0px solid #ffff…" at bounding box center [449, 456] width 898 height 717
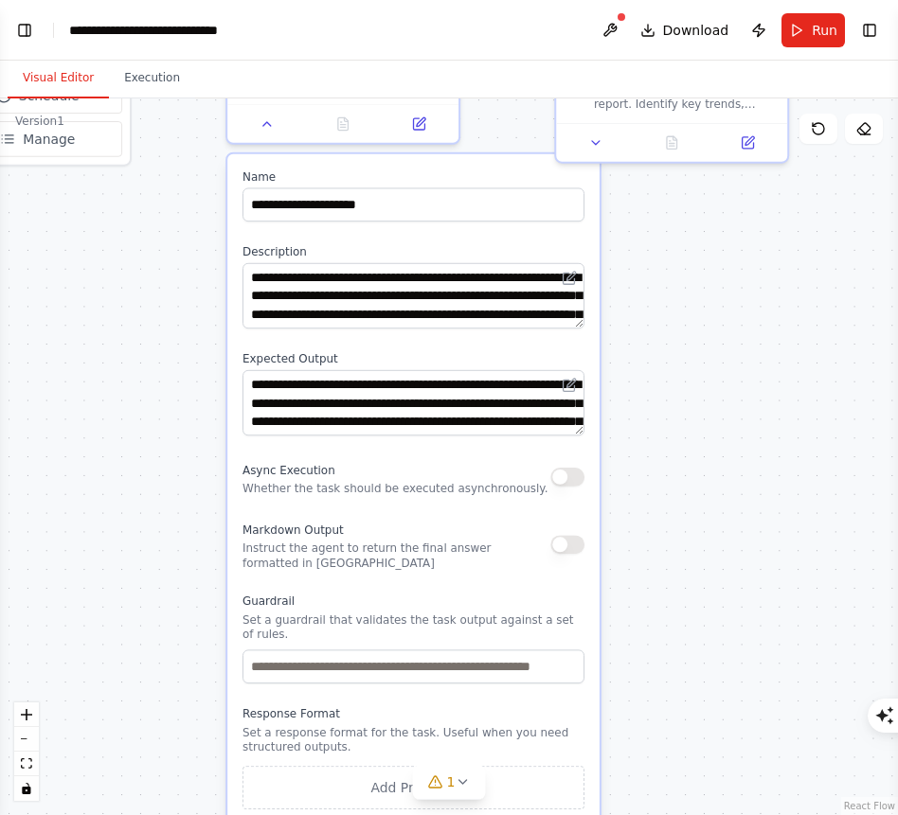
drag, startPoint x: 225, startPoint y: 392, endPoint x: 194, endPoint y: 406, distance: 34.3
click at [194, 406] on div ".deletable-edge-delete-btn { width: 20px; height: 20px; border: 0px solid #ffff…" at bounding box center [449, 456] width 898 height 717
click at [565, 561] on div "Markdown Output Instruct the agent to return the final answer formatted in [GEO…" at bounding box center [413, 545] width 342 height 53
click at [567, 550] on button "button" at bounding box center [567, 544] width 34 height 19
click at [670, 527] on div ".deletable-edge-delete-btn { width: 20px; height: 20px; border: 0px solid #ffff…" at bounding box center [449, 456] width 898 height 717
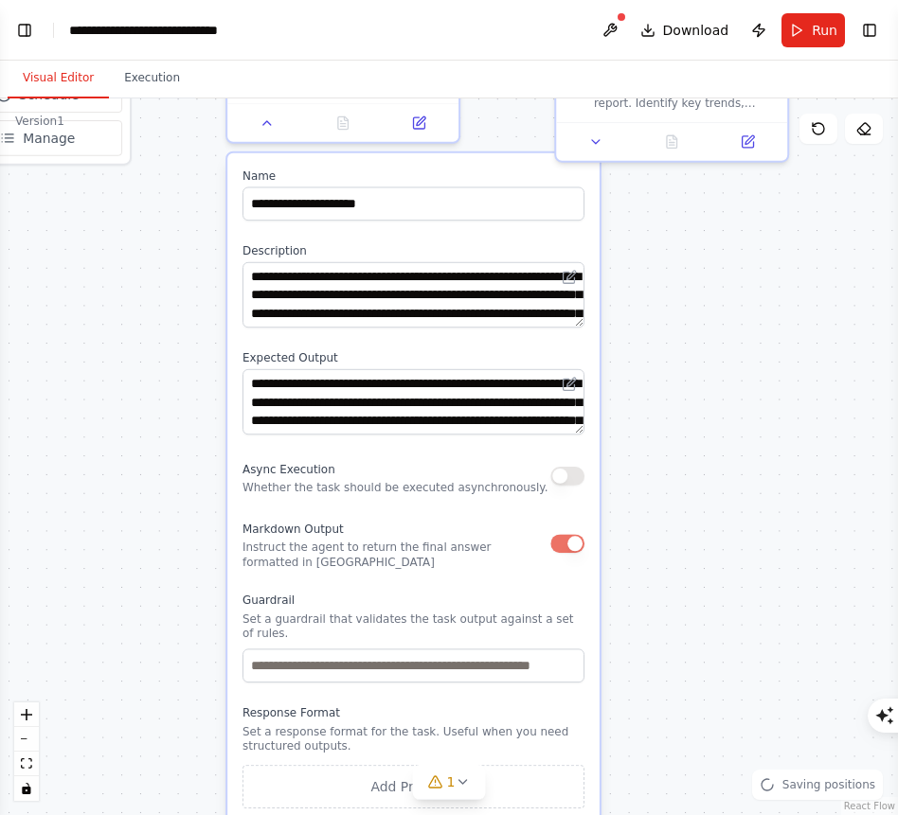
drag, startPoint x: 741, startPoint y: 479, endPoint x: 745, endPoint y: 343, distance: 136.4
click at [741, 351] on div ".deletable-edge-delete-btn { width: 20px; height: 20px; border: 0px solid #ffff…" at bounding box center [449, 456] width 898 height 717
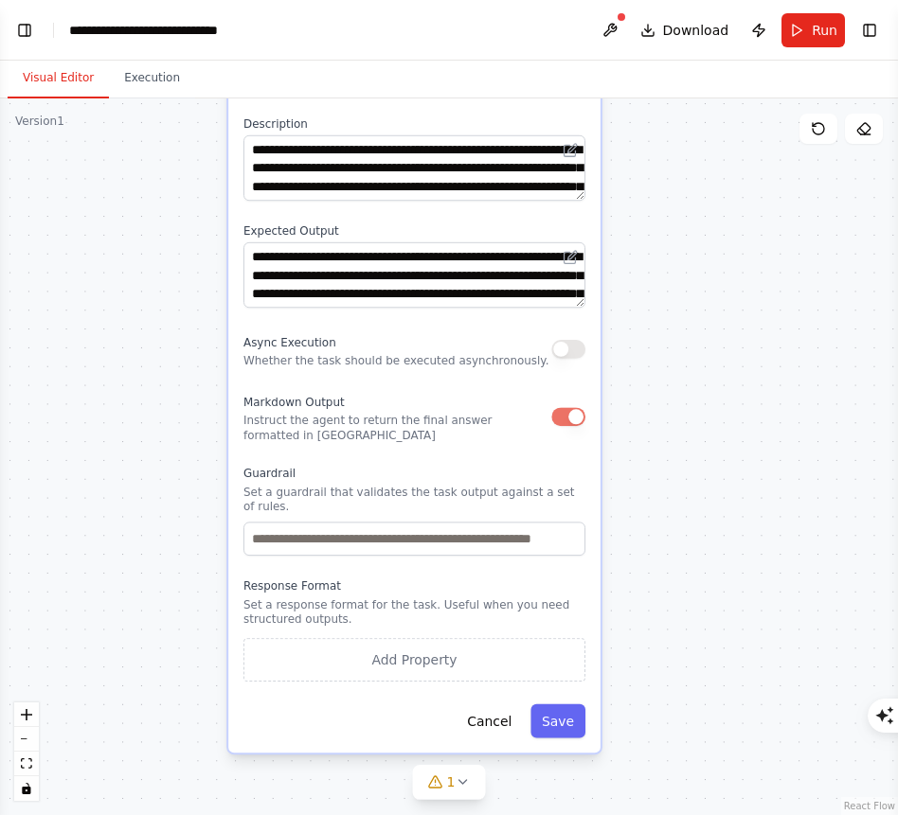
click at [557, 745] on div "**********" at bounding box center [414, 390] width 372 height 727
click at [567, 727] on button "Save" at bounding box center [557, 722] width 55 height 34
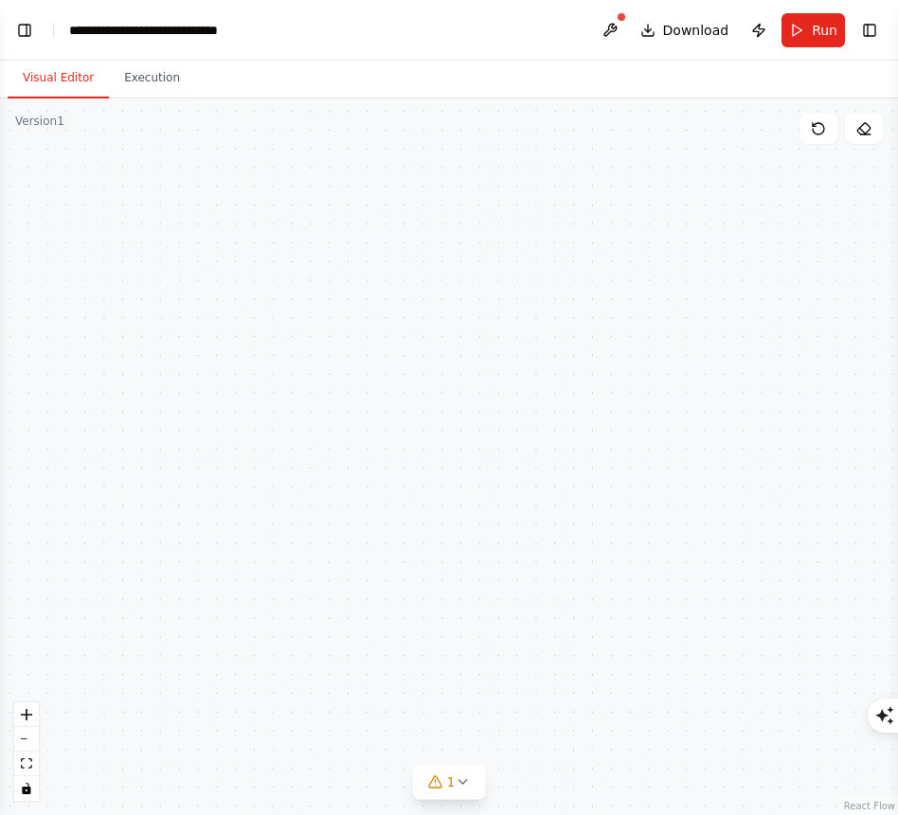
drag, startPoint x: 680, startPoint y: 518, endPoint x: 678, endPoint y: 847, distance: 328.6
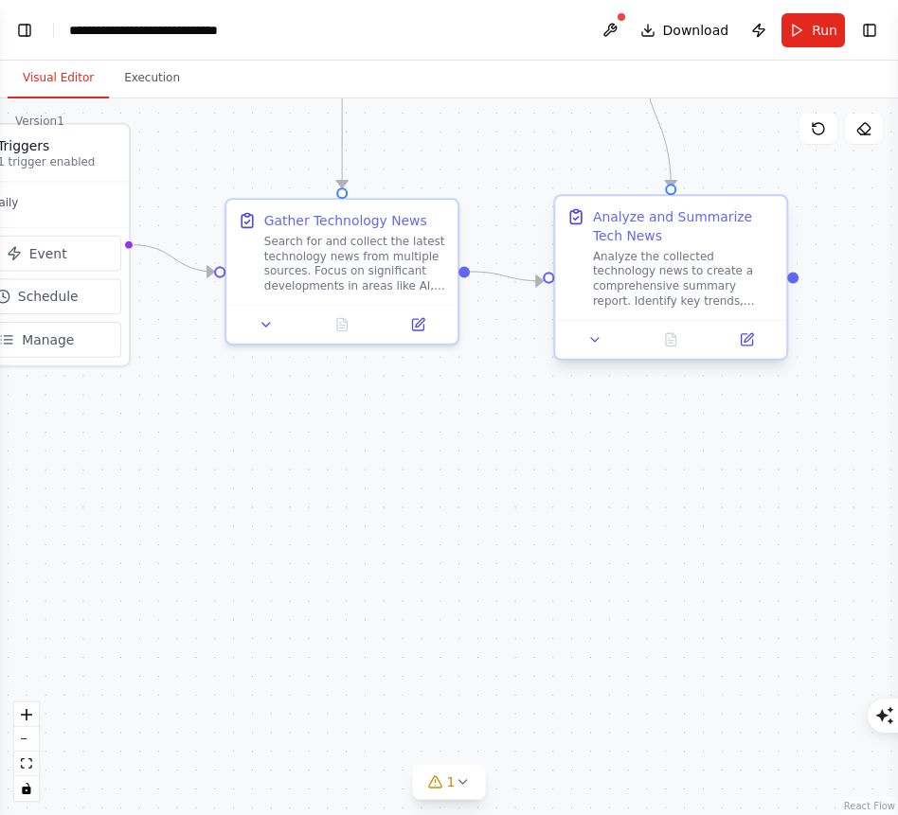
click at [741, 311] on div "Analyze and Summarize Tech News Analyze the collected technology news to create…" at bounding box center [670, 258] width 231 height 124
click at [750, 348] on button at bounding box center [746, 340] width 64 height 23
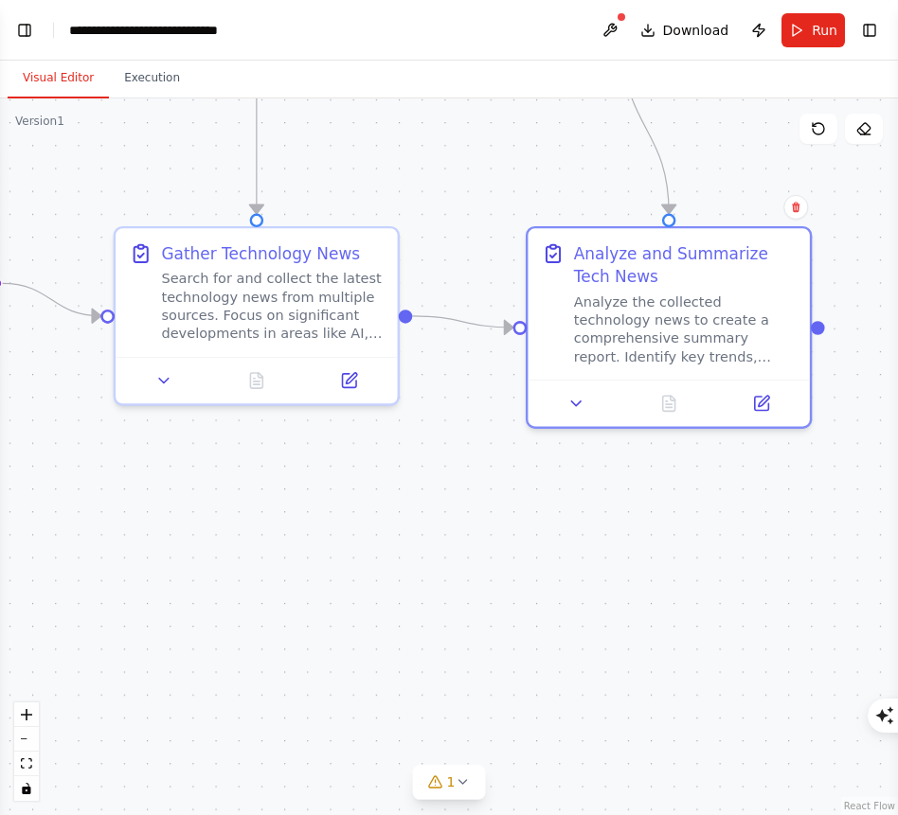
drag, startPoint x: 735, startPoint y: 143, endPoint x: 745, endPoint y: 362, distance: 219.0
click at [744, 357] on div ".deletable-edge-delete-btn { width: 20px; height: 20px; border: 0px solid #ffff…" at bounding box center [449, 456] width 898 height 717
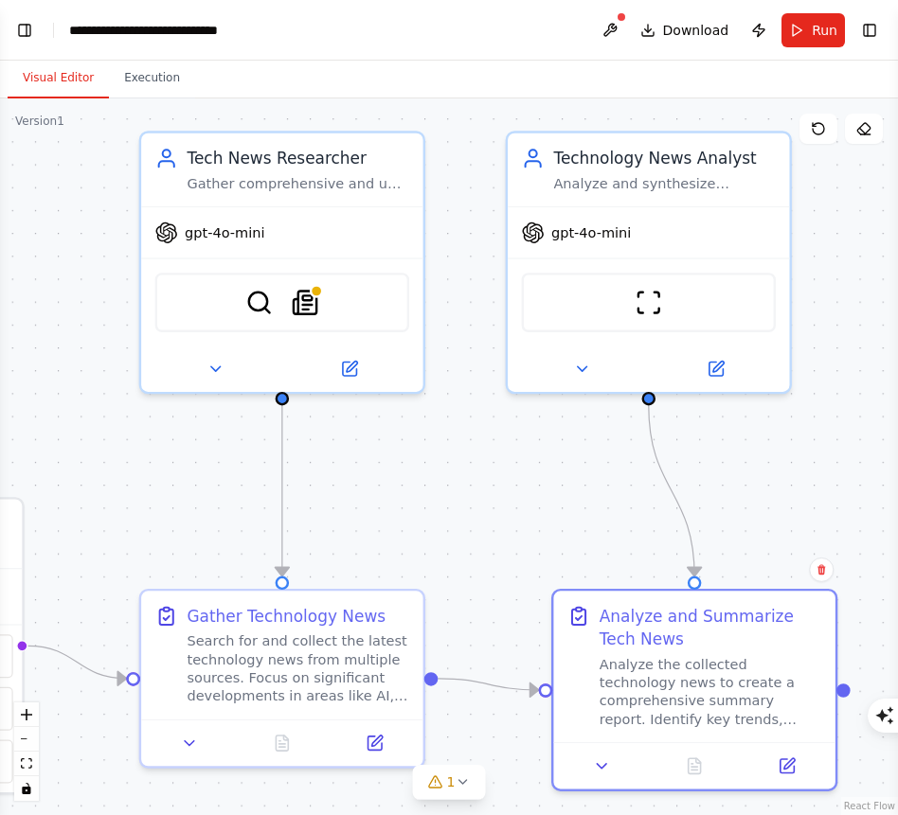
drag, startPoint x: 741, startPoint y: 364, endPoint x: 765, endPoint y: 578, distance: 215.4
click at [765, 573] on div ".deletable-edge-delete-btn { width: 20px; height: 20px; border: 0px solid #ffff…" at bounding box center [449, 456] width 898 height 717
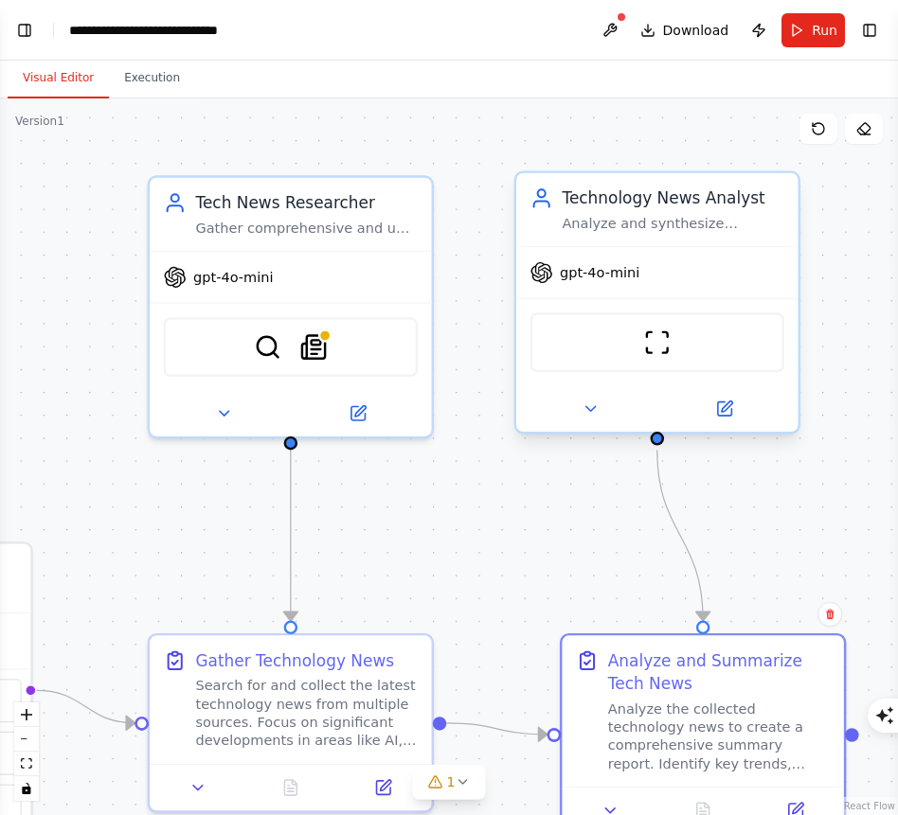
click at [733, 232] on div "Analyze and synthesize technology news to provide insightful summaries, identif…" at bounding box center [673, 223] width 223 height 18
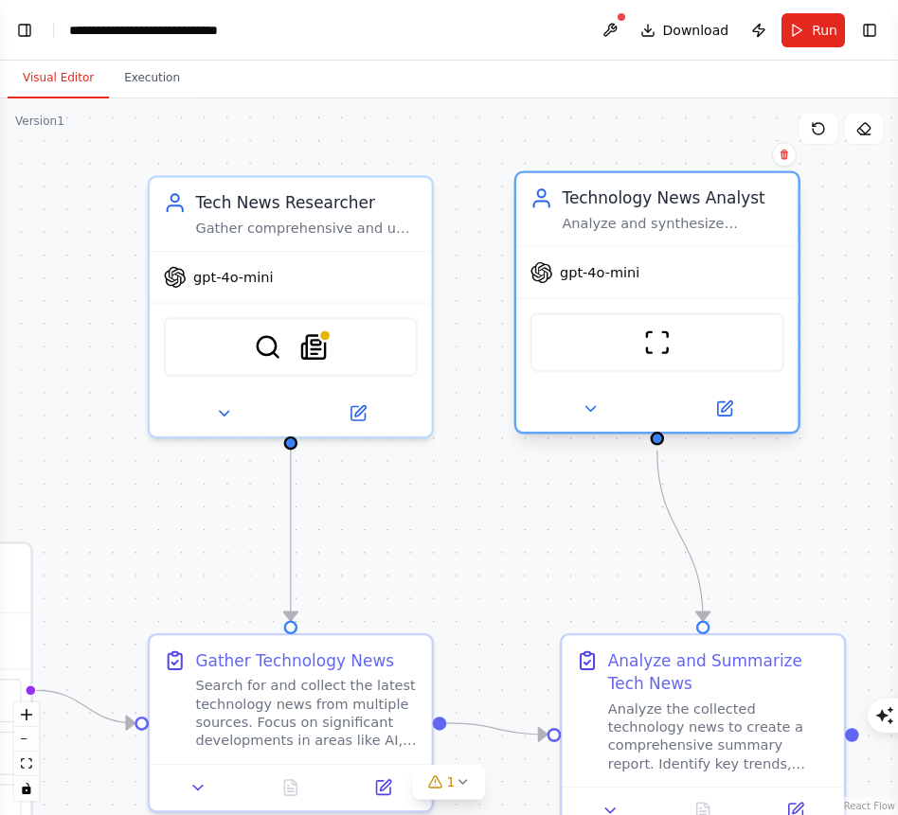
click at [715, 217] on div "Analyze and synthesize technology news to provide insightful summaries, identif…" at bounding box center [673, 223] width 223 height 18
click at [686, 344] on div "ScrapeWebsiteTool" at bounding box center [657, 343] width 254 height 60
click at [625, 271] on span "gpt-4o-mini" at bounding box center [600, 272] width 80 height 18
click at [718, 422] on div at bounding box center [656, 408] width 281 height 45
click at [722, 405] on icon at bounding box center [724, 409] width 14 height 14
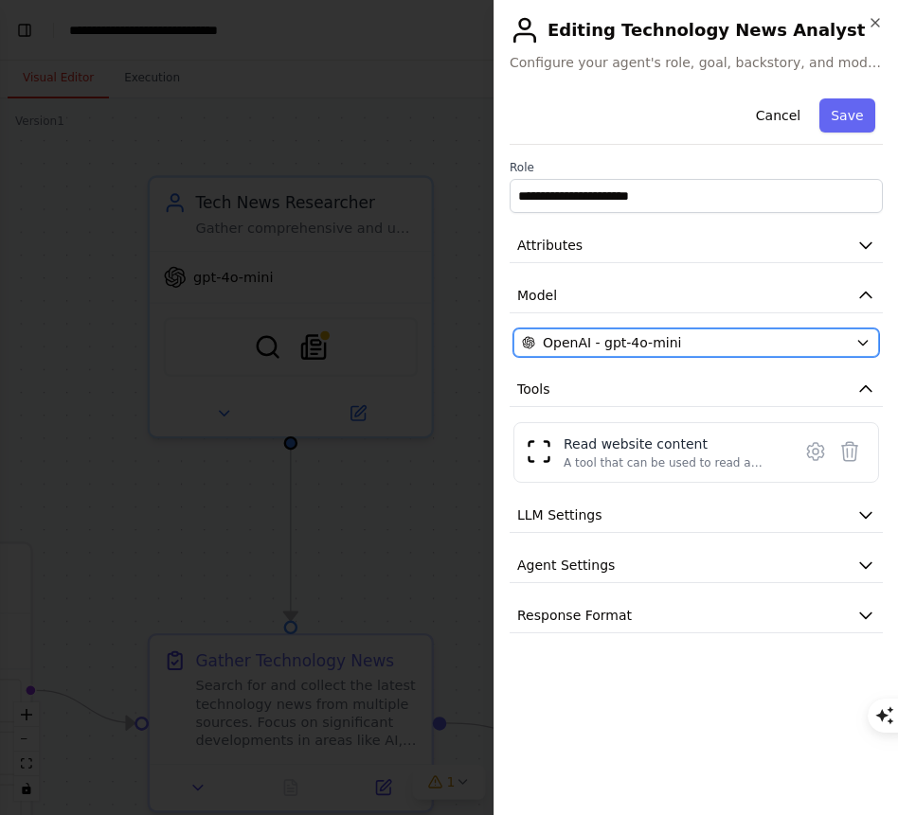
click at [577, 350] on span "OpenAI - gpt-4o-mini" at bounding box center [612, 342] width 138 height 19
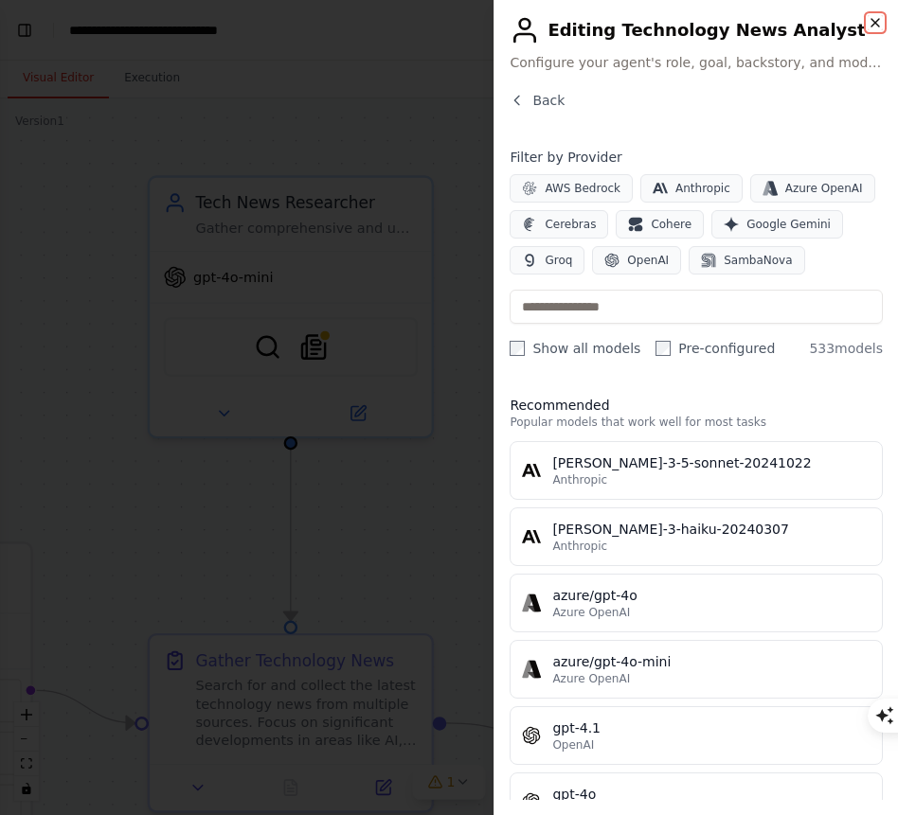
click at [875, 15] on icon "button" at bounding box center [874, 22] width 15 height 15
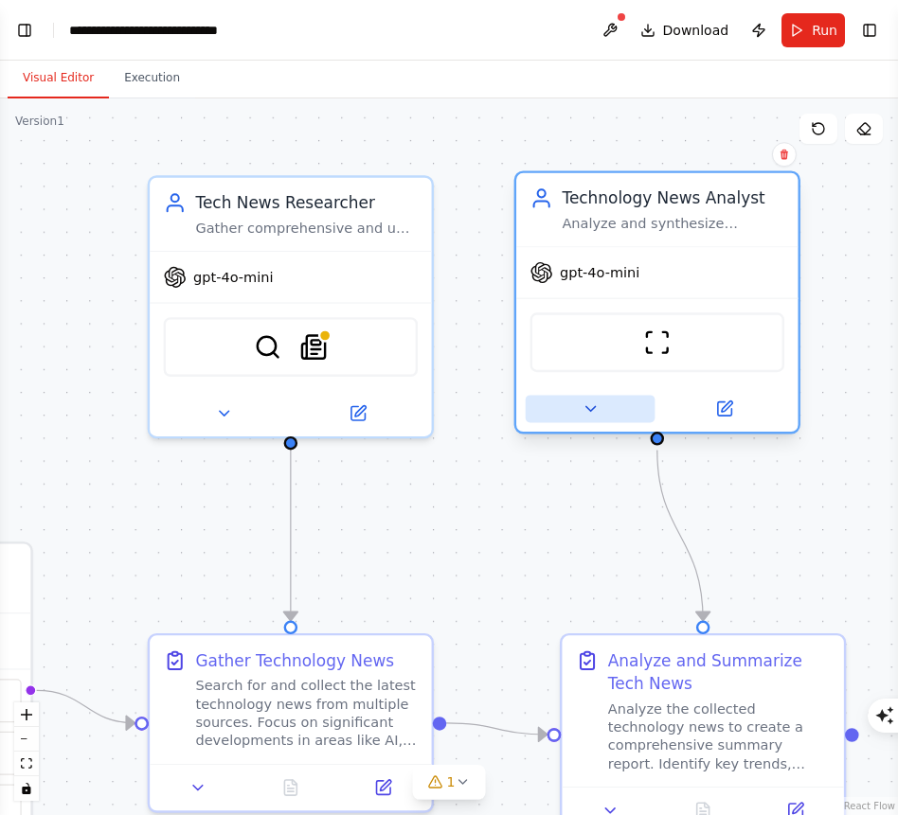
click at [587, 413] on icon at bounding box center [589, 409] width 18 height 18
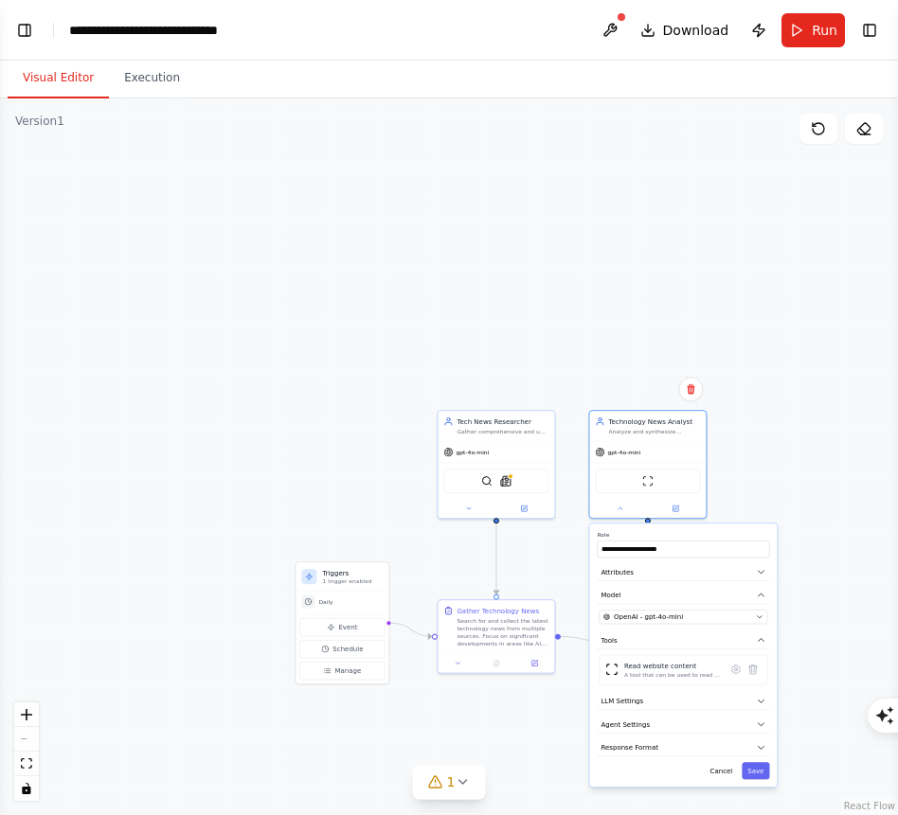
drag, startPoint x: 786, startPoint y: 488, endPoint x: 777, endPoint y: 386, distance: 101.7
click at [777, 386] on div ".deletable-edge-delete-btn { width: 20px; height: 20px; border: 0px solid #ffff…" at bounding box center [449, 456] width 898 height 717
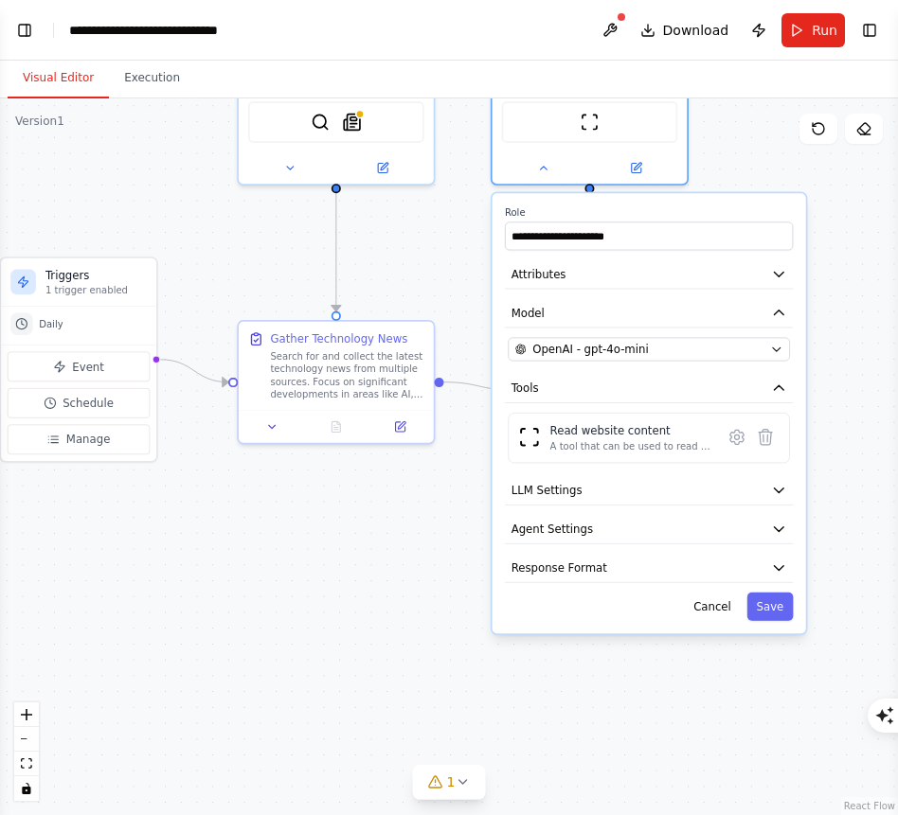
drag, startPoint x: 836, startPoint y: 489, endPoint x: 836, endPoint y: 326, distance: 162.9
click at [836, 329] on div ".deletable-edge-delete-btn { width: 20px; height: 20px; border: 0px solid #ffff…" at bounding box center [449, 456] width 898 height 717
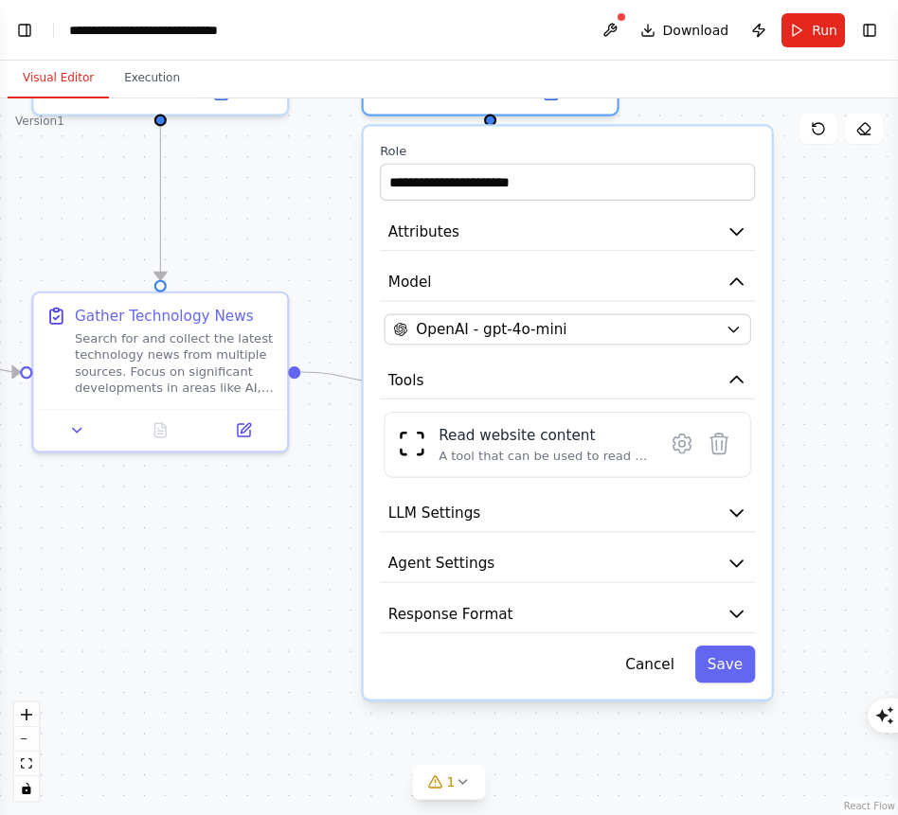
drag, startPoint x: 863, startPoint y: 491, endPoint x: 803, endPoint y: 490, distance: 59.7
click at [803, 490] on div ".deletable-edge-delete-btn { width: 20px; height: 20px; border: 0px solid #ffff…" at bounding box center [449, 456] width 898 height 717
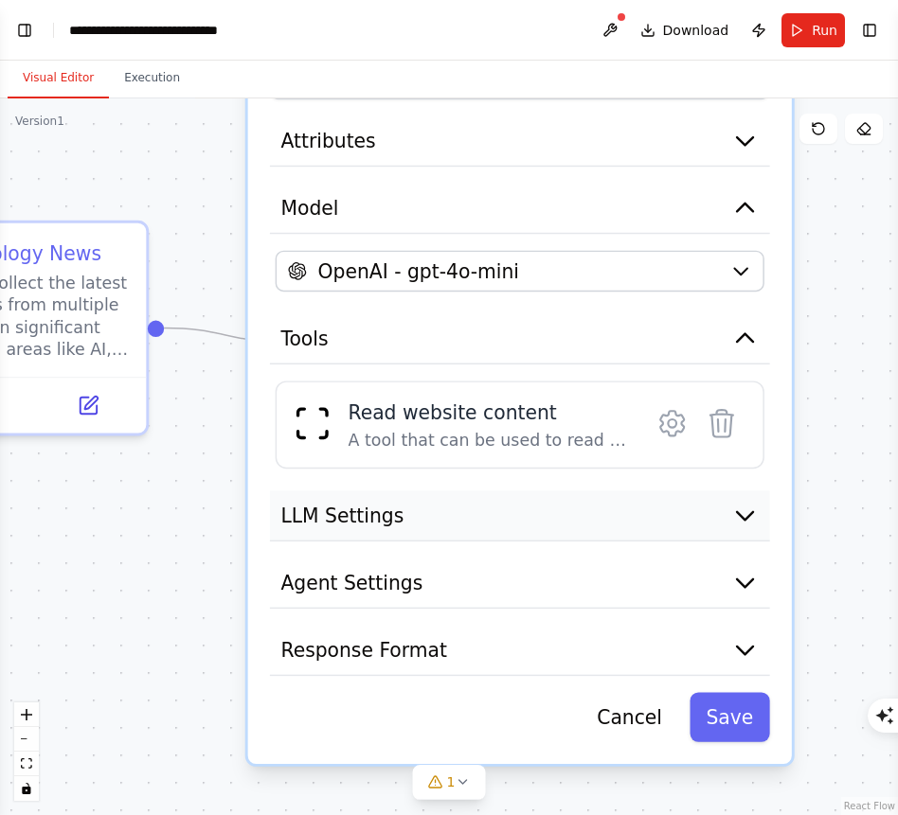
click at [747, 525] on icon "button" at bounding box center [744, 515] width 27 height 27
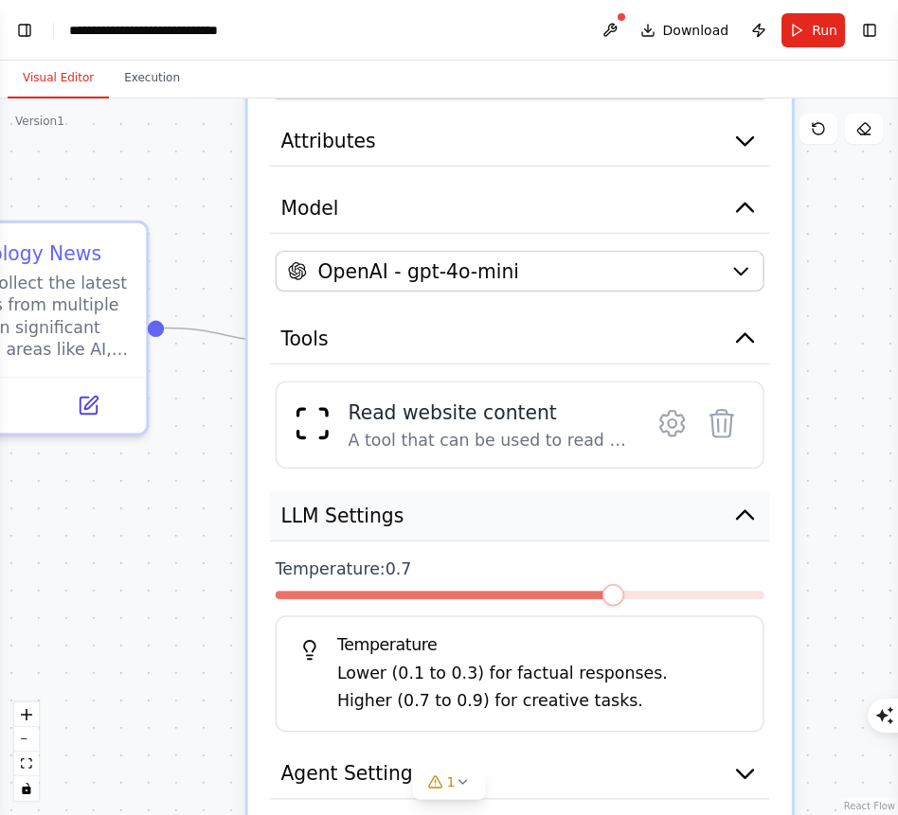
click at [747, 525] on icon "button" at bounding box center [744, 515] width 27 height 27
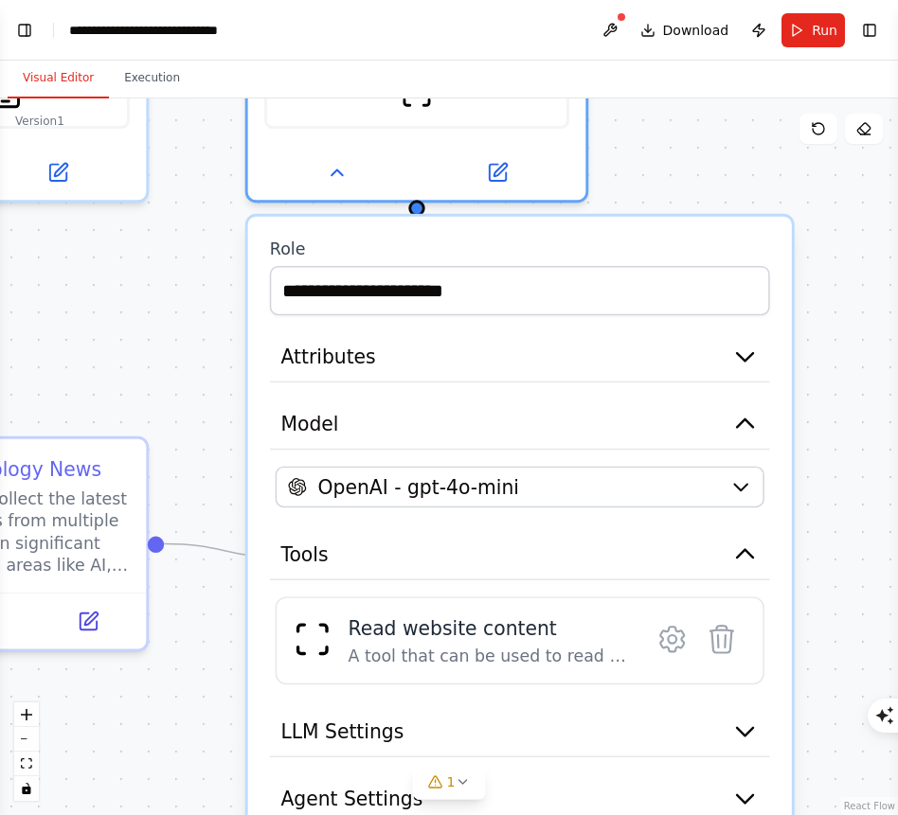
drag, startPoint x: 839, startPoint y: 376, endPoint x: 840, endPoint y: 621, distance: 245.3
click at [839, 609] on div ".deletable-edge-delete-btn { width: 20px; height: 20px; border: 0px solid #ffff…" at bounding box center [449, 456] width 898 height 717
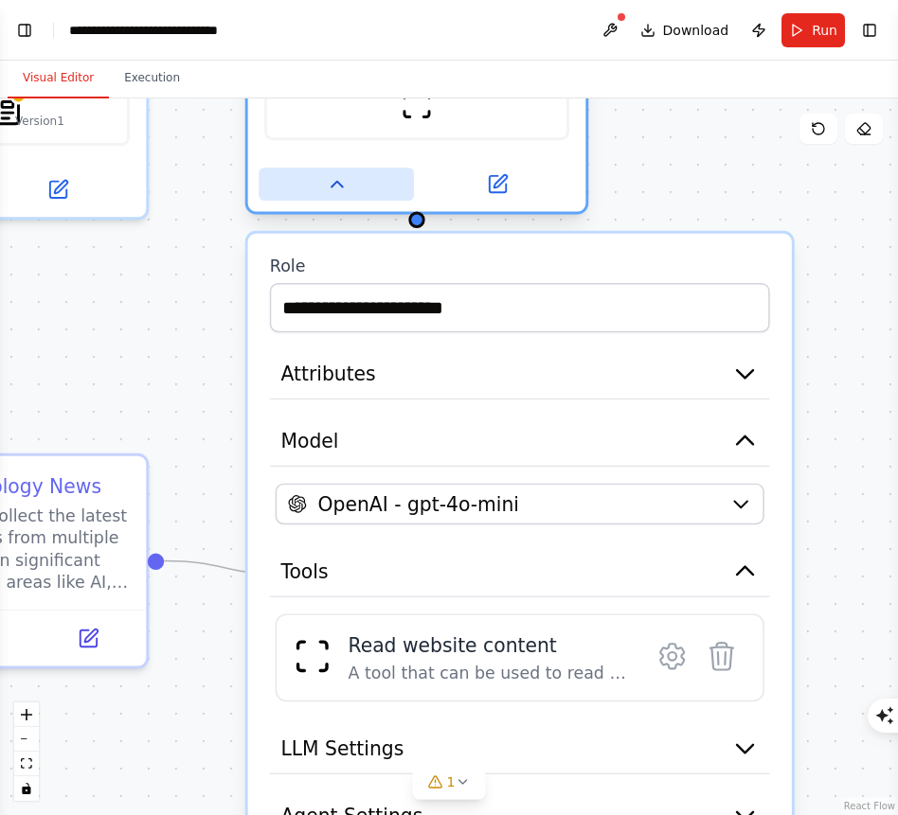
click at [350, 188] on button at bounding box center [336, 184] width 155 height 33
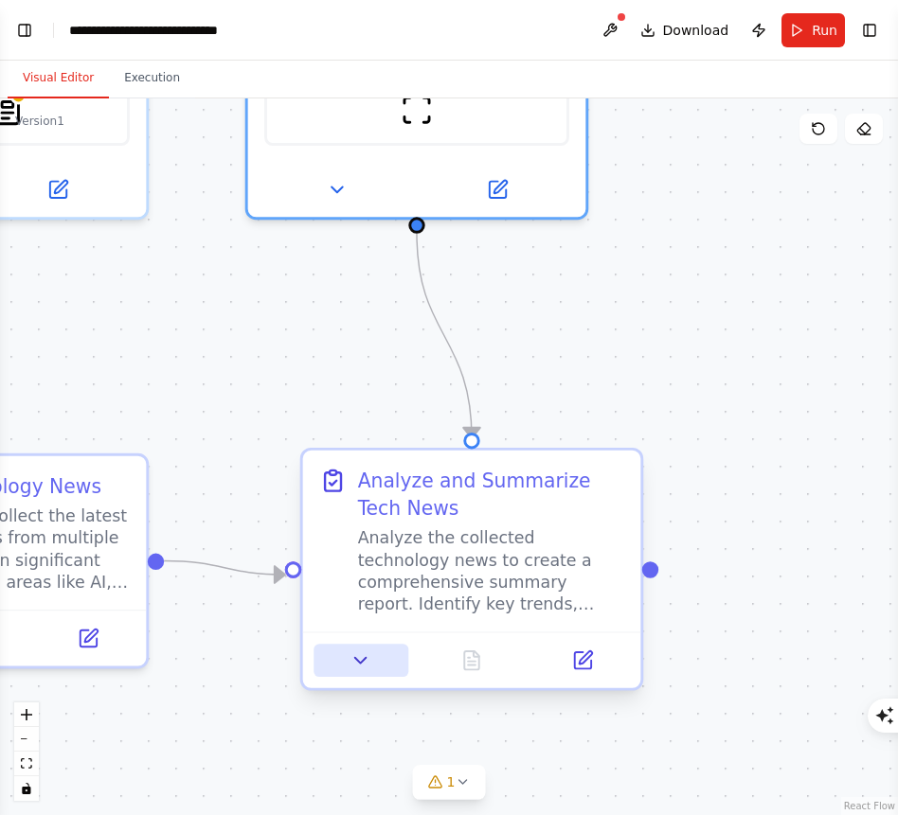
click at [383, 654] on button at bounding box center [360, 660] width 95 height 33
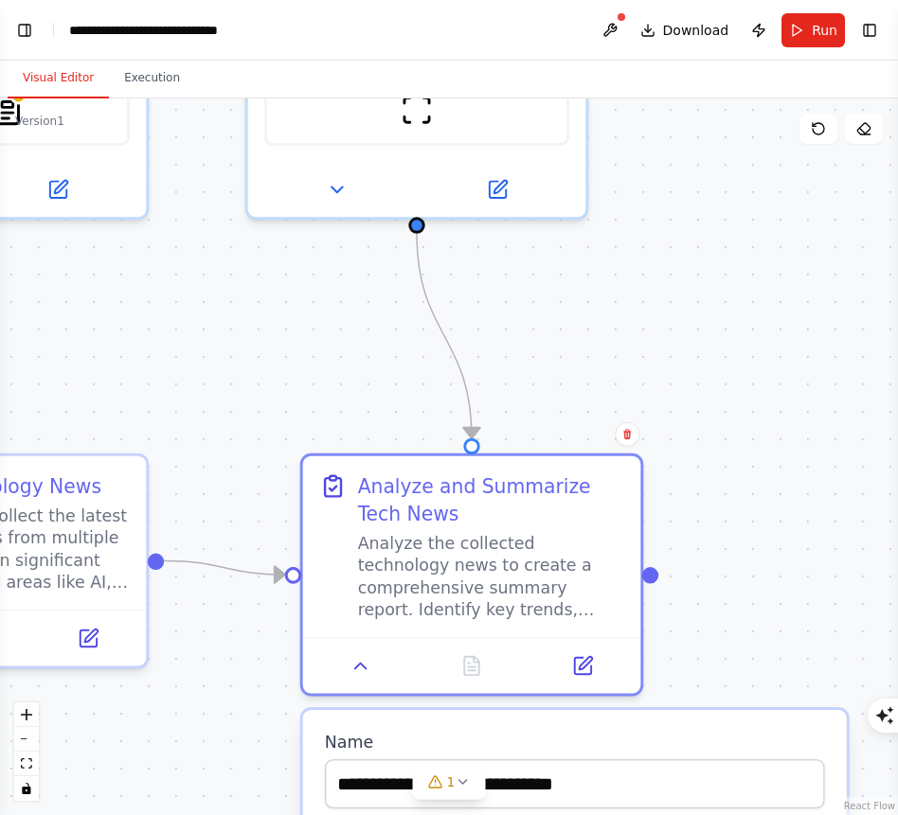
drag, startPoint x: 725, startPoint y: 409, endPoint x: 728, endPoint y: 284, distance: 125.0
click at [728, 284] on div ".deletable-edge-delete-btn { width: 20px; height: 20px; border: 0px solid #ffff…" at bounding box center [449, 456] width 898 height 717
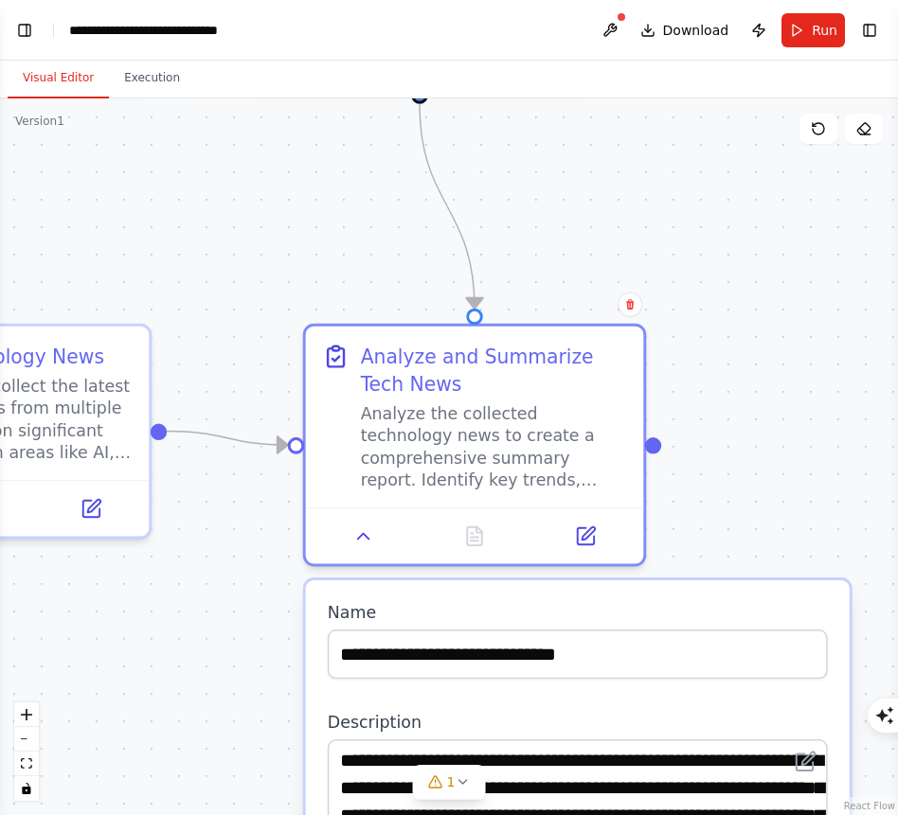
drag, startPoint x: 796, startPoint y: 279, endPoint x: 799, endPoint y: 103, distance: 176.2
click at [796, 110] on div ".deletable-edge-delete-btn { width: 20px; height: 20px; border: 0px solid #ffff…" at bounding box center [449, 456] width 898 height 717
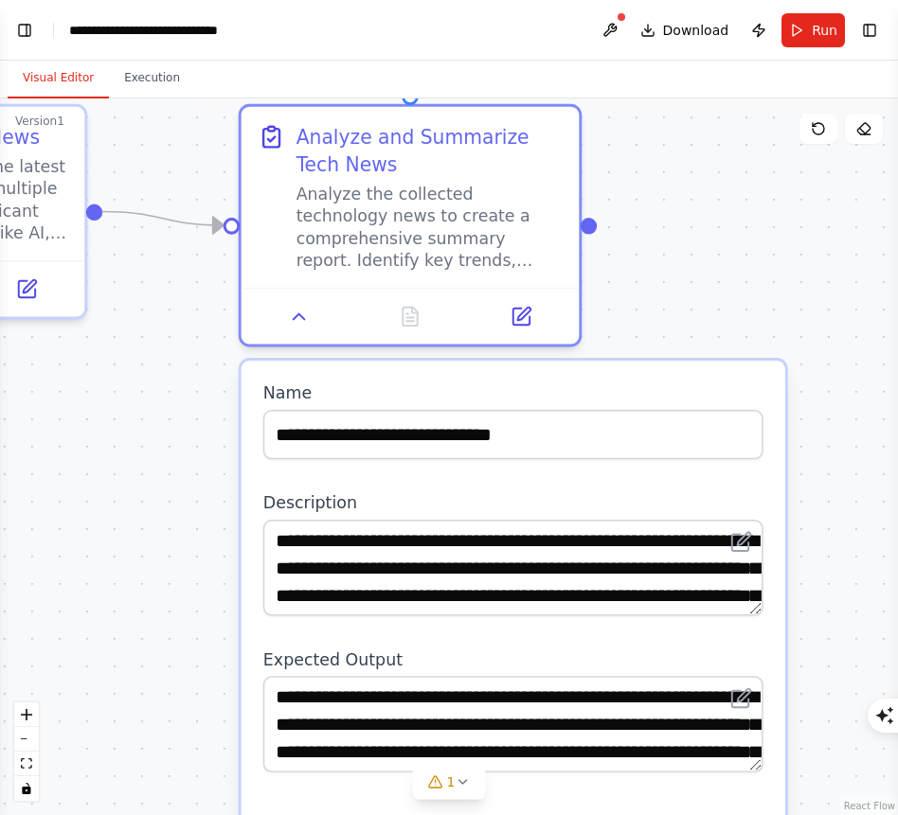
drag, startPoint x: 804, startPoint y: 228, endPoint x: 740, endPoint y: 173, distance: 84.6
click at [740, 173] on div ".deletable-edge-delete-btn { width: 20px; height: 20px; border: 0px solid #ffff…" at bounding box center [449, 456] width 898 height 717
click at [704, 248] on div ".deletable-edge-delete-btn { width: 20px; height: 20px; border: 0px solid #ffff…" at bounding box center [449, 456] width 898 height 717
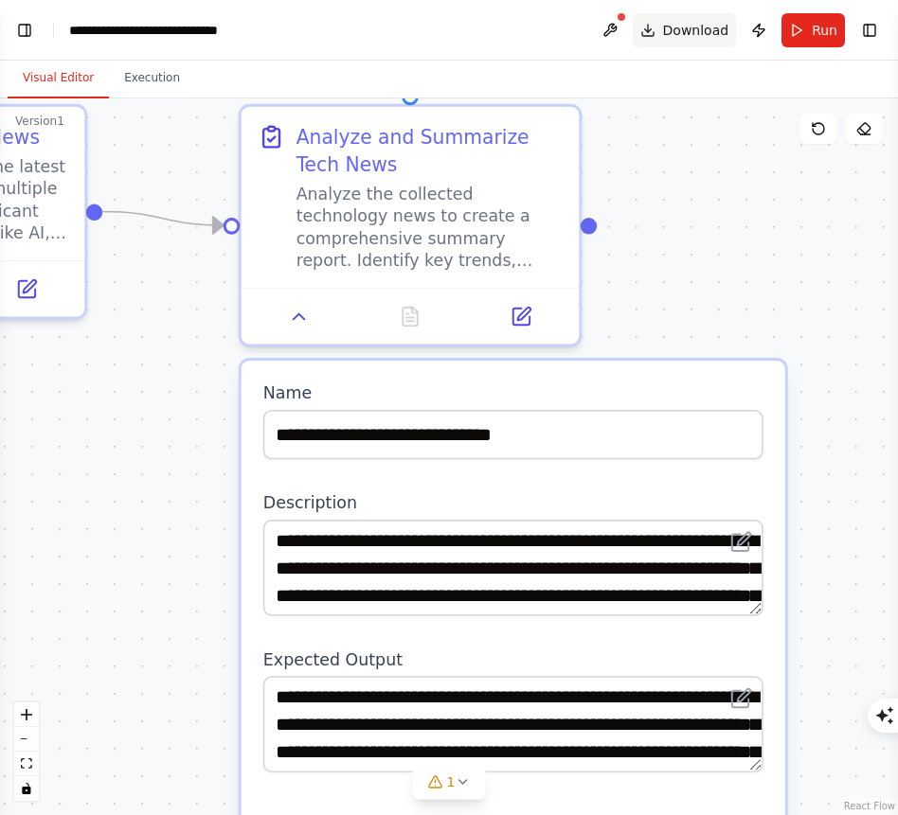
click at [677, 27] on span "Download" at bounding box center [696, 30] width 66 height 19
